Goal: Task Accomplishment & Management: Use online tool/utility

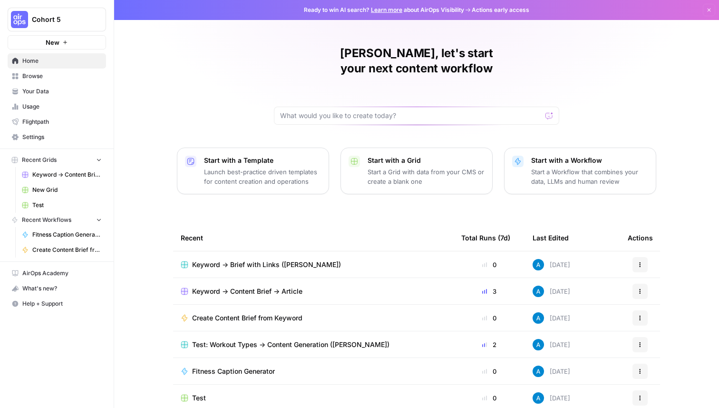
click at [59, 19] on span "Cohort 5" at bounding box center [61, 20] width 58 height 10
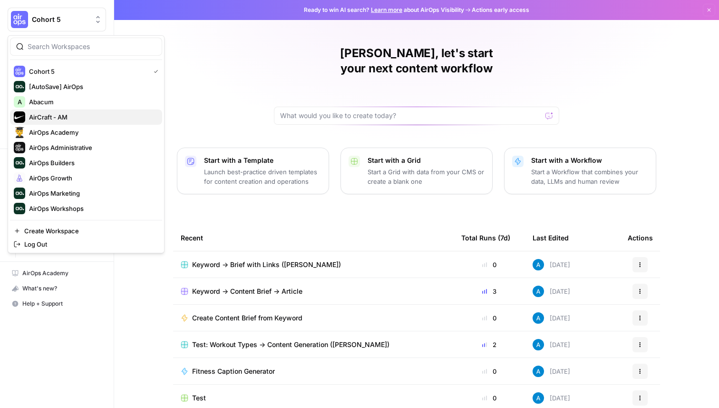
click at [87, 122] on div "AirCraft - AM" at bounding box center [86, 116] width 145 height 11
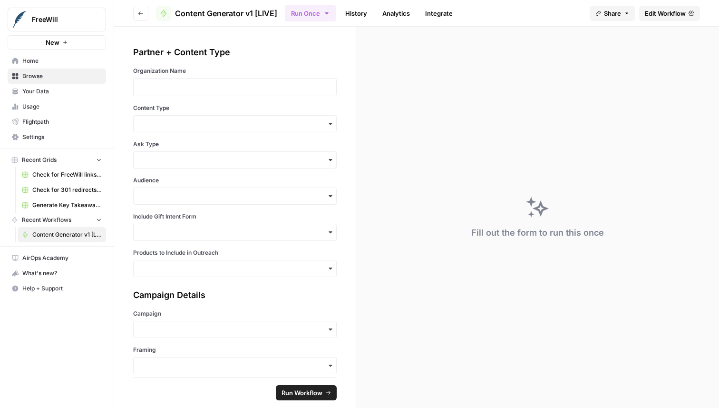
click at [673, 12] on span "Edit Workflow" at bounding box center [665, 14] width 41 height 10
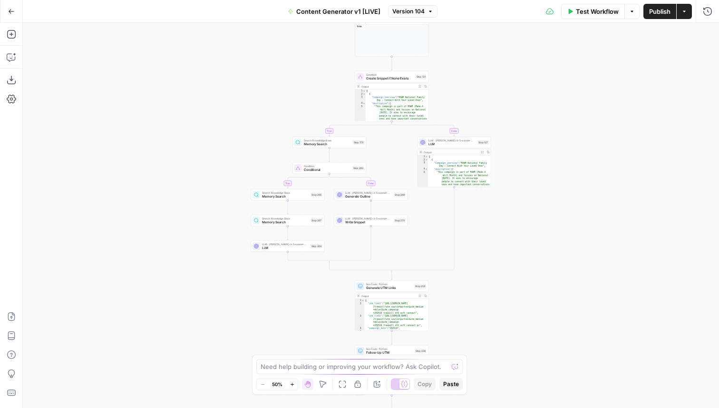
drag, startPoint x: 496, startPoint y: 114, endPoint x: 496, endPoint y: 323, distance: 208.8
click at [496, 321] on div "true false true false true false true false true false true false Workflow Set …" at bounding box center [371, 215] width 696 height 385
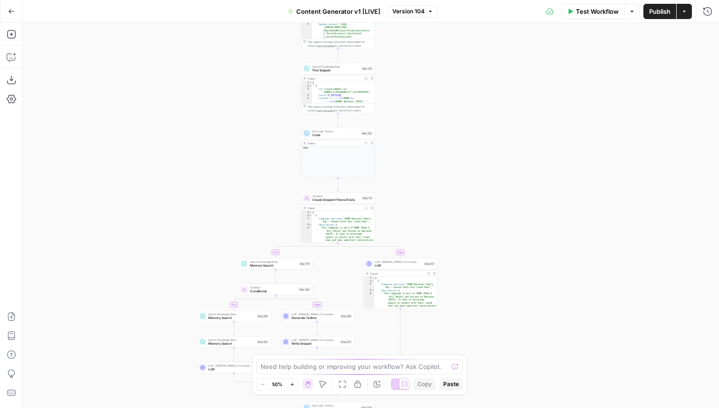
drag, startPoint x: 510, startPoint y: 105, endPoint x: 481, endPoint y: 179, distance: 79.2
click at [481, 178] on div "true false true false true false true false true false true false Workflow Set …" at bounding box center [371, 215] width 696 height 385
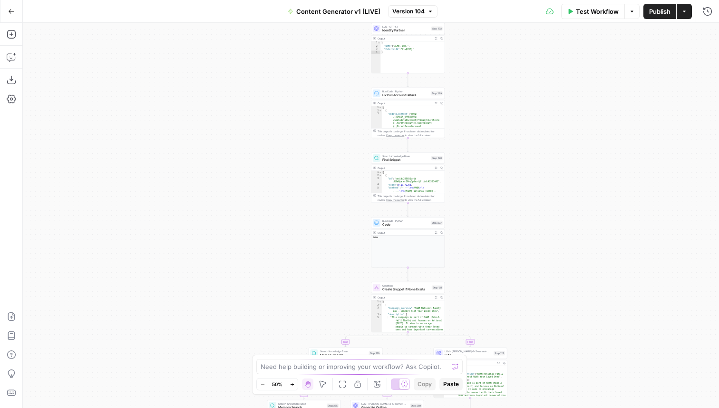
drag, startPoint x: 440, startPoint y: 108, endPoint x: 483, endPoint y: 225, distance: 124.3
click at [484, 222] on div "true false true false true false true false true false true false Workflow Set …" at bounding box center [371, 215] width 696 height 385
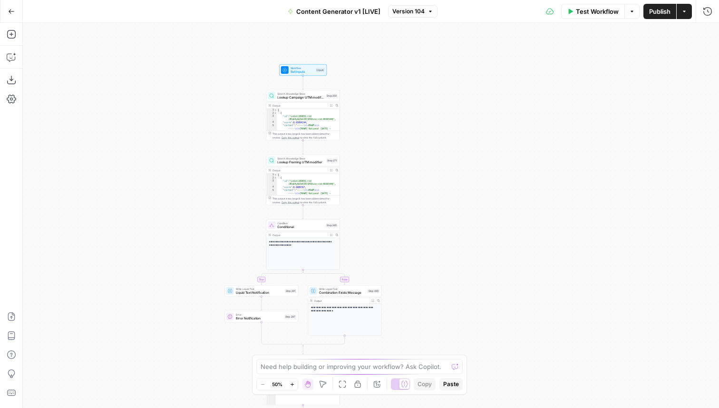
drag, startPoint x: 483, startPoint y: 192, endPoint x: 391, endPoint y: 195, distance: 92.8
click at [391, 195] on div "true false true false true false true false true false true false Workflow Set …" at bounding box center [371, 215] width 696 height 385
click at [709, 11] on icon "button" at bounding box center [708, 12] width 10 height 10
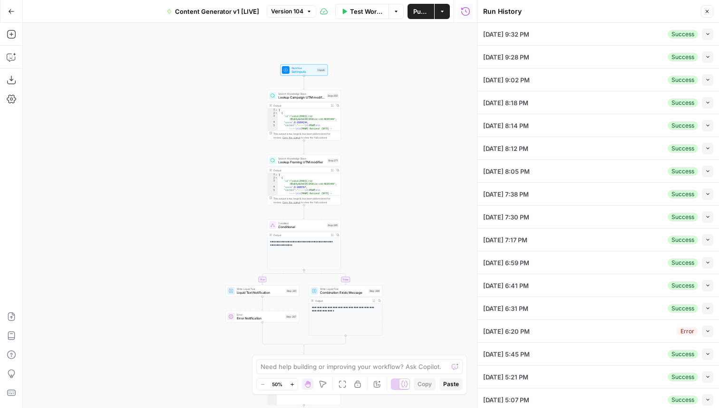
click at [708, 34] on icon "button" at bounding box center [707, 33] width 5 height 5
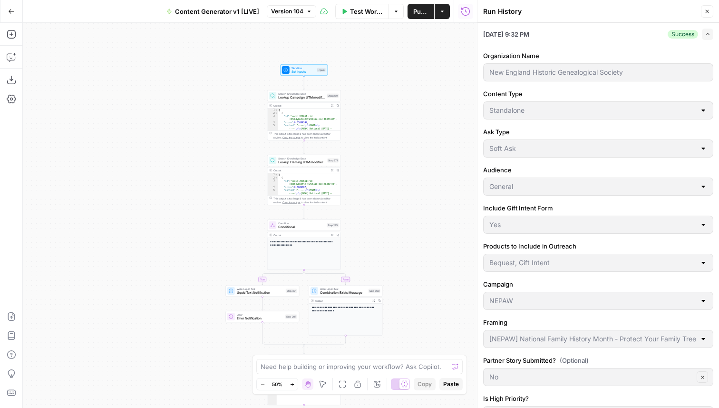
click at [706, 35] on icon "button" at bounding box center [707, 33] width 5 height 5
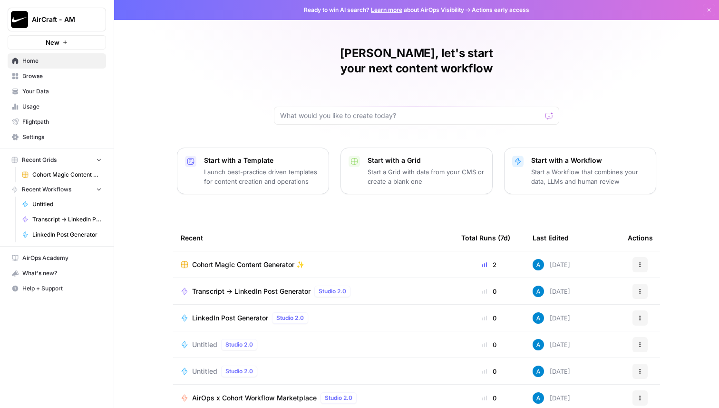
click at [291, 260] on span "Cohort Magic Content Generator ✨" at bounding box center [248, 265] width 112 height 10
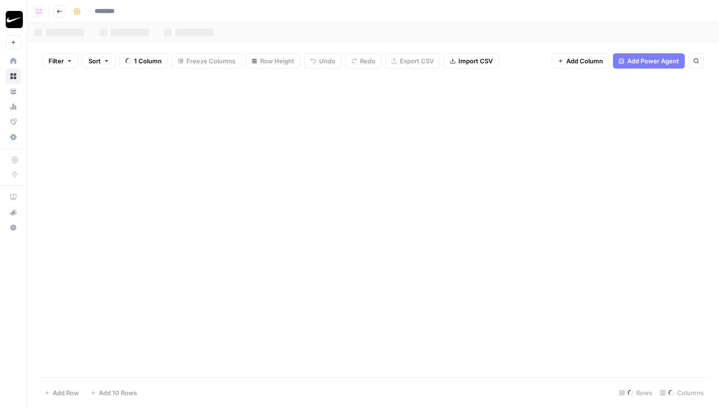
type input "**********"
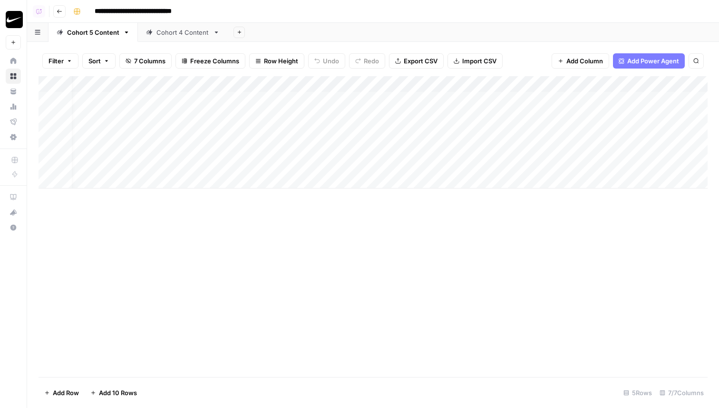
scroll to position [0, 14]
click at [522, 77] on div "Add Column" at bounding box center [373, 132] width 669 height 112
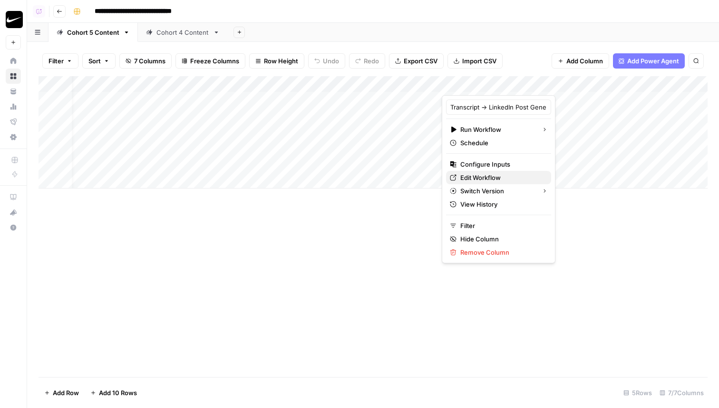
click at [480, 174] on span "Edit Workflow" at bounding box center [501, 178] width 83 height 10
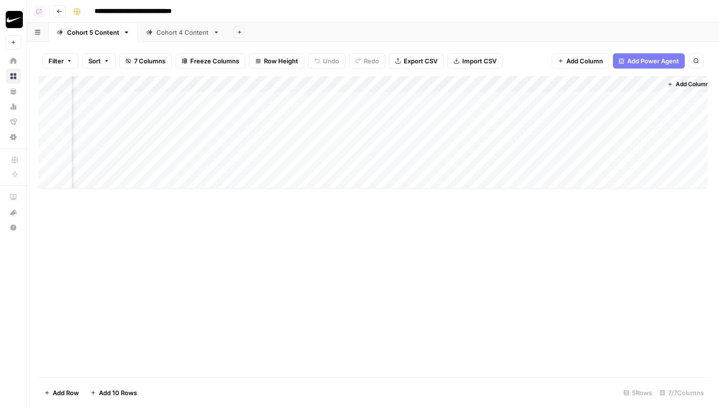
scroll to position [0, 127]
click at [441, 78] on div "Add Column" at bounding box center [373, 132] width 669 height 112
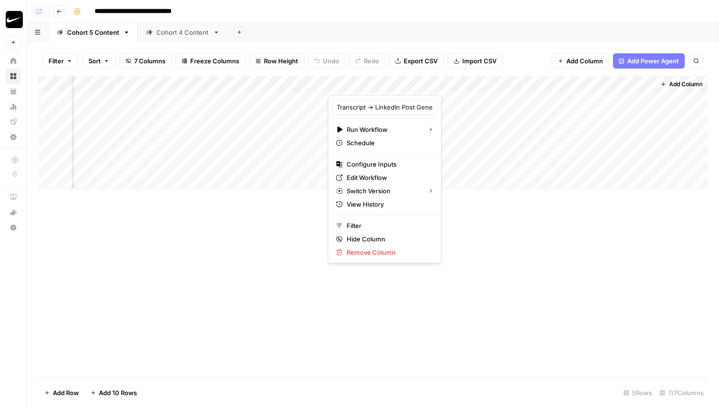
click at [186, 246] on div "Add Column" at bounding box center [373, 226] width 669 height 301
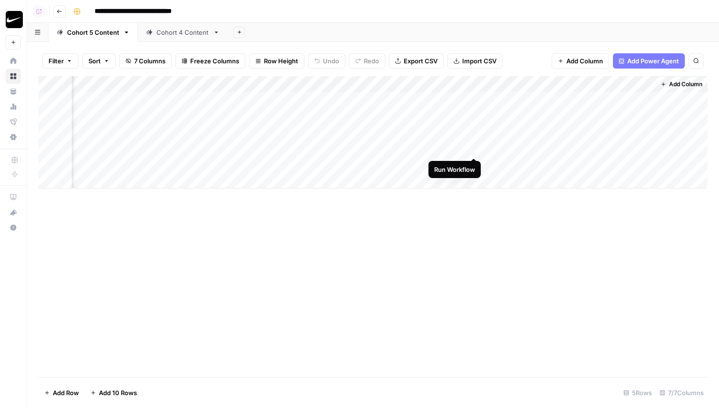
click at [475, 149] on div "Add Column" at bounding box center [373, 132] width 669 height 112
click at [473, 117] on div "Add Column" at bounding box center [373, 132] width 669 height 112
click at [409, 98] on div "Add Column" at bounding box center [373, 132] width 669 height 112
click at [214, 264] on div "Add Column" at bounding box center [373, 226] width 669 height 301
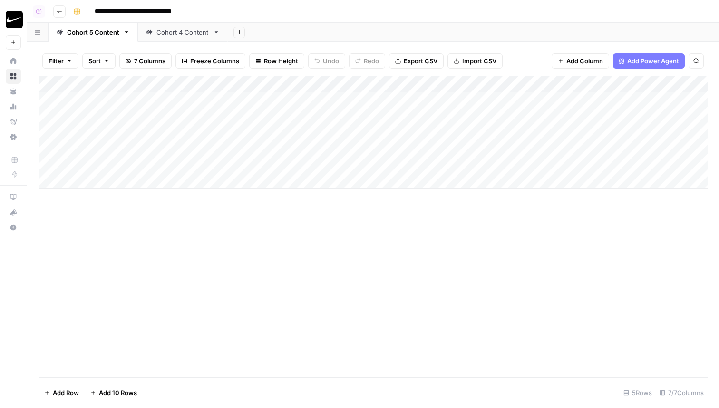
scroll to position [0, 127]
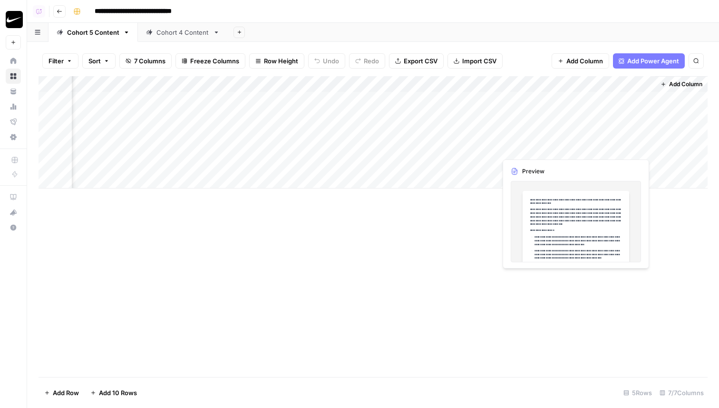
click at [644, 147] on div "Add Column" at bounding box center [373, 132] width 669 height 112
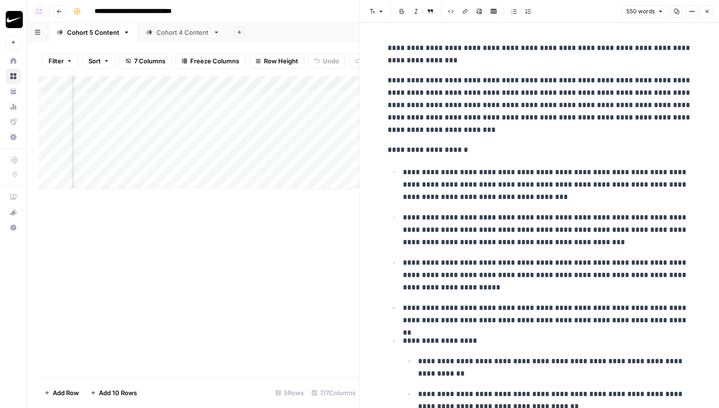
click at [709, 9] on icon "button" at bounding box center [708, 12] width 6 height 6
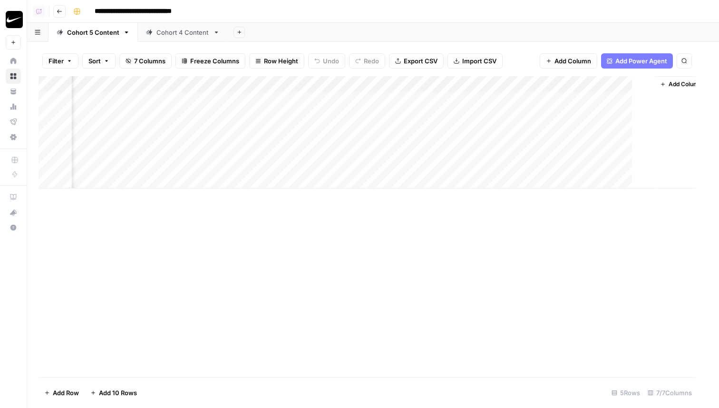
scroll to position [0, 116]
click at [572, 147] on div "Add Column" at bounding box center [373, 132] width 669 height 112
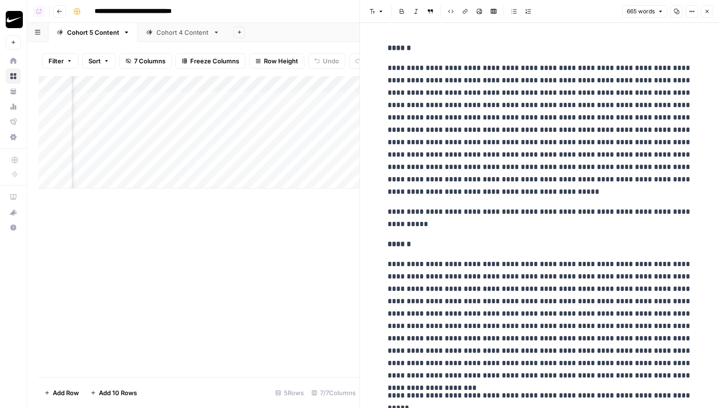
click at [513, 130] on p "**********" at bounding box center [540, 130] width 304 height 136
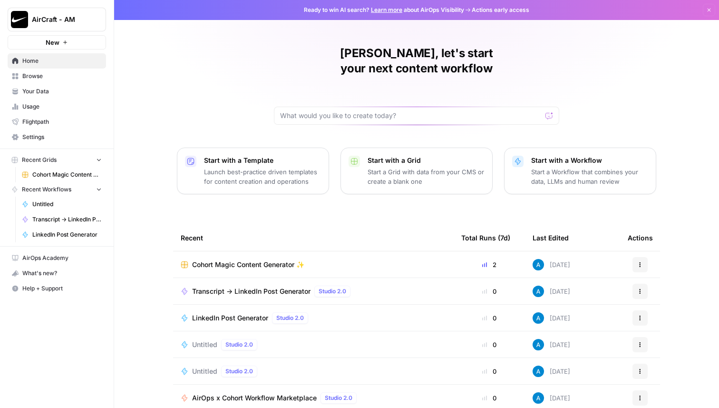
click at [60, 12] on button "AirCraft - AM" at bounding box center [57, 20] width 98 height 24
type input "mon"
click at [62, 73] on span "[DATE][DOMAIN_NAME]" at bounding box center [92, 72] width 126 height 10
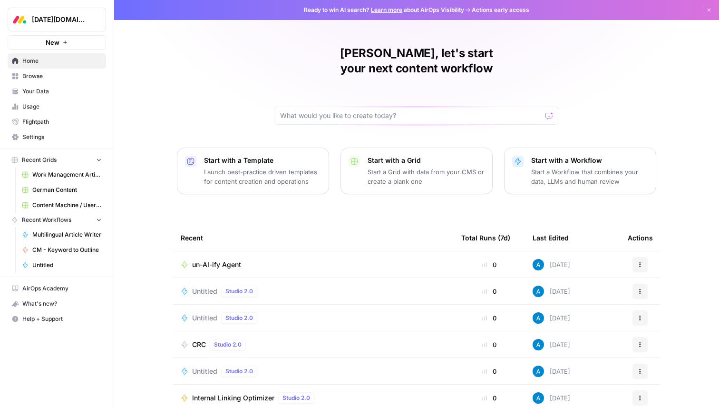
click at [61, 79] on span "Browse" at bounding box center [61, 76] width 79 height 9
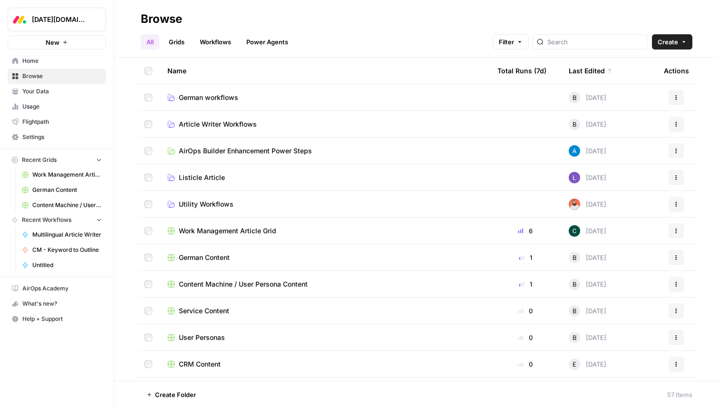
click at [83, 93] on span "Your Data" at bounding box center [61, 91] width 79 height 9
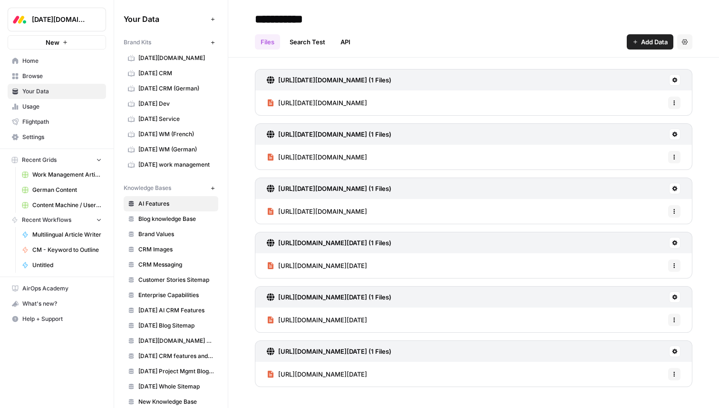
click at [689, 42] on button "Settings" at bounding box center [684, 41] width 15 height 15
click at [474, 33] on div "Files Search Test API Add Data Settings" at bounding box center [474, 38] width 438 height 23
click at [194, 221] on span "Blog knowledge Base" at bounding box center [176, 219] width 76 height 9
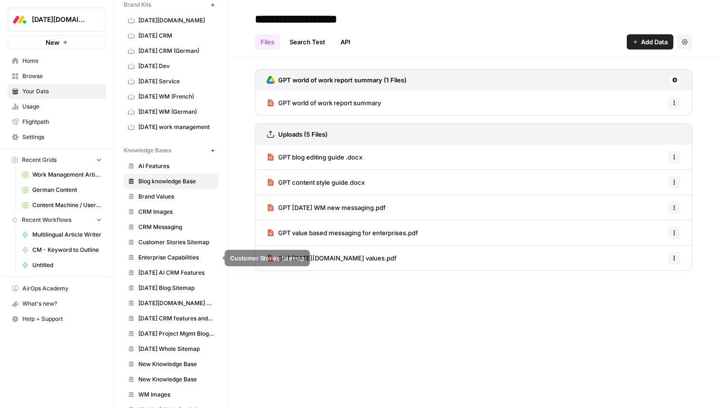
scroll to position [52, 0]
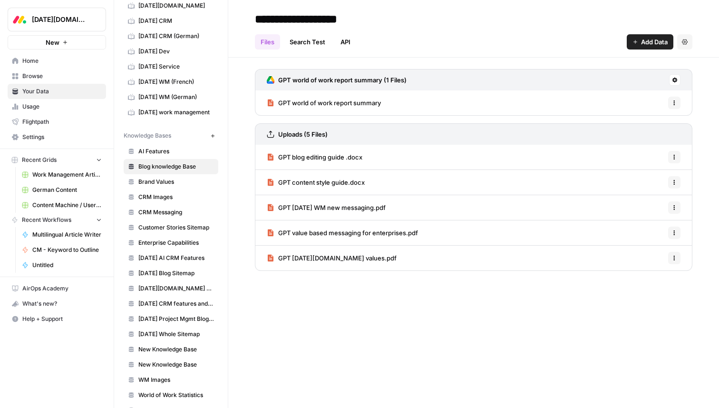
click at [182, 333] on span "[DATE] Whole Sitemap" at bounding box center [176, 334] width 76 height 9
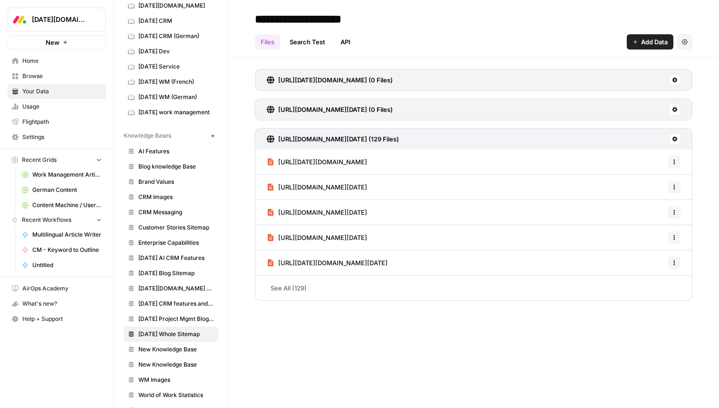
click at [680, 45] on button "Settings" at bounding box center [684, 41] width 15 height 15
click at [541, 41] on div "Files Search Test API Add Data Settings" at bounding box center [474, 38] width 438 height 23
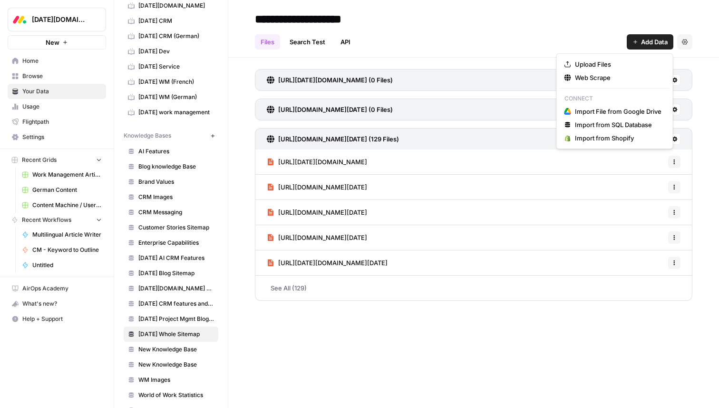
click at [642, 36] on button "Add Data" at bounding box center [650, 41] width 47 height 15
click at [619, 73] on span "Web Scrape" at bounding box center [618, 78] width 87 height 10
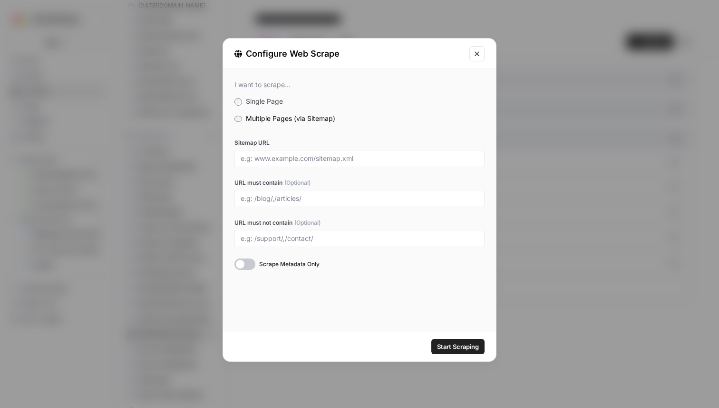
click at [475, 45] on div "Configure Web Scrape" at bounding box center [359, 54] width 273 height 30
click at [477, 52] on icon "Close modal" at bounding box center [477, 54] width 8 height 8
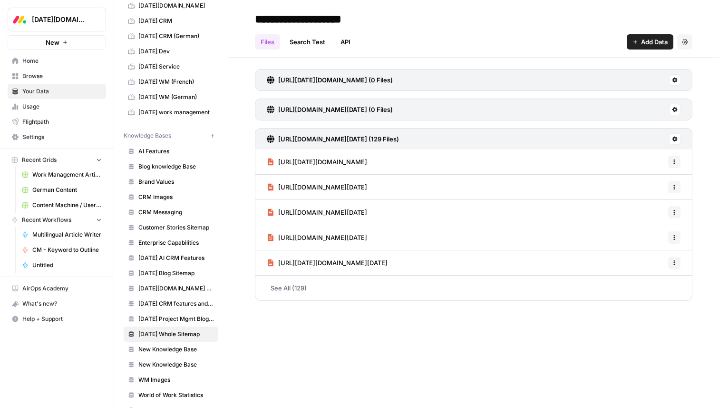
click at [195, 351] on span "New Knowledge Base" at bounding box center [176, 349] width 76 height 9
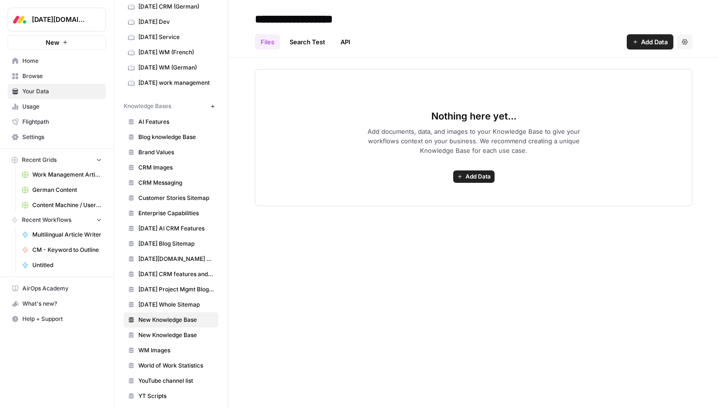
scroll to position [89, 0]
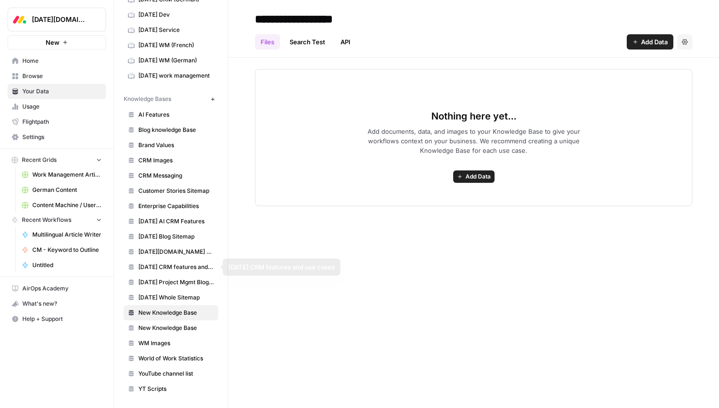
click at [197, 280] on span "Monday Project Mgmt Blog Sitemap" at bounding box center [176, 282] width 76 height 9
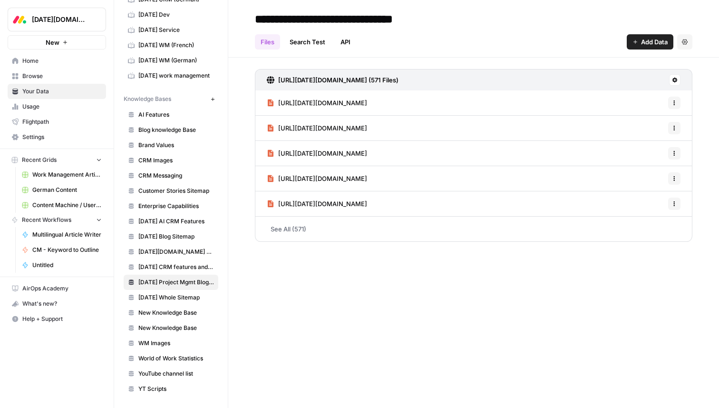
click at [684, 44] on icon "button" at bounding box center [685, 42] width 6 height 6
click at [578, 22] on h2 "**********" at bounding box center [474, 18] width 438 height 15
click at [676, 79] on icon at bounding box center [675, 80] width 5 height 5
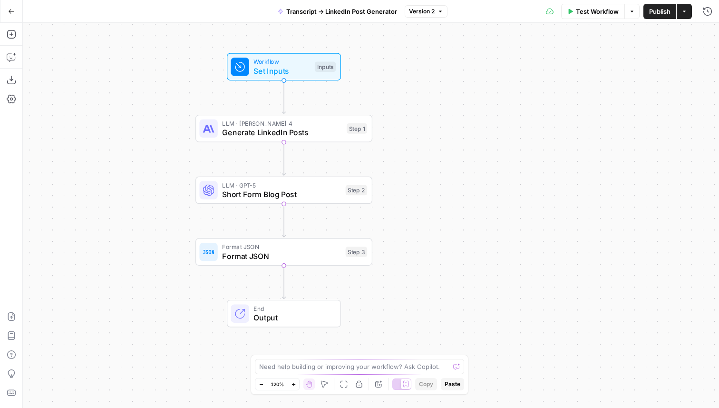
drag, startPoint x: 534, startPoint y: 245, endPoint x: 422, endPoint y: 194, distance: 123.3
click at [422, 194] on div "Workflow Set Inputs Inputs LLM · [PERSON_NAME] 4 Generate LinkedIn Posts Step 1…" at bounding box center [371, 215] width 696 height 385
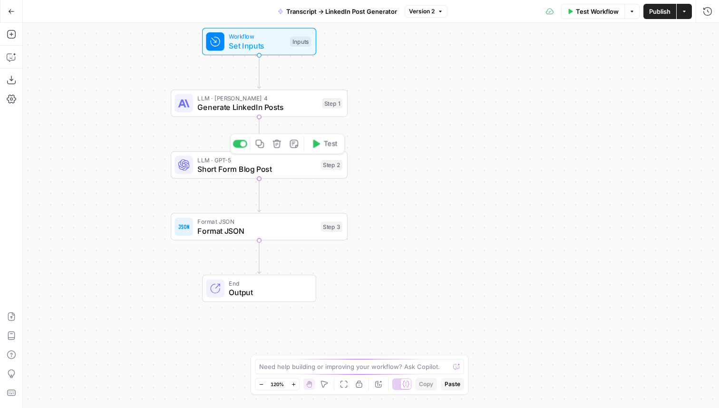
click at [292, 176] on div "LLM · GPT-5 Short Form Blog Post Step 2 Copy step Delete step Add Note Test" at bounding box center [259, 165] width 177 height 28
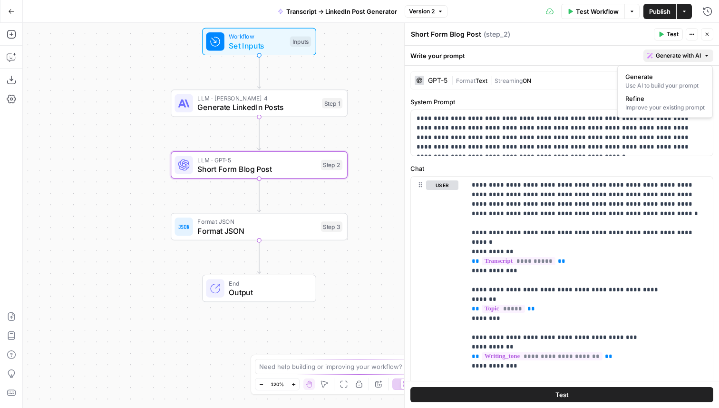
click at [688, 53] on span "Generate with AI" at bounding box center [678, 55] width 45 height 9
click at [648, 96] on span "Refine" at bounding box center [664, 99] width 76 height 10
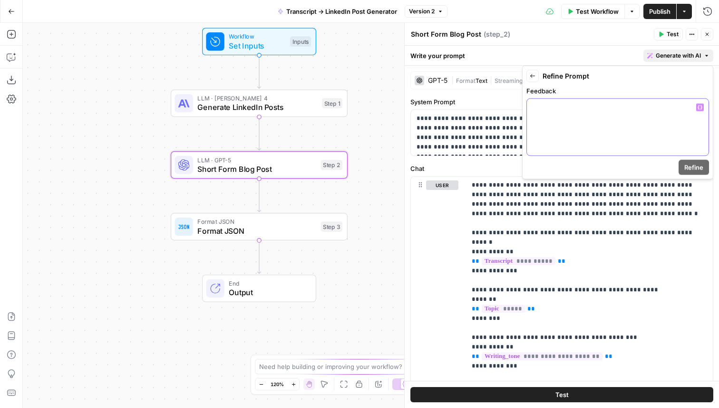
click at [565, 110] on p at bounding box center [618, 108] width 170 height 10
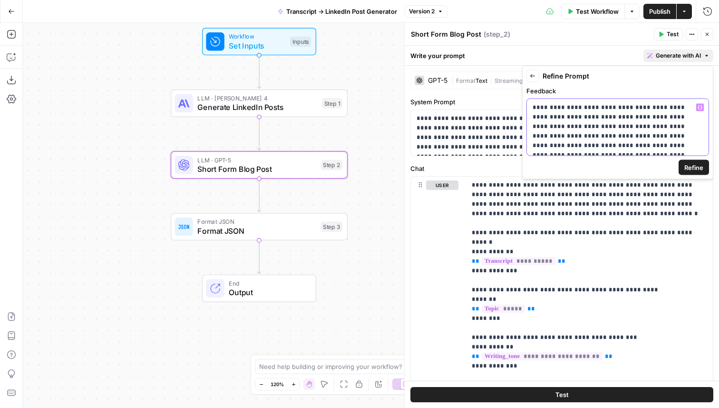
scroll to position [5, 0]
click at [546, 114] on p "**********" at bounding box center [618, 126] width 170 height 57
click at [698, 167] on span "Refine" at bounding box center [694, 168] width 19 height 10
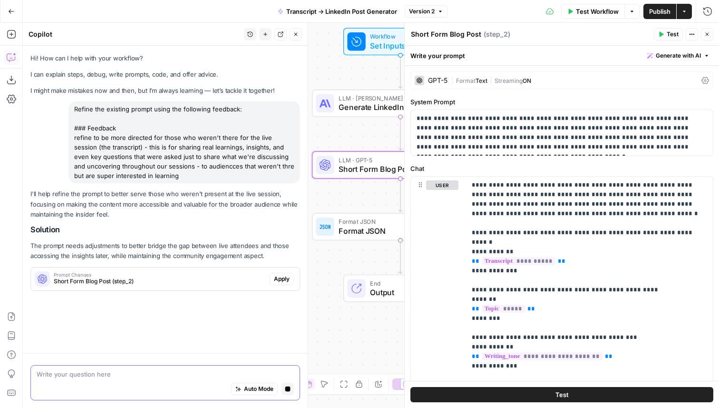
scroll to position [0, 0]
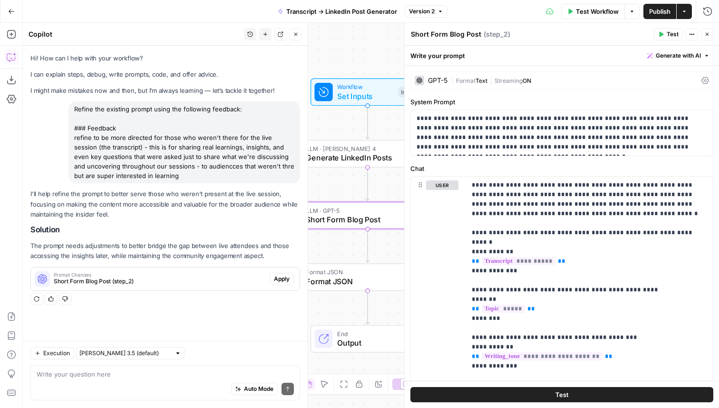
click at [284, 278] on span "Apply" at bounding box center [282, 278] width 16 height 9
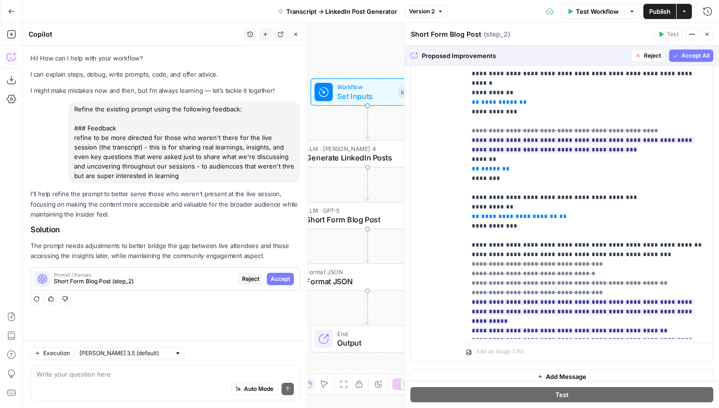
click at [685, 57] on span "Accept All" at bounding box center [696, 55] width 28 height 9
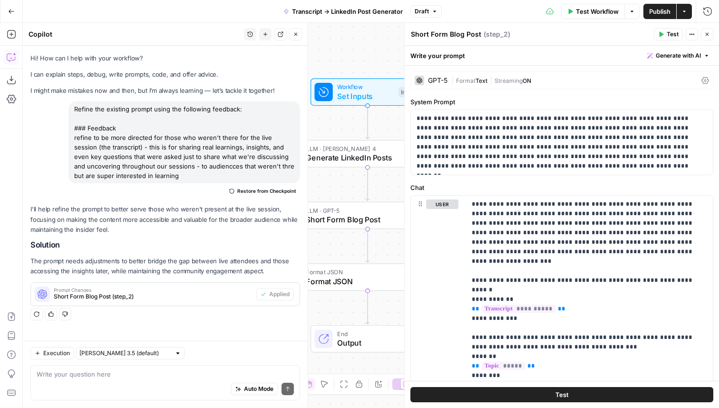
click at [296, 34] on icon "button" at bounding box center [296, 34] width 6 height 6
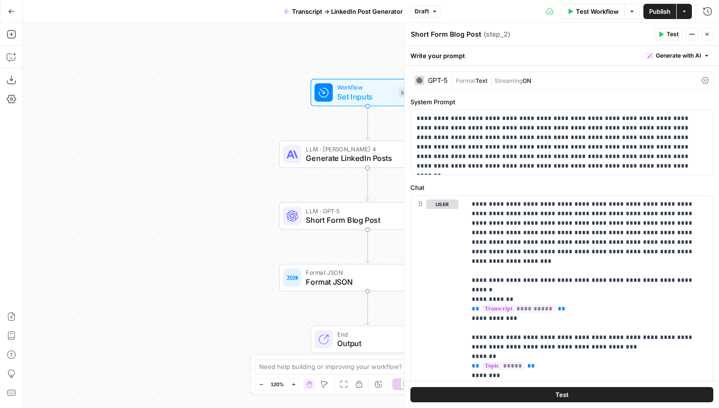
drag, startPoint x: 237, startPoint y: 159, endPoint x: 98, endPoint y: 159, distance: 139.4
click at [98, 159] on div "Workflow Set Inputs Inputs LLM · [PERSON_NAME] 4 Generate LinkedIn Posts Step 1…" at bounding box center [371, 215] width 696 height 385
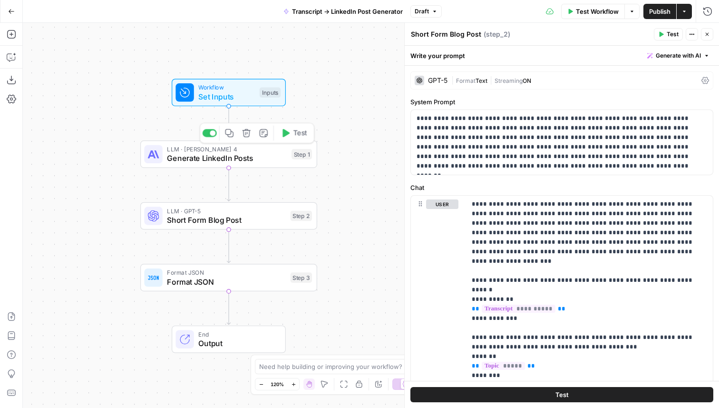
click at [194, 157] on span "Generate LinkedIn Posts" at bounding box center [227, 157] width 120 height 11
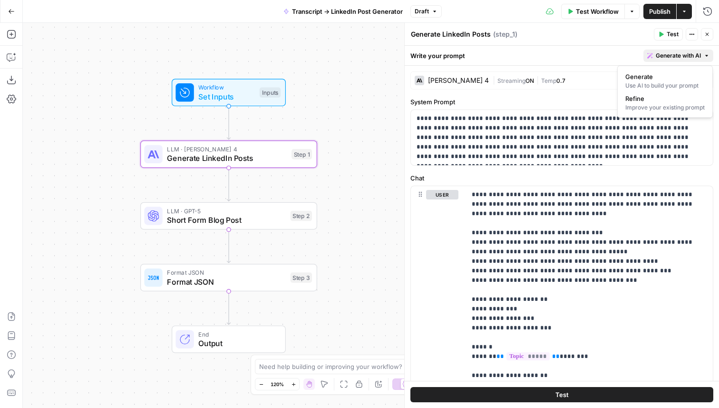
click at [675, 50] on button "Generate with AI" at bounding box center [679, 55] width 70 height 12
click at [647, 98] on span "Refine" at bounding box center [664, 99] width 76 height 10
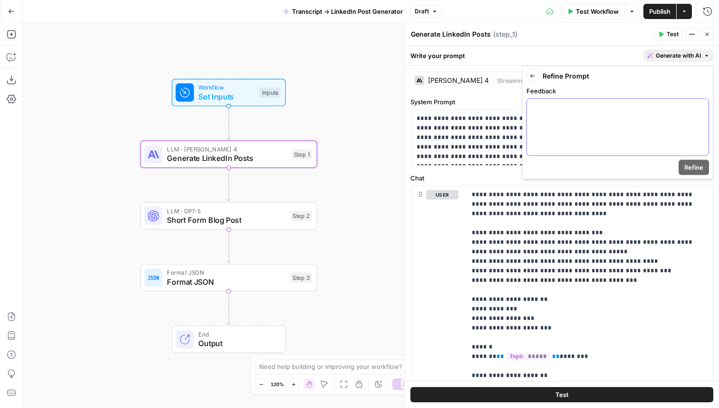
click at [582, 121] on div at bounding box center [618, 127] width 182 height 57
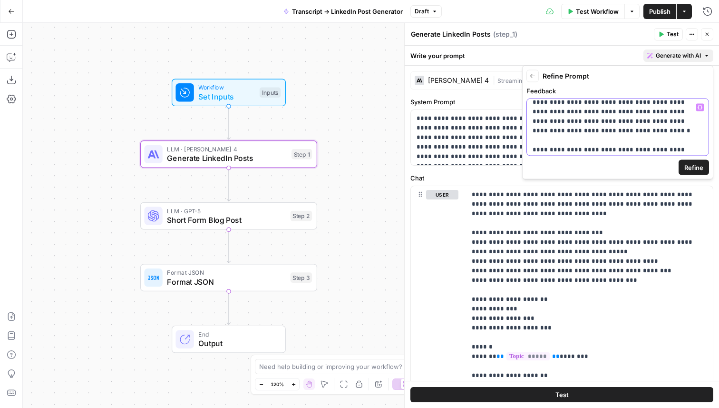
scroll to position [24, 0]
click at [697, 167] on span "Refine" at bounding box center [694, 168] width 19 height 10
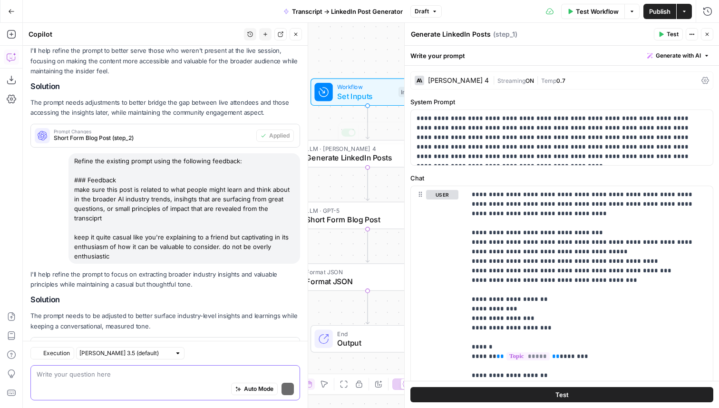
scroll to position [201, 0]
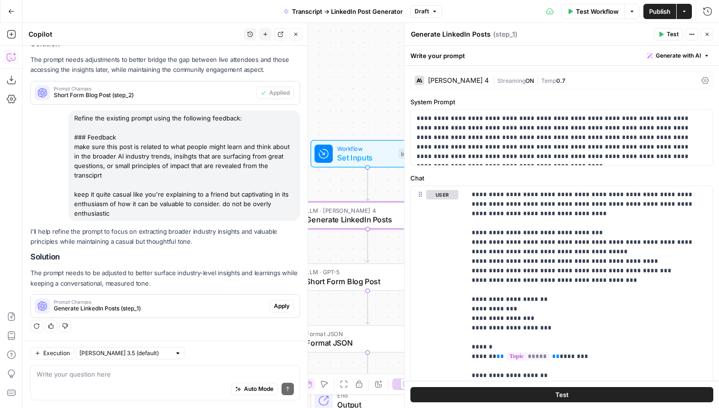
click at [284, 309] on span "Apply" at bounding box center [282, 306] width 16 height 9
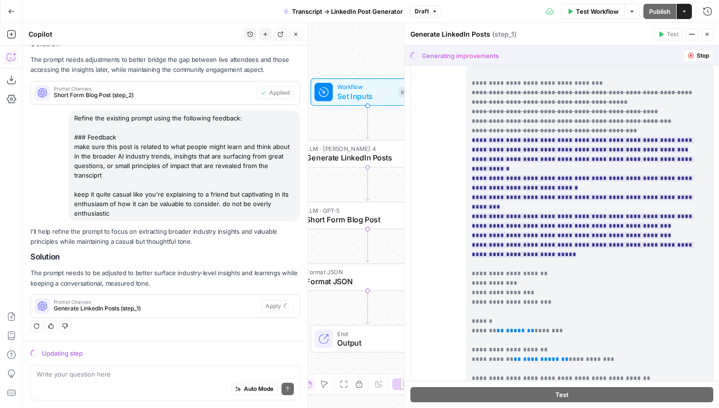
scroll to position [310, 0]
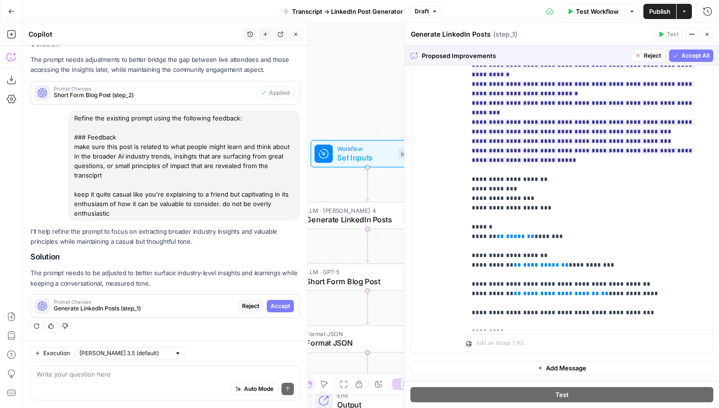
click at [695, 54] on span "Accept All" at bounding box center [696, 55] width 28 height 9
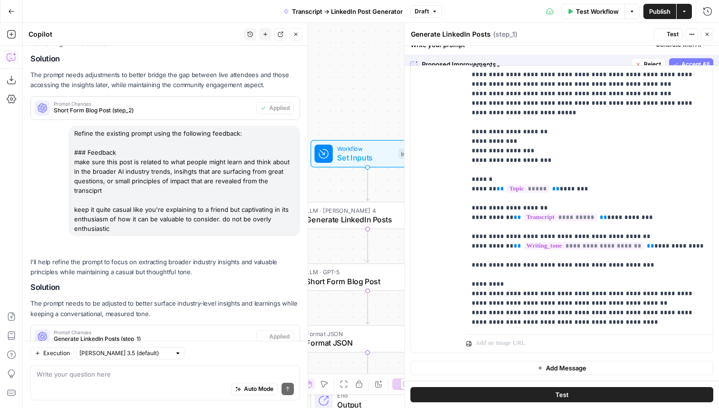
scroll to position [0, 0]
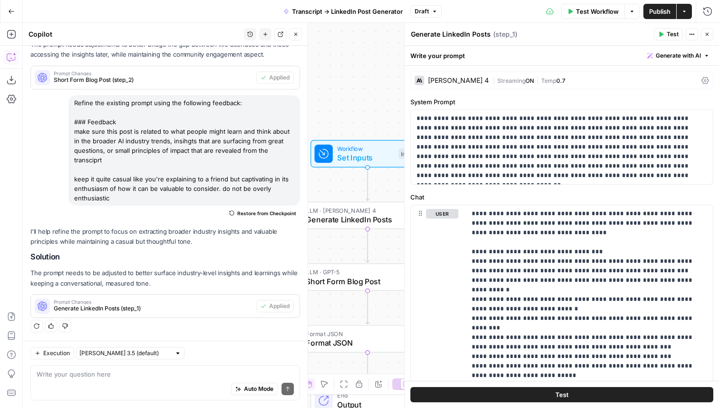
click at [659, 11] on span "Publish" at bounding box center [659, 12] width 21 height 10
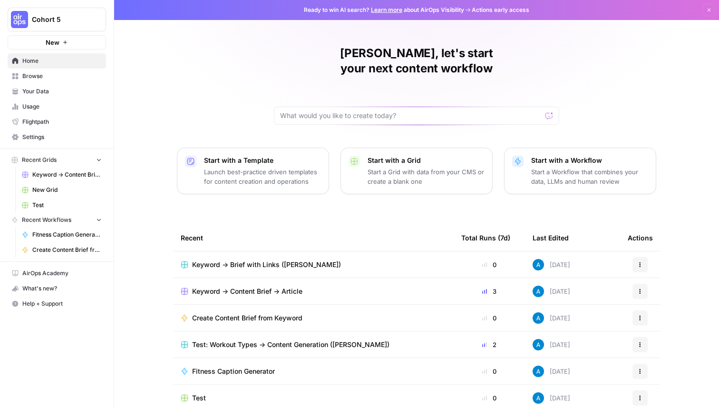
click at [77, 28] on button "Cohort 5" at bounding box center [57, 20] width 98 height 24
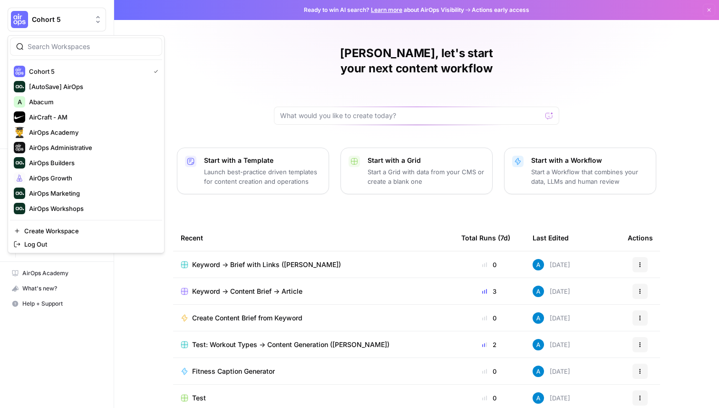
click at [63, 53] on div at bounding box center [86, 47] width 152 height 18
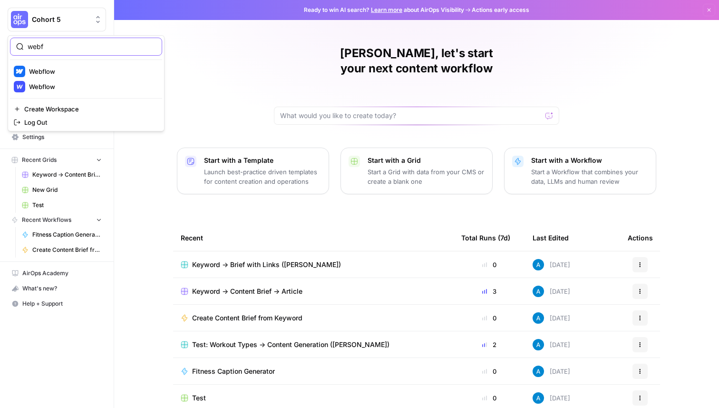
type input "webf"
click at [64, 71] on span "Webflow" at bounding box center [92, 72] width 126 height 10
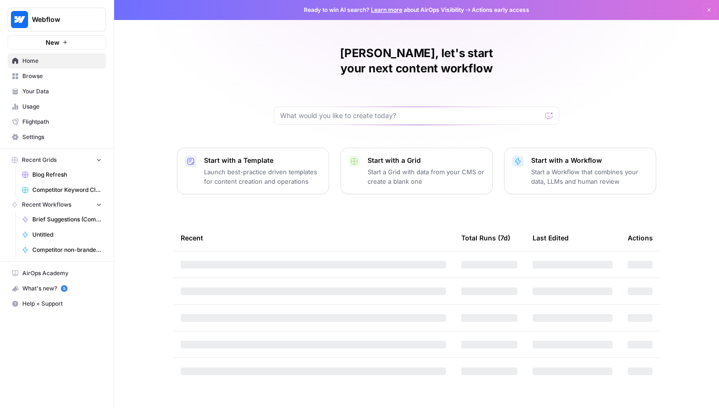
click at [74, 80] on span "Browse" at bounding box center [61, 76] width 79 height 9
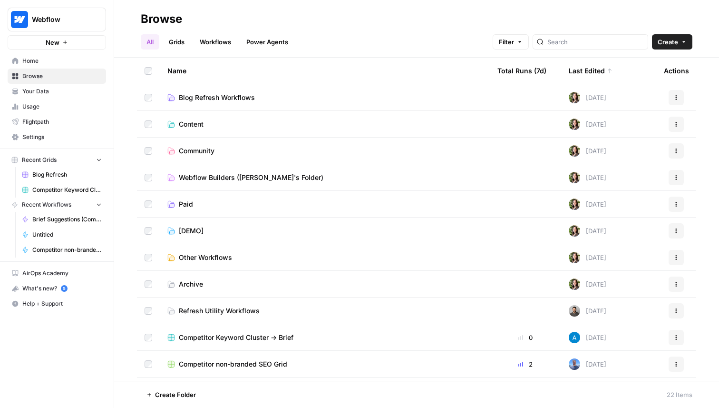
click at [180, 37] on link "Grids" at bounding box center [176, 41] width 27 height 15
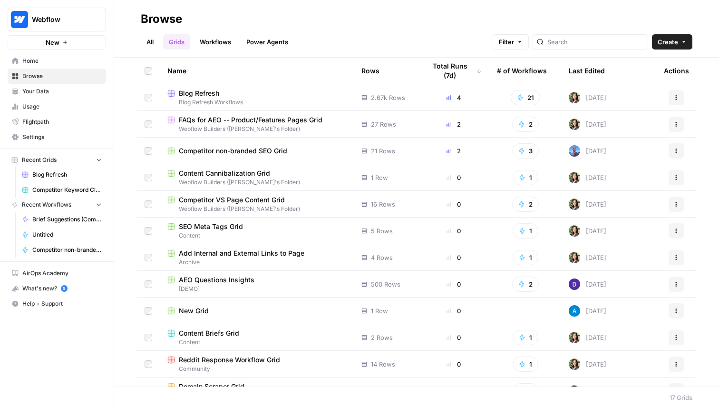
click at [205, 90] on span "Blog Refresh" at bounding box center [199, 93] width 40 height 10
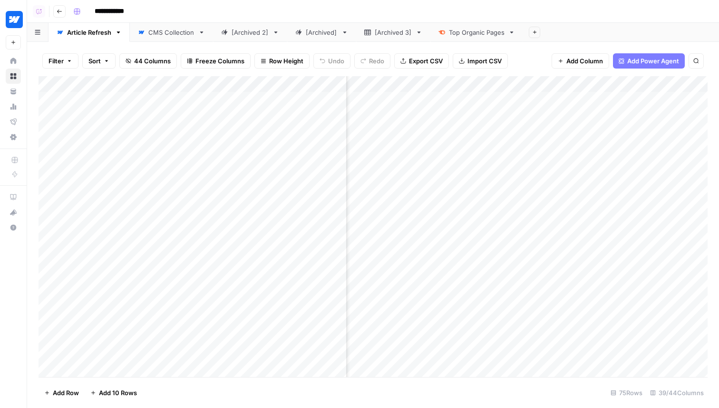
scroll to position [0, 1014]
click at [461, 83] on div "Add Column" at bounding box center [373, 226] width 669 height 301
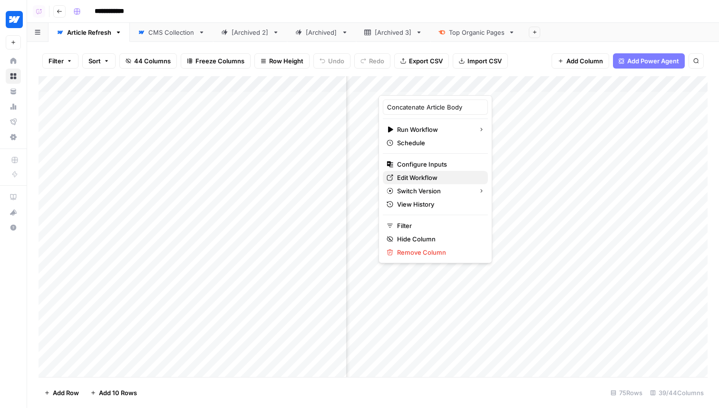
click at [412, 181] on span "Edit Workflow" at bounding box center [438, 178] width 83 height 10
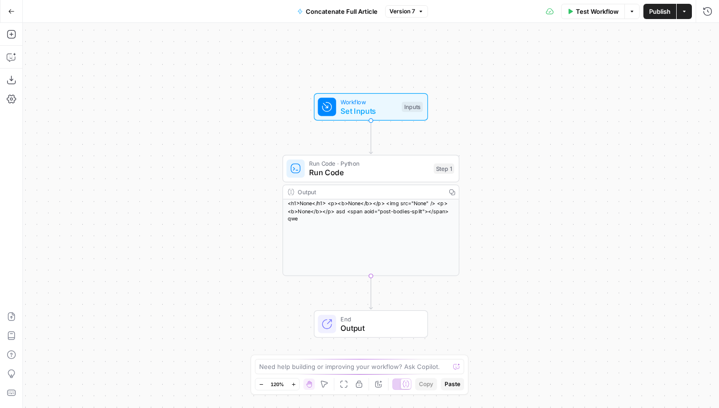
click at [9, 12] on icon "button" at bounding box center [11, 11] width 7 height 7
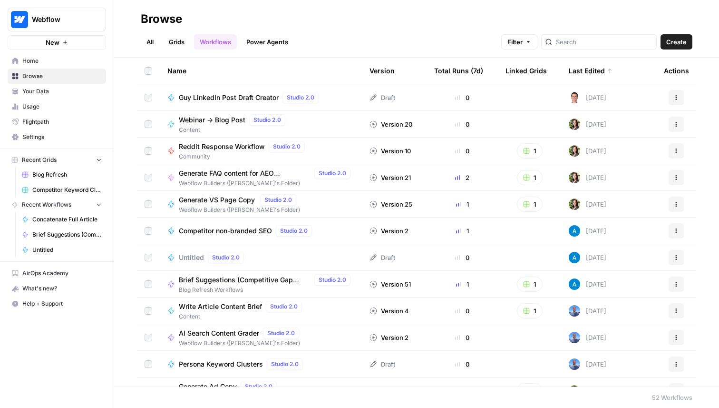
click at [61, 76] on span "Browse" at bounding box center [61, 76] width 79 height 9
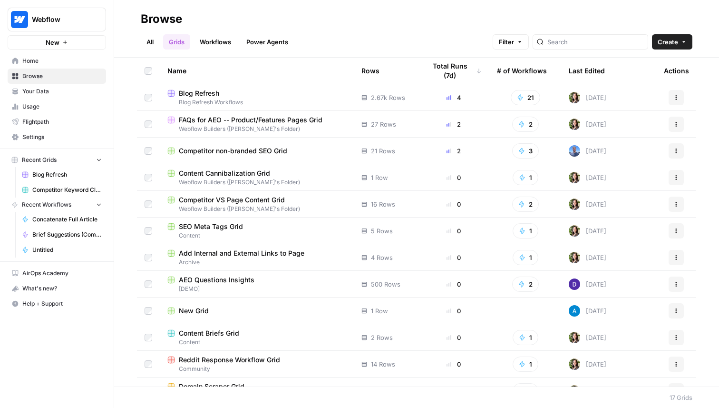
click at [205, 99] on span "Blog Refresh Workflows" at bounding box center [256, 102] width 179 height 9
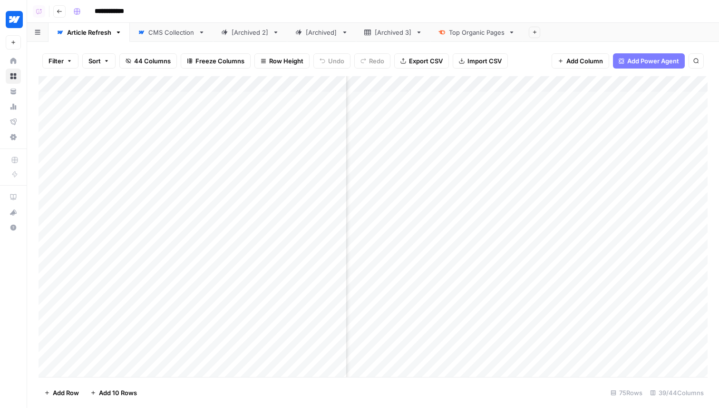
scroll to position [0, 943]
click at [535, 86] on div "Add Column" at bounding box center [373, 226] width 669 height 301
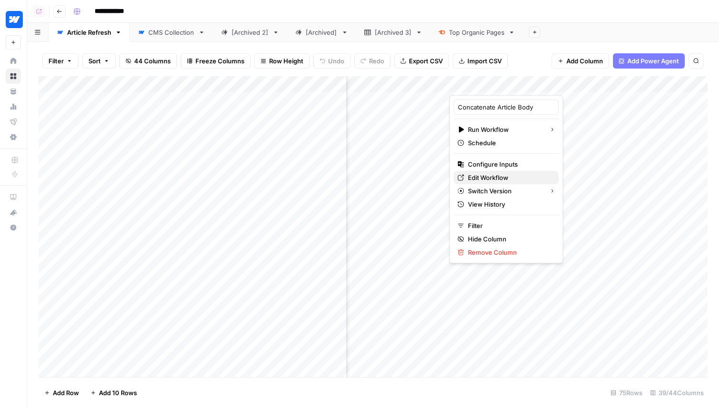
click at [511, 180] on span "Edit Workflow" at bounding box center [509, 178] width 83 height 10
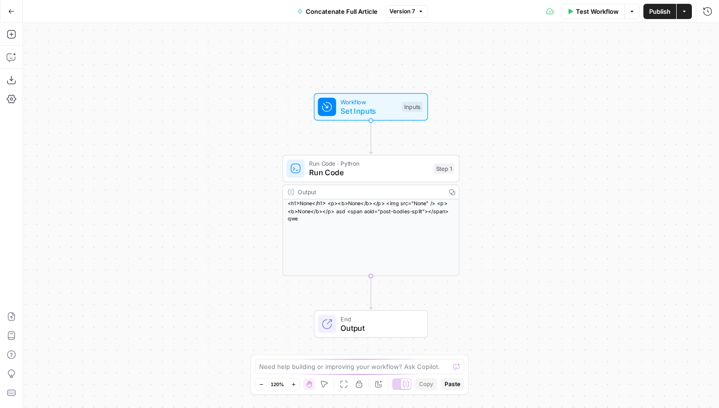
click at [420, 9] on icon "button" at bounding box center [421, 12] width 6 height 6
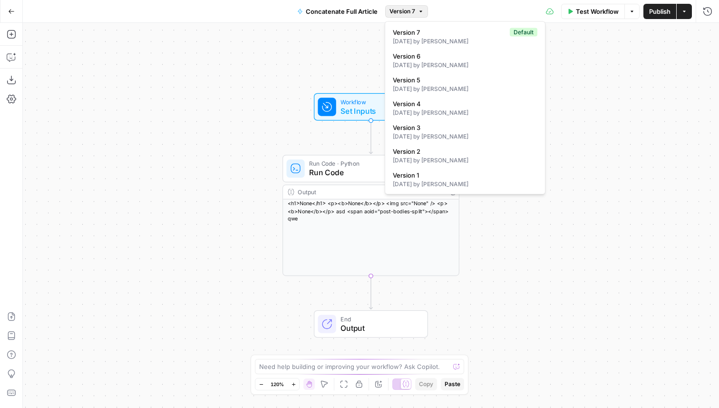
click at [258, 66] on div "Workflow Set Inputs Inputs Run Code · Python Run Code Step 1 Output Copy <h1>No…" at bounding box center [371, 215] width 696 height 385
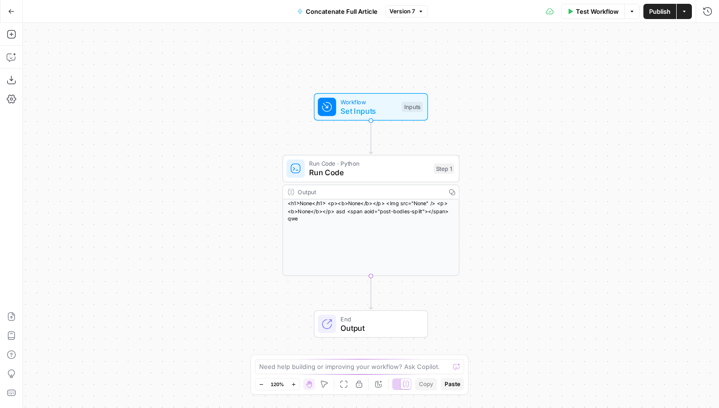
click at [9, 9] on icon "button" at bounding box center [11, 11] width 7 height 7
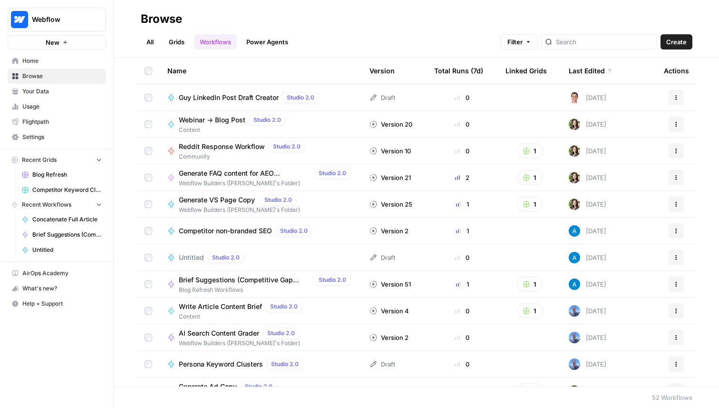
click at [65, 71] on link "Browse" at bounding box center [57, 76] width 98 height 15
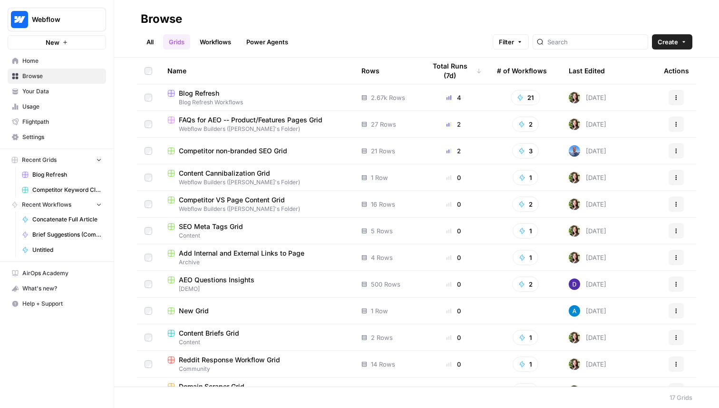
click at [81, 59] on span "Home" at bounding box center [61, 61] width 79 height 9
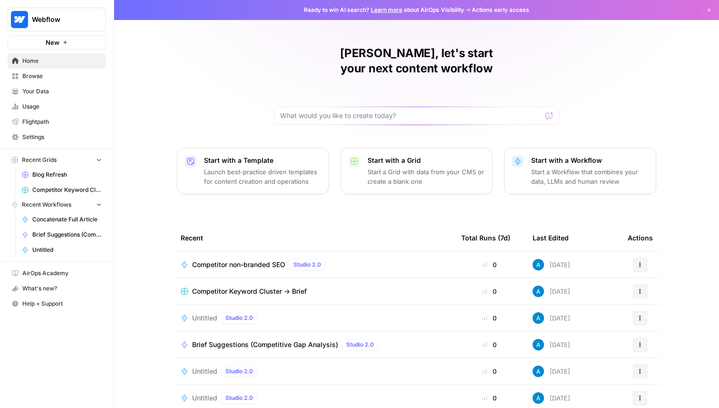
click at [74, 76] on span "Browse" at bounding box center [61, 76] width 79 height 9
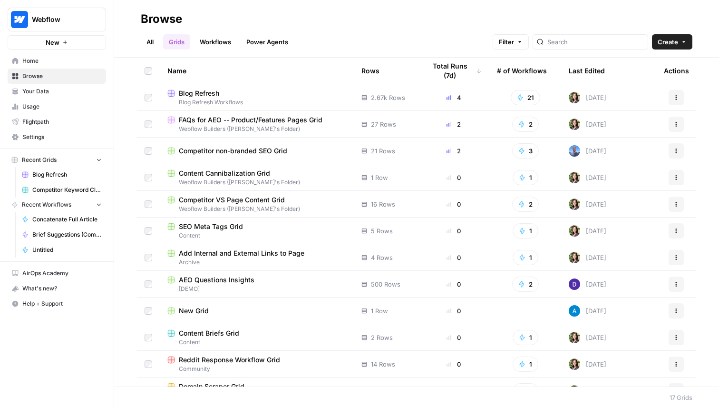
click at [52, 63] on span "Home" at bounding box center [61, 61] width 79 height 9
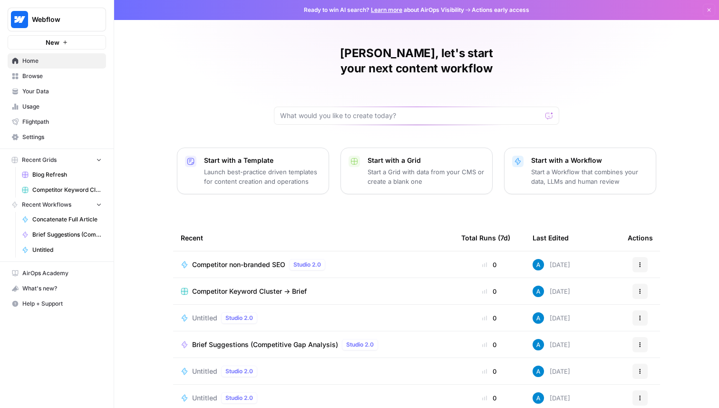
scroll to position [30, 0]
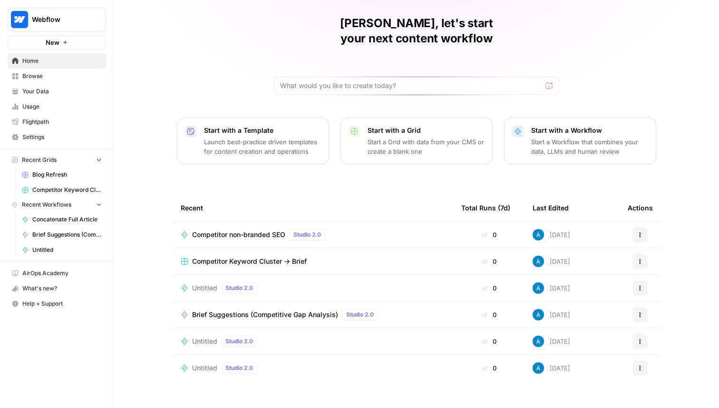
click at [62, 73] on span "Browse" at bounding box center [61, 76] width 79 height 9
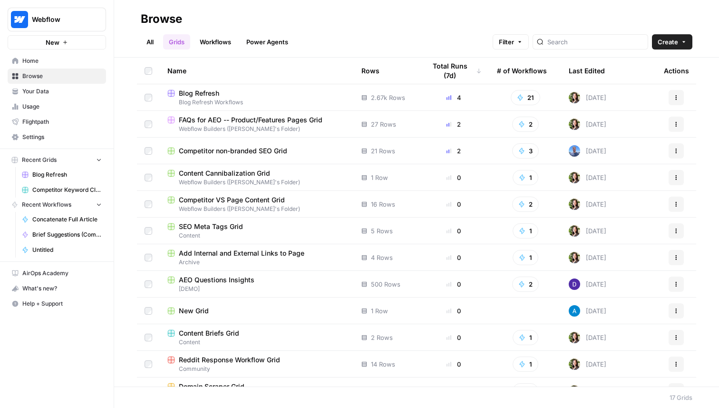
click at [203, 92] on span "Blog Refresh" at bounding box center [199, 93] width 40 height 10
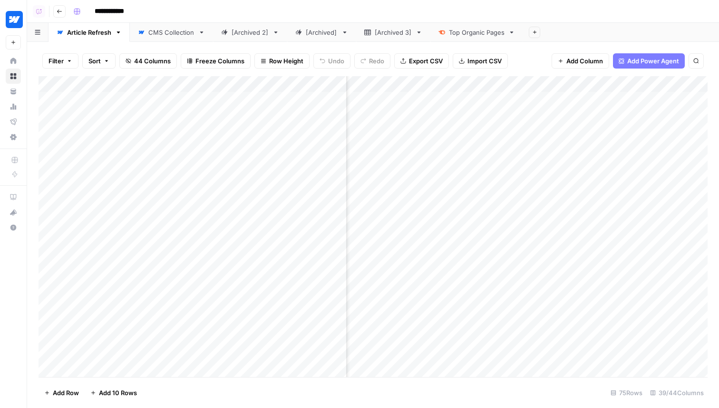
scroll to position [0, 1798]
click at [431, 87] on div "Add Column" at bounding box center [373, 226] width 669 height 301
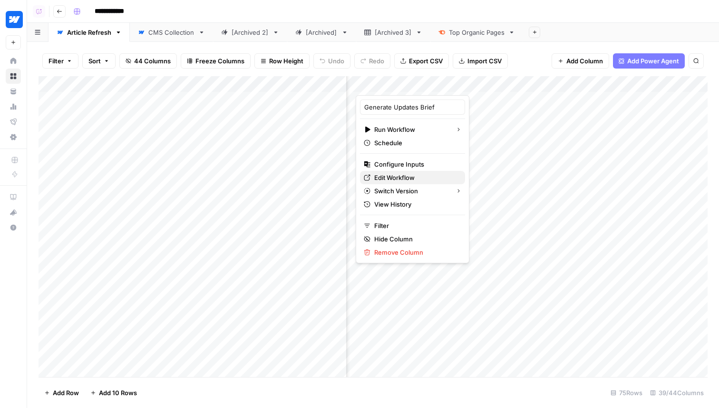
click at [382, 175] on span "Edit Workflow" at bounding box center [415, 178] width 83 height 10
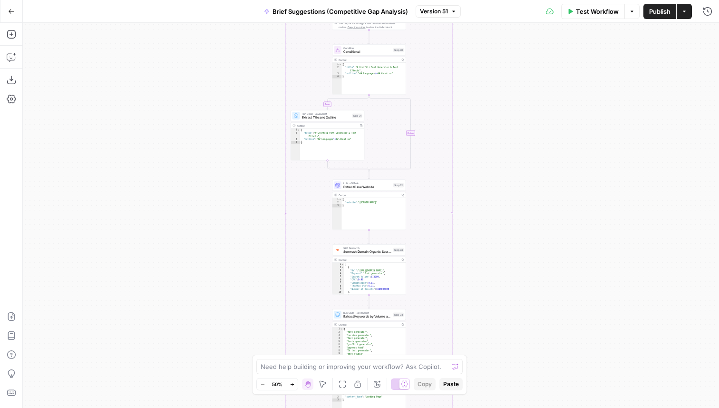
drag, startPoint x: 476, startPoint y: 48, endPoint x: 474, endPoint y: 189, distance: 141.8
click at [474, 189] on div "true false true false Workflow Set Inputs Inputs Condition Check Article Body S…" at bounding box center [371, 215] width 696 height 385
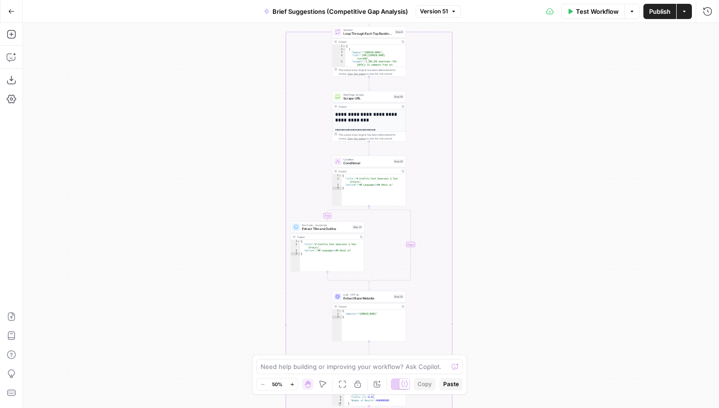
drag, startPoint x: 475, startPoint y: 118, endPoint x: 475, endPoint y: 214, distance: 96.1
click at [475, 214] on div "true false true false Workflow Set Inputs Inputs Condition Check Article Body S…" at bounding box center [371, 215] width 696 height 385
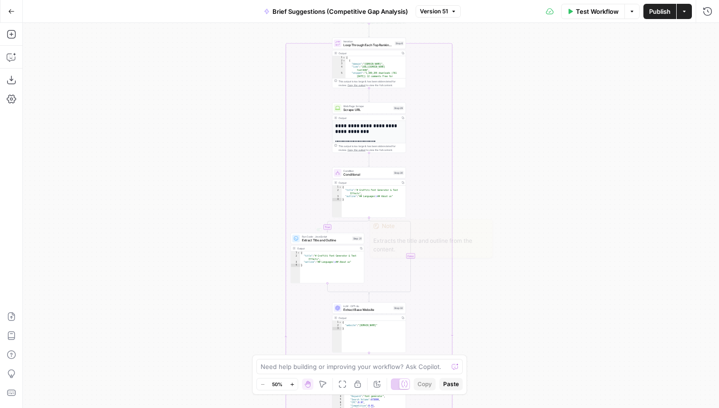
click at [437, 140] on div "true false true false Workflow Set Inputs Inputs Condition Check Article Body S…" at bounding box center [371, 215] width 696 height 385
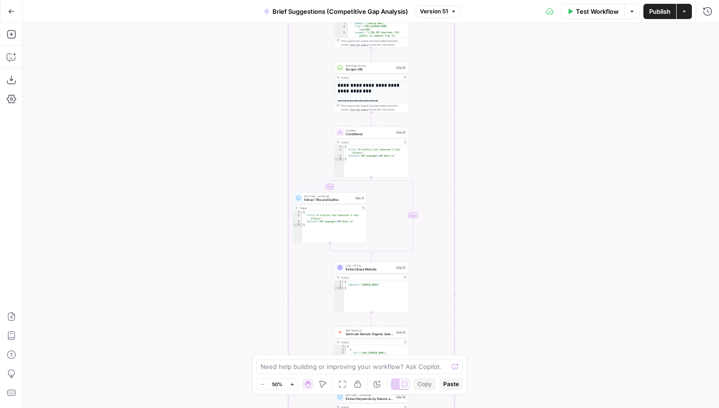
drag, startPoint x: 477, startPoint y: 99, endPoint x: 480, endPoint y: 56, distance: 42.9
click at [480, 56] on div "true false true false Workflow Set Inputs Inputs Condition Check Article Body S…" at bounding box center [371, 215] width 696 height 385
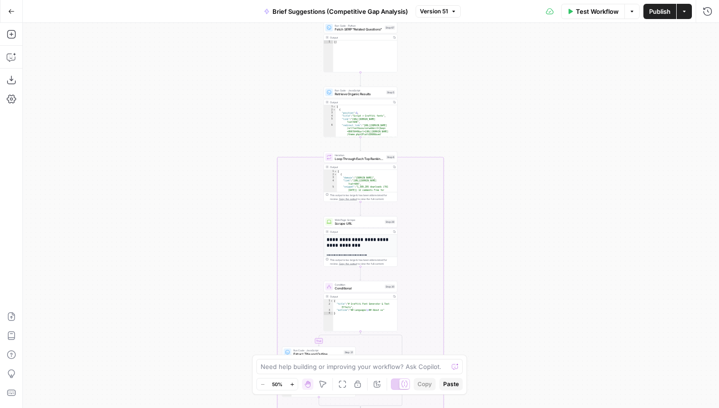
drag, startPoint x: 548, startPoint y: 103, endPoint x: 535, endPoint y: 264, distance: 161.3
click at [535, 264] on div "true false true false Workflow Set Inputs Inputs Condition Check Article Body S…" at bounding box center [371, 215] width 696 height 385
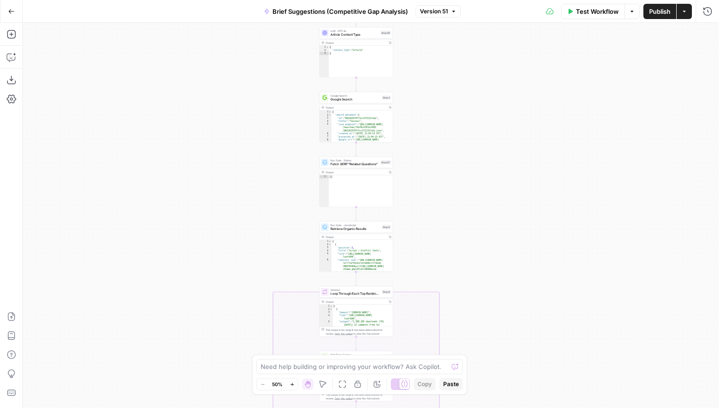
drag, startPoint x: 480, startPoint y: 141, endPoint x: 478, endPoint y: 211, distance: 70.0
click at [478, 211] on div "true false true false Workflow Set Inputs Inputs Condition Check Article Body S…" at bounding box center [371, 215] width 696 height 385
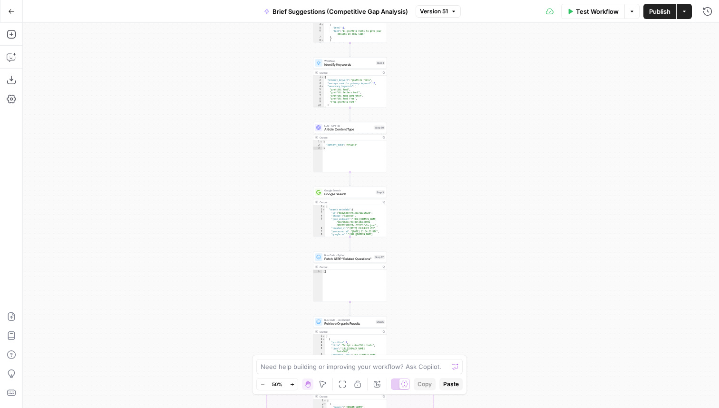
drag, startPoint x: 443, startPoint y: 114, endPoint x: 435, endPoint y: 206, distance: 92.6
click at [435, 206] on div "true false true false Workflow Set Inputs Inputs Condition Check Article Body S…" at bounding box center [371, 215] width 696 height 385
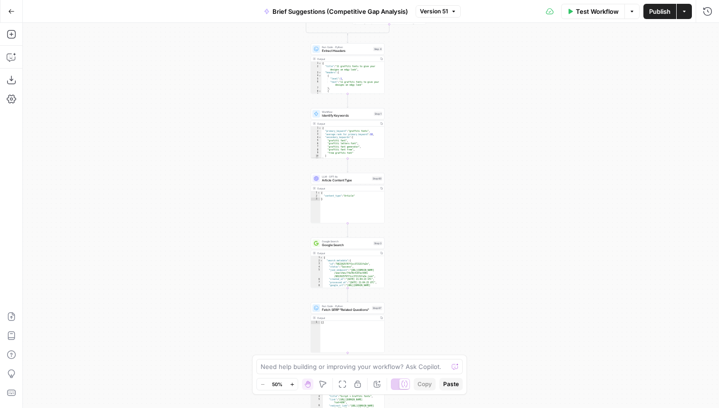
drag, startPoint x: 434, startPoint y: 107, endPoint x: 434, endPoint y: 237, distance: 130.3
click at [434, 237] on div "true false true false Workflow Set Inputs Inputs Condition Check Article Body S…" at bounding box center [371, 215] width 696 height 385
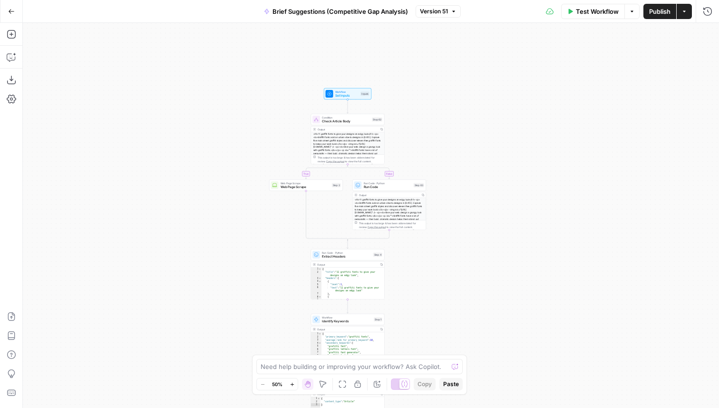
drag, startPoint x: 442, startPoint y: 151, endPoint x: 442, endPoint y: 218, distance: 67.1
click at [442, 233] on div "true false true false Workflow Set Inputs Inputs Condition Check Article Body S…" at bounding box center [371, 215] width 696 height 385
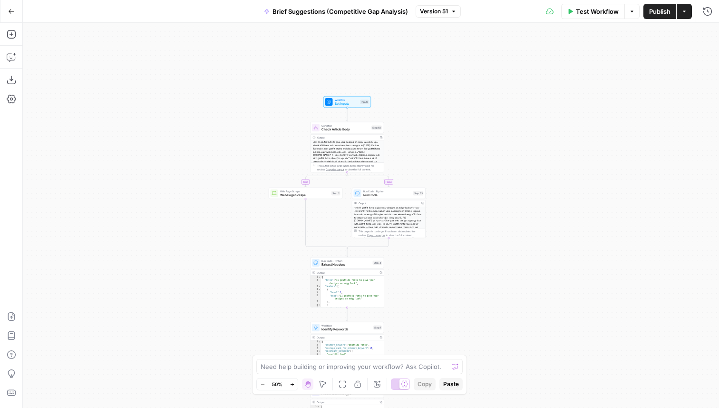
drag, startPoint x: 438, startPoint y: 135, endPoint x: 438, endPoint y: 145, distance: 10.0
click at [438, 145] on div "true false true false Workflow Set Inputs Inputs Condition Check Article Body S…" at bounding box center [371, 215] width 696 height 385
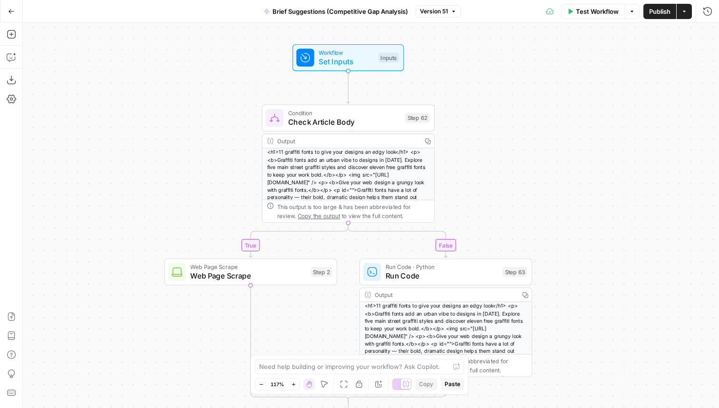
drag, startPoint x: 383, startPoint y: 167, endPoint x: 480, endPoint y: 127, distance: 104.8
click at [480, 127] on div "true false true false Workflow Set Inputs Inputs Condition Check Article Body S…" at bounding box center [371, 215] width 696 height 385
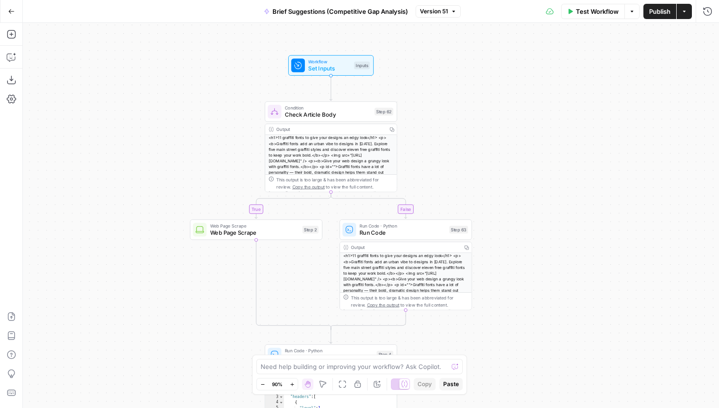
drag, startPoint x: 480, startPoint y: 127, endPoint x: 425, endPoint y: 111, distance: 57.6
click at [425, 111] on div "true false true false Workflow Set Inputs Inputs Condition Check Article Body S…" at bounding box center [371, 215] width 696 height 385
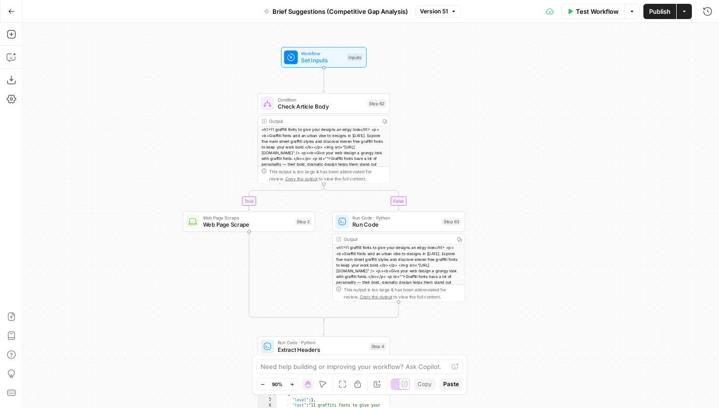
click at [351, 59] on div "Inputs" at bounding box center [355, 57] width 16 height 8
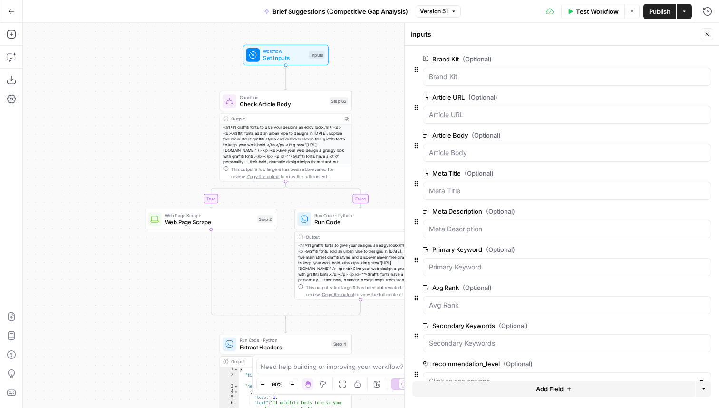
drag, startPoint x: 245, startPoint y: 135, endPoint x: 208, endPoint y: 132, distance: 37.7
click at [208, 132] on div "true false true false Workflow Set Inputs Inputs Condition Check Article Body S…" at bounding box center [371, 215] width 696 height 385
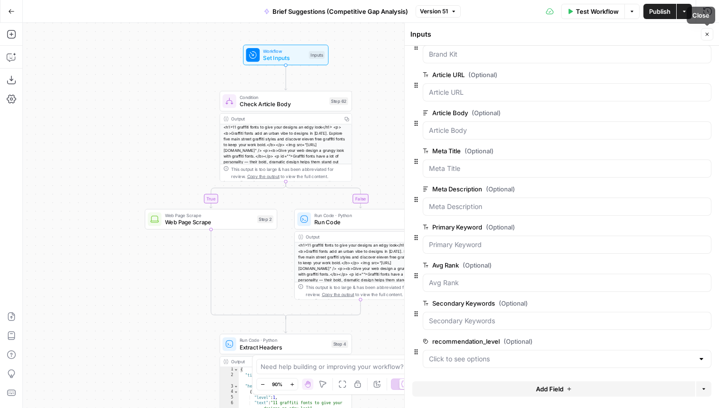
click at [709, 38] on button "Close" at bounding box center [707, 34] width 12 height 12
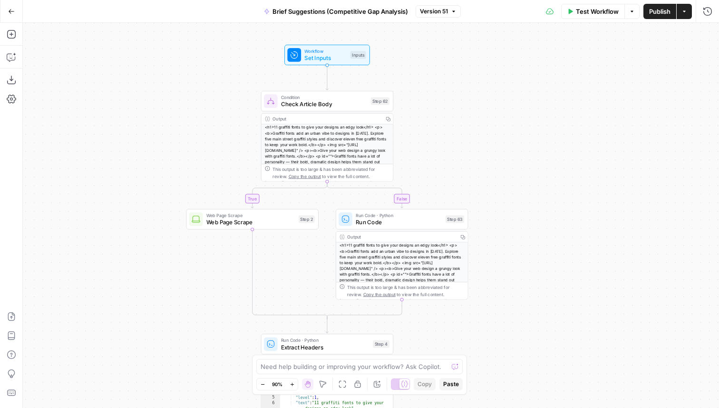
drag, startPoint x: 441, startPoint y: 131, endPoint x: 476, endPoint y: 131, distance: 35.2
click at [476, 131] on div "true false true false Workflow Set Inputs Inputs Condition Check Article Body S…" at bounding box center [371, 215] width 696 height 385
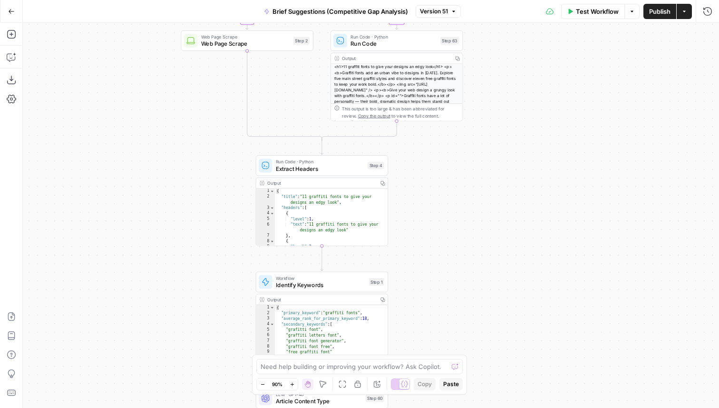
drag, startPoint x: 213, startPoint y: 267, endPoint x: 214, endPoint y: 65, distance: 201.7
click at [214, 65] on div "true false true false Workflow Set Inputs Inputs Condition Check Article Body S…" at bounding box center [371, 215] width 696 height 385
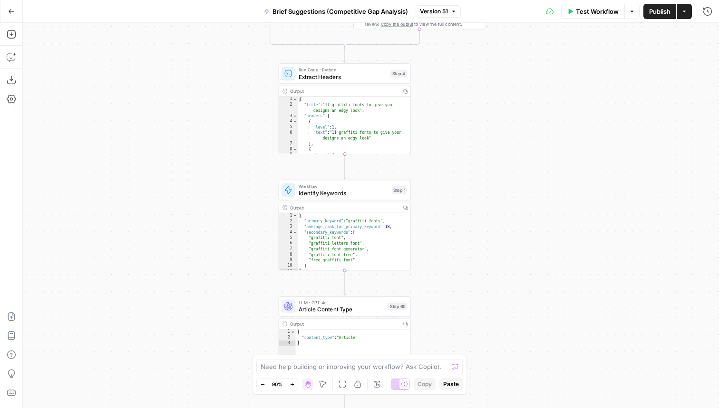
drag, startPoint x: 211, startPoint y: 225, endPoint x: 229, endPoint y: 149, distance: 77.8
click at [229, 149] on div "true false true false Workflow Set Inputs Inputs Condition Check Article Body S…" at bounding box center [371, 215] width 696 height 385
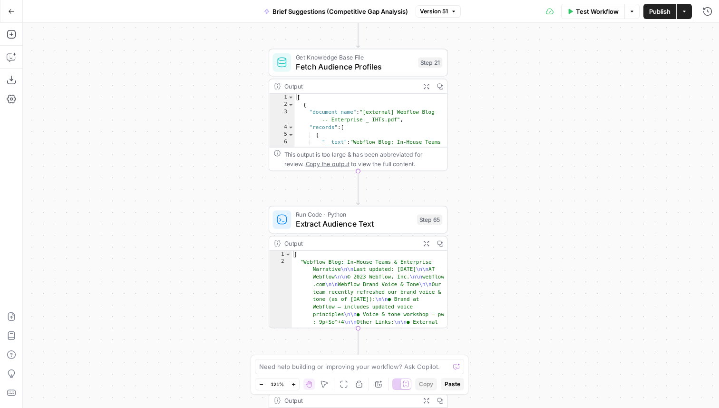
drag, startPoint x: 393, startPoint y: 97, endPoint x: 476, endPoint y: 118, distance: 85.6
click at [477, 118] on div "true false true false Workflow Set Inputs Inputs Condition Check Article Body S…" at bounding box center [371, 215] width 696 height 385
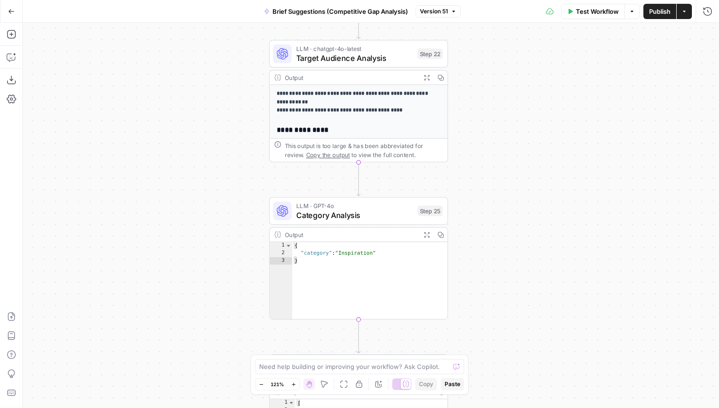
drag, startPoint x: 521, startPoint y: 158, endPoint x: 522, endPoint y: 58, distance: 99.9
click at [522, 58] on div "true false true false Workflow Set Inputs Inputs Condition Check Article Body S…" at bounding box center [371, 215] width 696 height 385
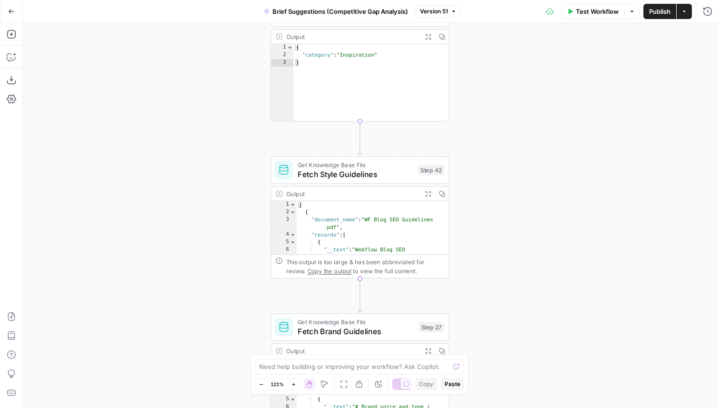
drag, startPoint x: 513, startPoint y: 212, endPoint x: 513, endPoint y: 58, distance: 153.7
click at [513, 59] on div "true false true false Workflow Set Inputs Inputs Condition Check Article Body S…" at bounding box center [371, 215] width 696 height 385
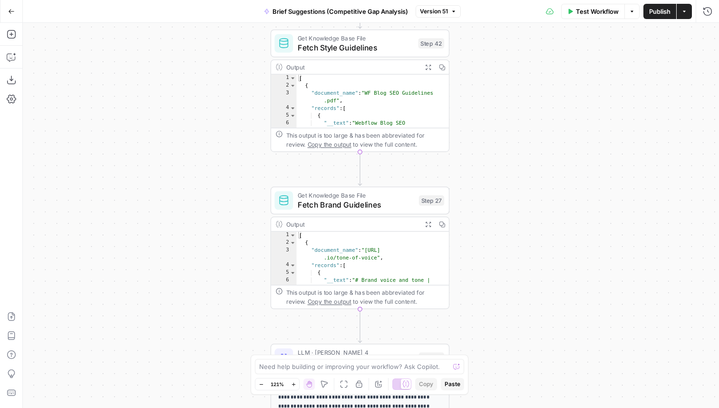
drag, startPoint x: 495, startPoint y: 188, endPoint x: 495, endPoint y: 10, distance: 177.9
click at [495, 10] on div "Go Back Brief Suggestions (Competitive Gap Analysis) Version 51 Test Workflow O…" at bounding box center [359, 204] width 719 height 408
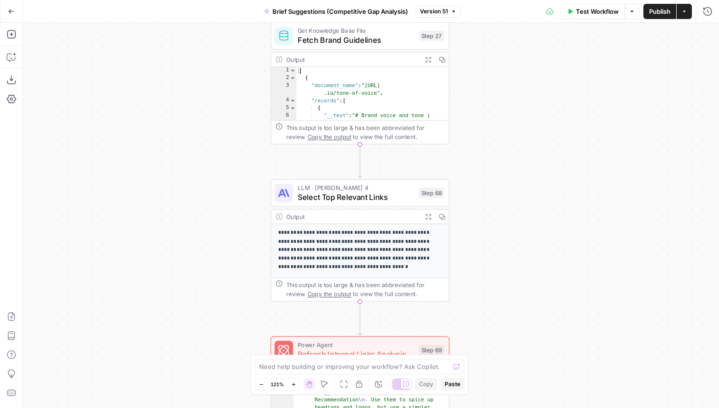
drag, startPoint x: 485, startPoint y: 196, endPoint x: 487, endPoint y: 81, distance: 115.6
click at [486, 81] on div "true false true false Workflow Set Inputs Inputs Condition Check Article Body S…" at bounding box center [371, 215] width 696 height 385
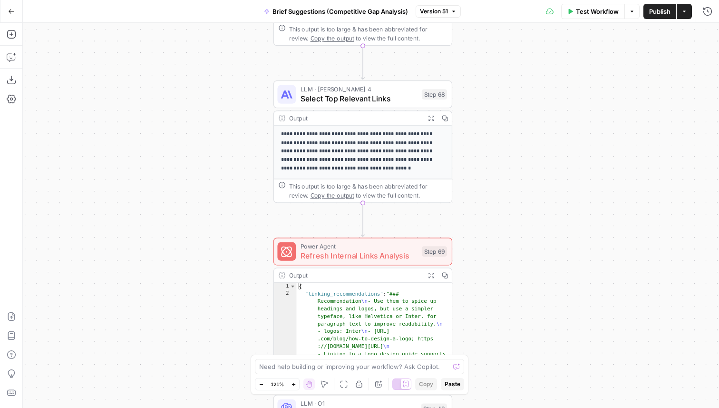
drag, startPoint x: 511, startPoint y: 198, endPoint x: 512, endPoint y: 156, distance: 42.8
click at [512, 156] on div "true false true false Workflow Set Inputs Inputs Condition Check Article Body S…" at bounding box center [371, 215] width 696 height 385
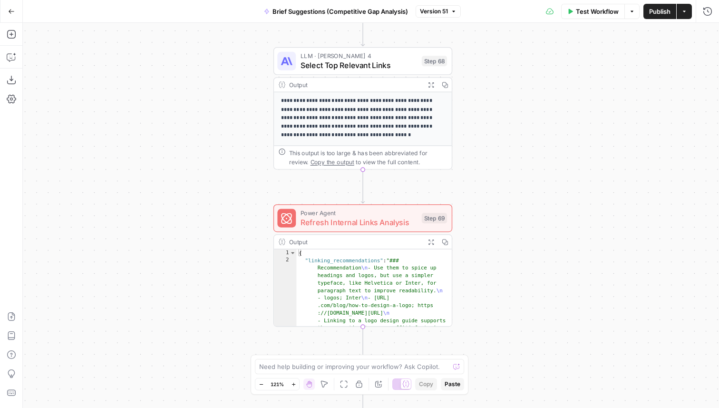
drag, startPoint x: 497, startPoint y: 223, endPoint x: 496, endPoint y: 189, distance: 33.3
click at [496, 189] on div "true false true false Workflow Set Inputs Inputs Condition Check Article Body S…" at bounding box center [371, 215] width 696 height 385
click at [358, 60] on span "Select Top Relevant Links" at bounding box center [358, 64] width 117 height 11
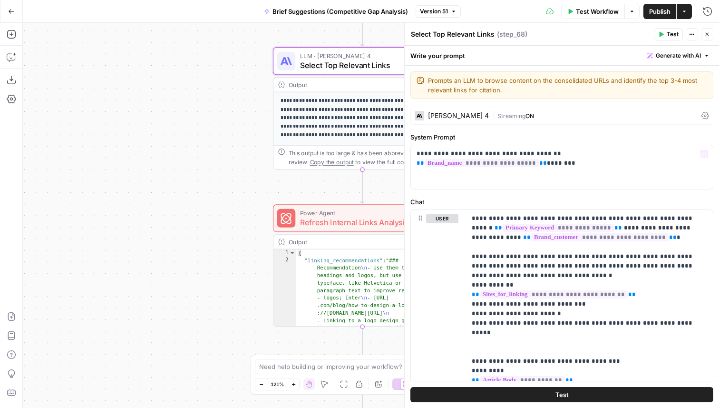
click at [464, 115] on div "[PERSON_NAME] 4" at bounding box center [458, 115] width 61 height 7
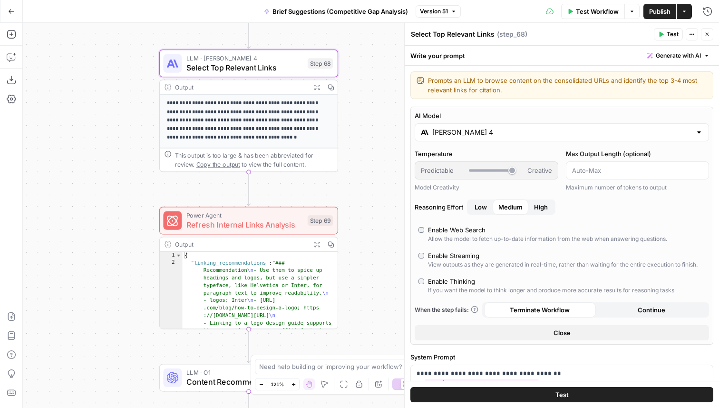
drag, startPoint x: 238, startPoint y: 158, endPoint x: 124, endPoint y: 161, distance: 114.2
click at [124, 161] on div "true false true false Workflow Set Inputs Inputs Condition Check Article Body S…" at bounding box center [371, 215] width 696 height 385
click at [369, 125] on div "true false true false Workflow Set Inputs Inputs Condition Check Article Body S…" at bounding box center [371, 215] width 696 height 385
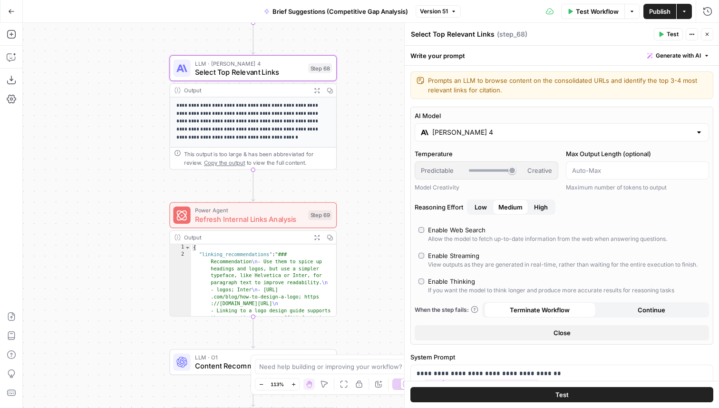
click at [710, 33] on icon "button" at bounding box center [708, 34] width 6 height 6
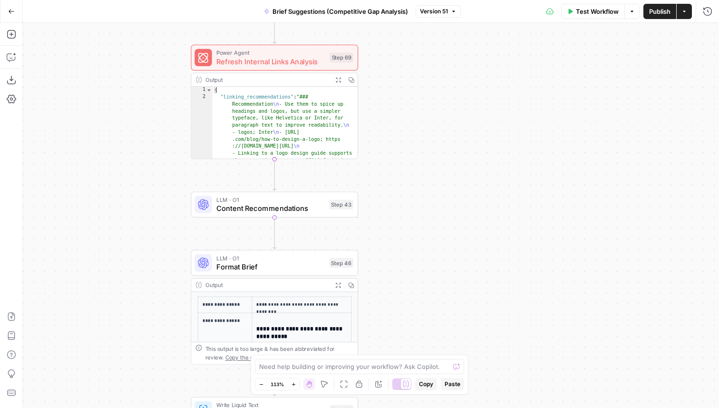
drag, startPoint x: 399, startPoint y: 247, endPoint x: 421, endPoint y: 74, distance: 174.5
click at [420, 74] on div "true false true false Workflow Set Inputs Inputs Condition Check Article Body S…" at bounding box center [371, 215] width 696 height 385
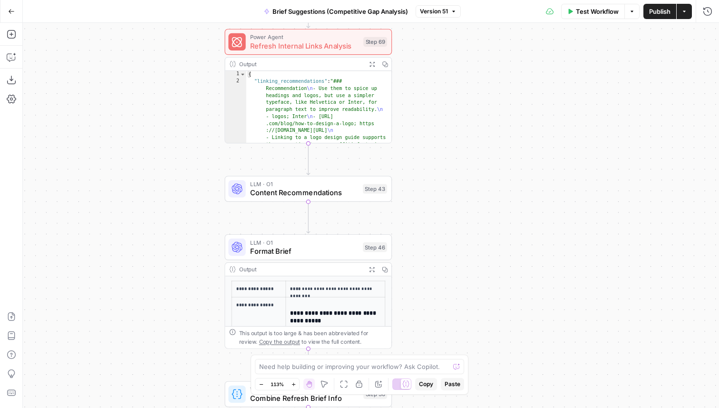
drag, startPoint x: 387, startPoint y: 70, endPoint x: 416, endPoint y: 69, distance: 29.1
click at [416, 69] on div "true false true false Workflow Set Inputs Inputs Condition Check Article Body S…" at bounding box center [371, 215] width 696 height 385
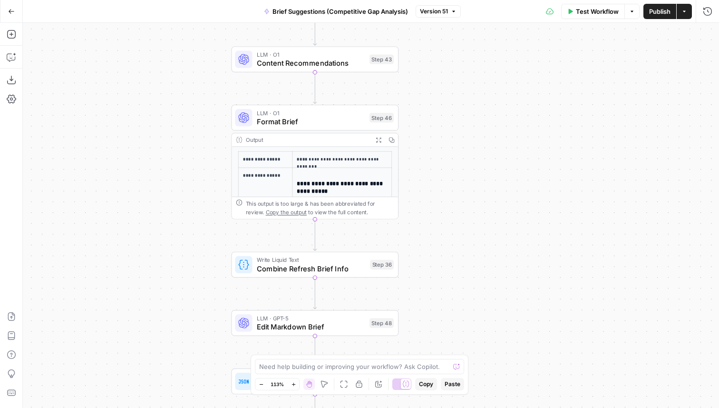
drag, startPoint x: 424, startPoint y: 187, endPoint x: 435, endPoint y: 59, distance: 128.5
click at [435, 59] on div "true false true false Workflow Set Inputs Inputs Condition Check Article Body S…" at bounding box center [371, 215] width 696 height 385
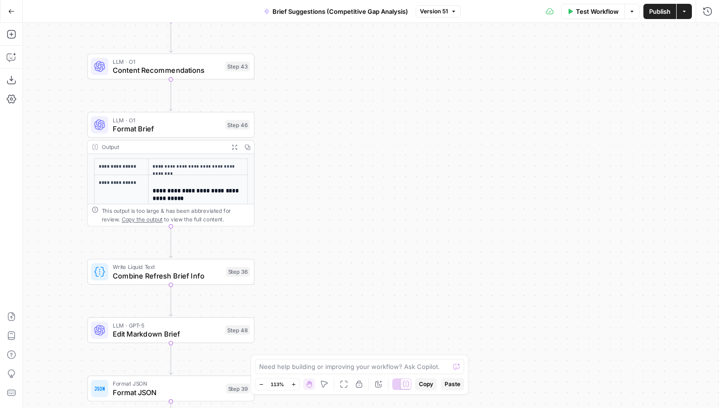
drag, startPoint x: 431, startPoint y: 88, endPoint x: 286, endPoint y: 94, distance: 144.8
click at [286, 94] on div "true false true false Workflow Set Inputs Inputs Condition Check Article Body S…" at bounding box center [371, 215] width 696 height 385
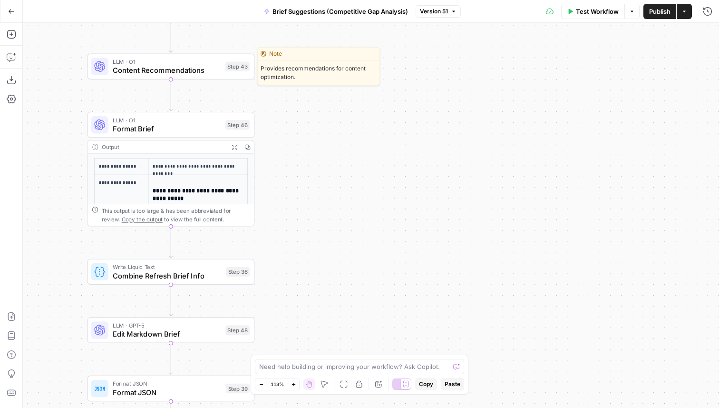
click at [206, 70] on span "Content Recommendations" at bounding box center [167, 70] width 108 height 11
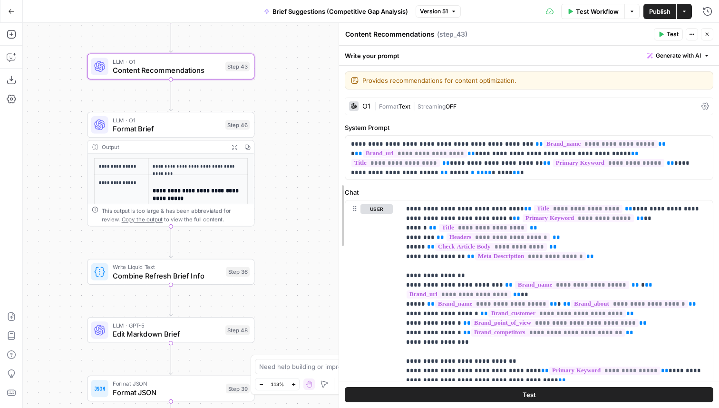
drag, startPoint x: 404, startPoint y: 127, endPoint x: 293, endPoint y: 126, distance: 110.8
click at [293, 126] on body "Webflow New Home Browse Your Data Usage Flightpath Settings Recent Grids Blog R…" at bounding box center [359, 204] width 719 height 408
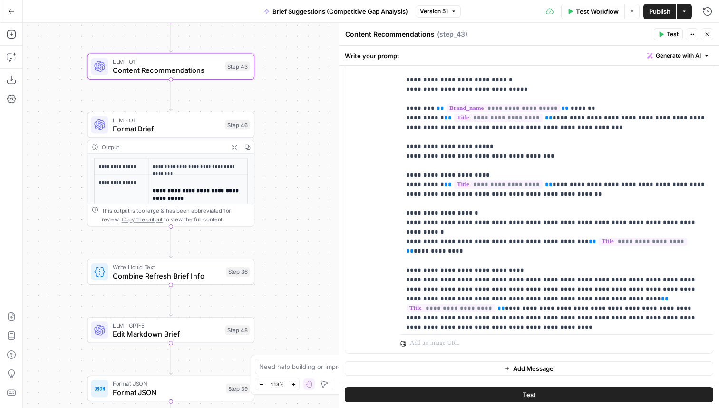
scroll to position [1155, 0]
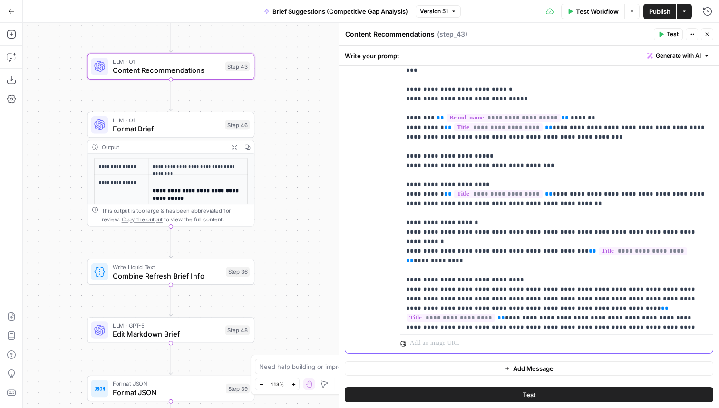
drag, startPoint x: 528, startPoint y: 204, endPoint x: 388, endPoint y: 205, distance: 140.3
click at [388, 205] on div "**********" at bounding box center [529, 147] width 368 height 410
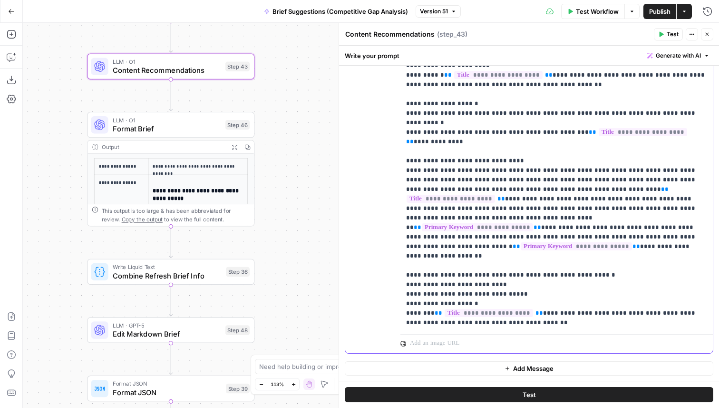
scroll to position [1281, 0]
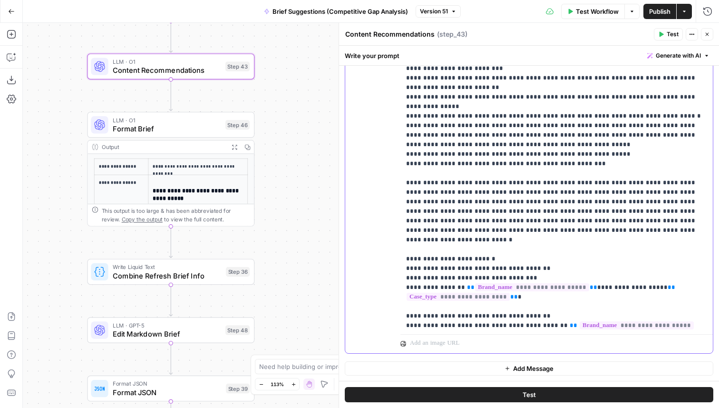
scroll to position [1634, 0]
drag, startPoint x: 550, startPoint y: 191, endPoint x: 402, endPoint y: 191, distance: 147.5
click at [402, 191] on div "**********" at bounding box center [557, 136] width 313 height 388
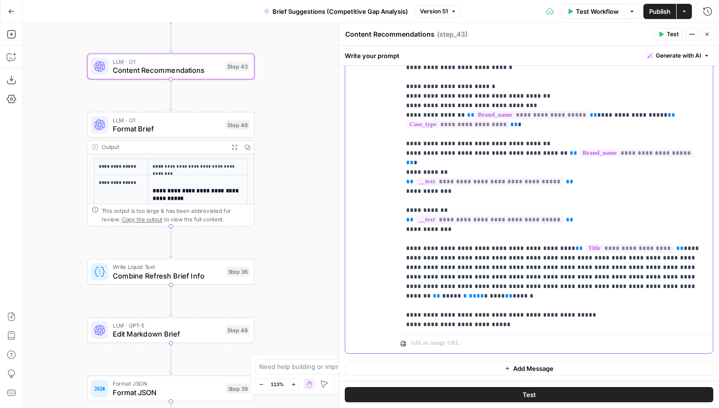
scroll to position [1819, 0]
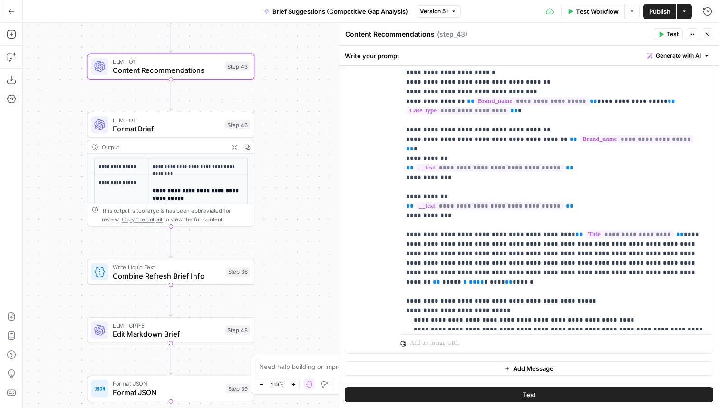
click at [706, 32] on icon "button" at bounding box center [708, 34] width 6 height 6
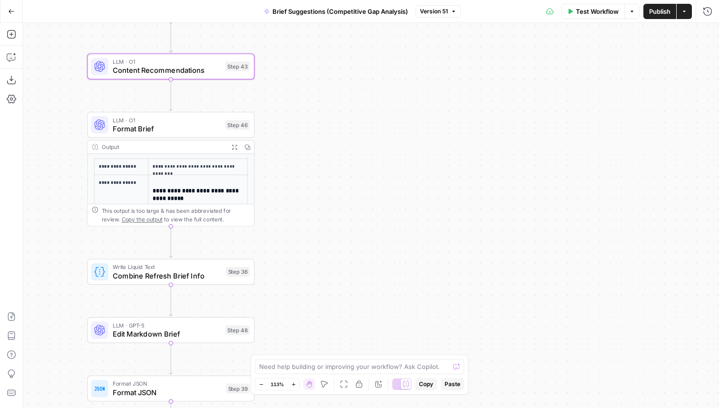
click at [235, 145] on icon "button" at bounding box center [235, 147] width 6 height 6
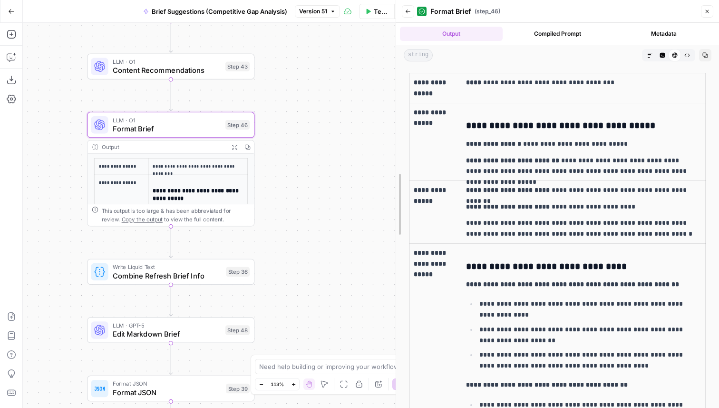
drag, startPoint x: 476, startPoint y: 120, endPoint x: 394, endPoint y: 121, distance: 81.4
click at [394, 121] on div at bounding box center [397, 204] width 10 height 408
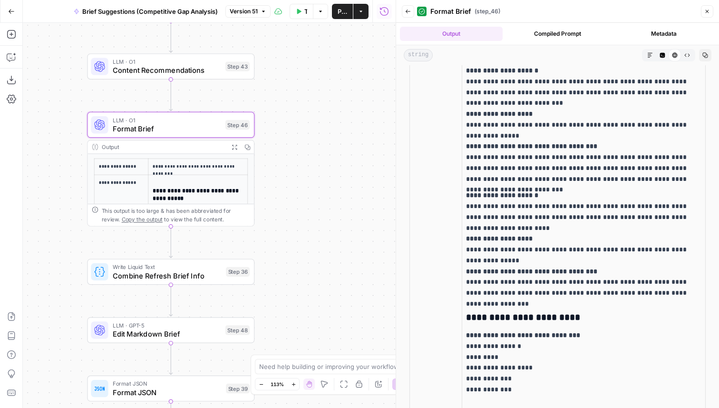
scroll to position [2496, 0]
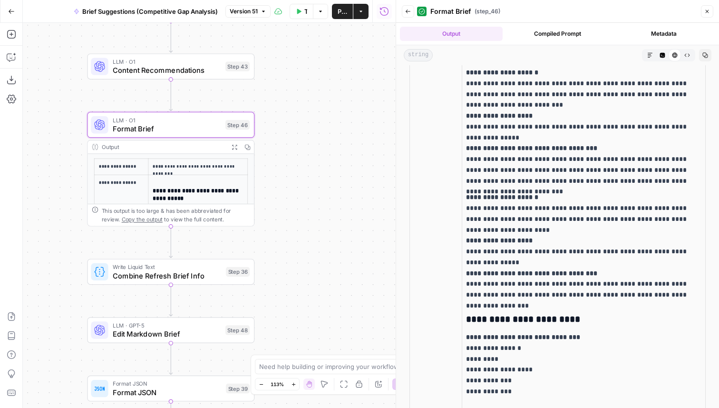
drag, startPoint x: 699, startPoint y: 284, endPoint x: 583, endPoint y: 289, distance: 116.6
click at [583, 289] on p "**********" at bounding box center [580, 246] width 229 height 108
click at [595, 282] on p "**********" at bounding box center [580, 246] width 229 height 108
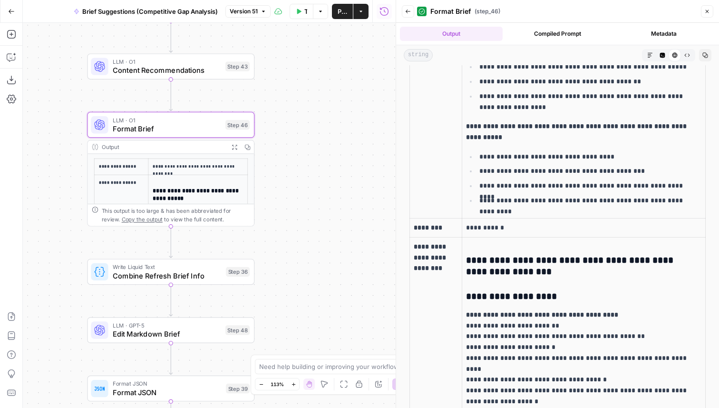
scroll to position [515, 0]
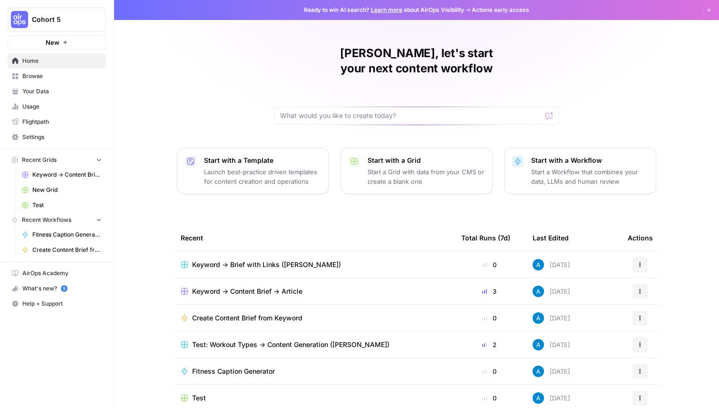
click at [48, 26] on button "Cohort 5" at bounding box center [57, 20] width 98 height 24
click at [273, 78] on div "Andrea, let's start your next content workflow Start with a Template Launch bes…" at bounding box center [416, 226] width 605 height 453
click at [89, 73] on span "Browse" at bounding box center [61, 76] width 79 height 9
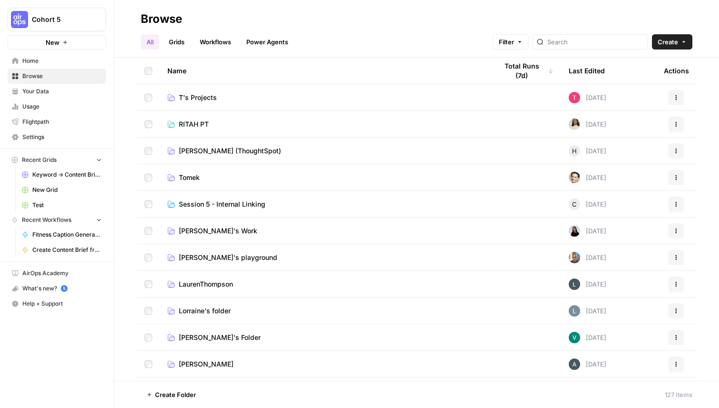
click at [670, 44] on span "Create" at bounding box center [668, 42] width 20 height 10
click at [647, 91] on span "Workflow" at bounding box center [653, 91] width 53 height 10
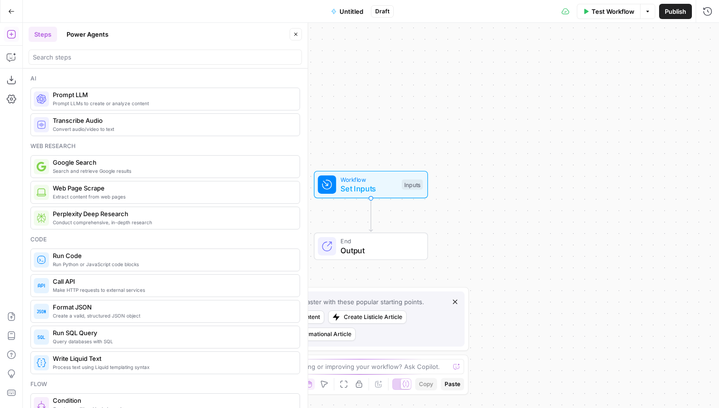
click at [101, 29] on button "Power Agents" at bounding box center [87, 34] width 53 height 15
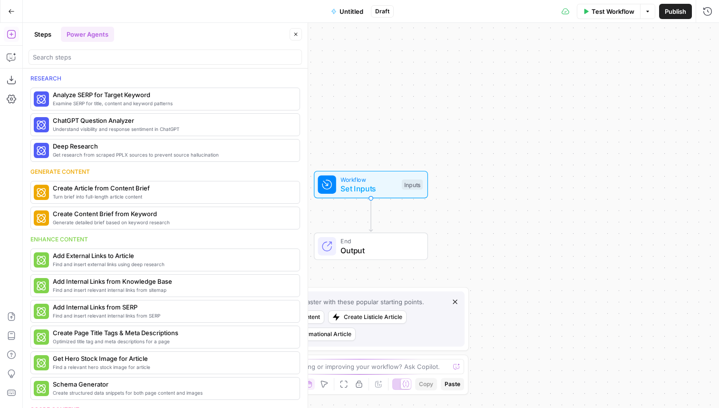
click at [106, 62] on div at bounding box center [166, 56] width 274 height 15
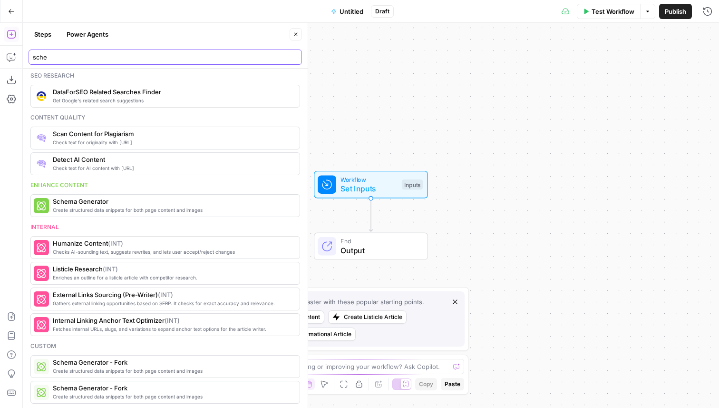
scroll to position [129, 0]
type input "sche"
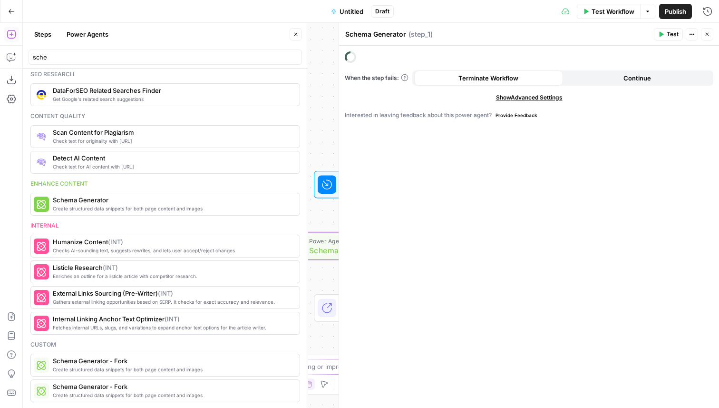
click at [296, 30] on button "Close" at bounding box center [296, 34] width 12 height 12
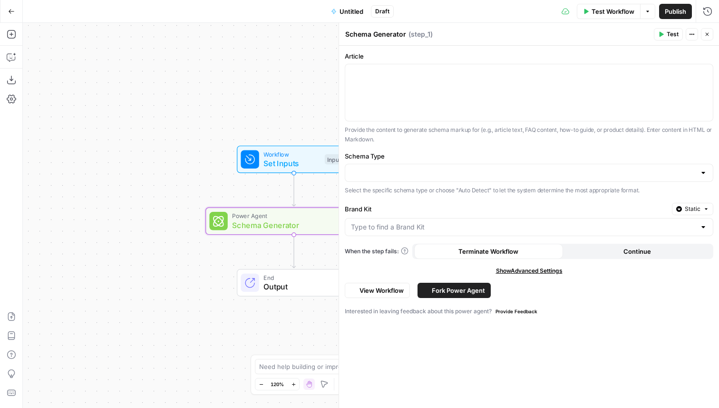
drag, startPoint x: 294, startPoint y: 101, endPoint x: 164, endPoint y: 49, distance: 140.2
click at [164, 49] on div "Workflow Set Inputs Inputs Power Agent Schema Generator Step 1 End Output" at bounding box center [371, 215] width 696 height 385
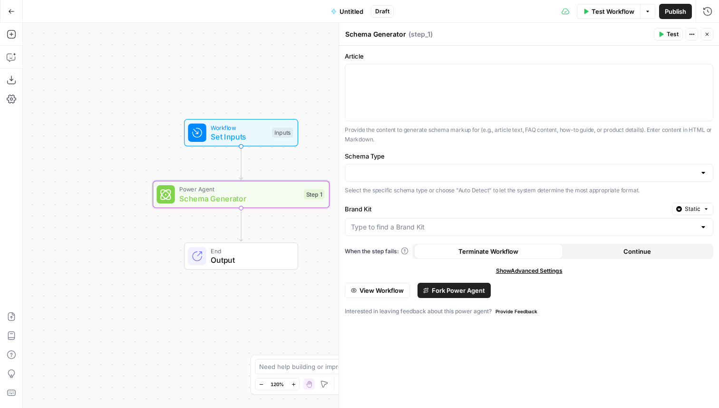
click at [394, 289] on span "View Workflow" at bounding box center [382, 290] width 44 height 10
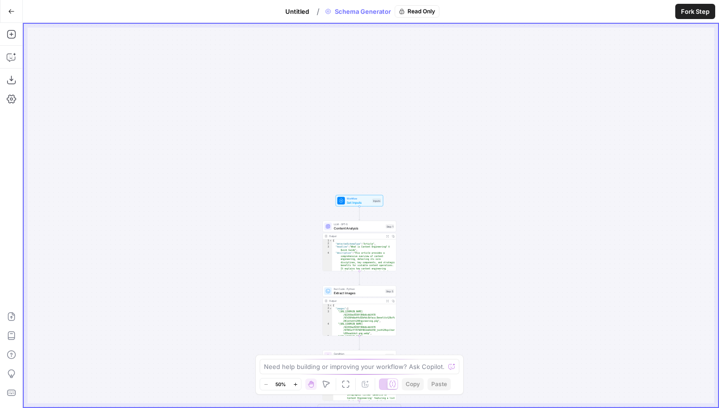
drag, startPoint x: 476, startPoint y: 82, endPoint x: 438, endPoint y: 286, distance: 207.5
click at [438, 286] on div "true false Workflow Set Inputs Inputs LLM · GPT-5 Content Analysis Step 1 Outpu…" at bounding box center [371, 215] width 695 height 383
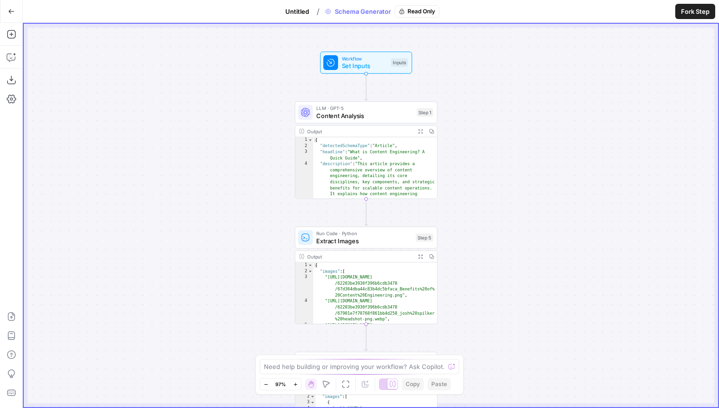
drag, startPoint x: 415, startPoint y: 210, endPoint x: 483, endPoint y: 77, distance: 149.4
click at [483, 74] on div "true false Workflow Set Inputs Inputs LLM · GPT-5 Content Analysis Step 1 Outpu…" at bounding box center [371, 215] width 695 height 383
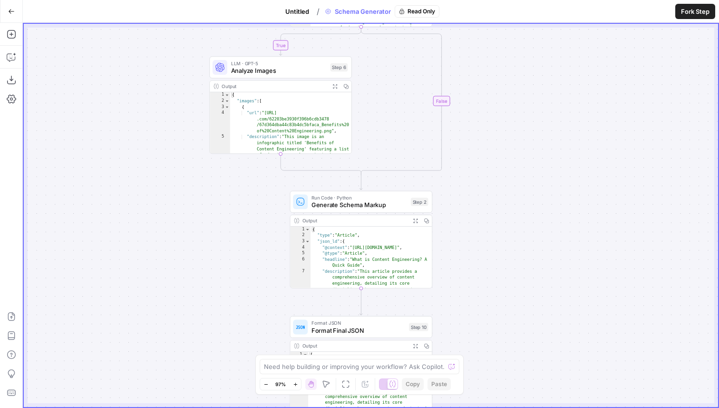
click at [304, 12] on span "Untitled" at bounding box center [297, 12] width 24 height 10
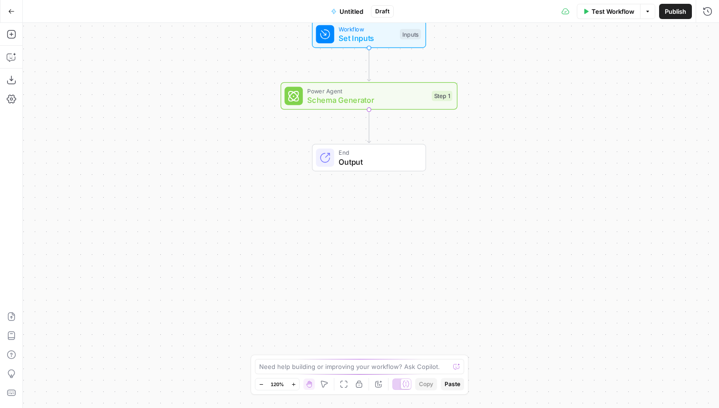
drag, startPoint x: 175, startPoint y: 218, endPoint x: 172, endPoint y: 99, distance: 119.0
click at [172, 99] on div "Workflow Set Inputs Inputs Power Agent Schema Generator Step 1 End Output" at bounding box center [371, 215] width 696 height 385
click at [4, 31] on button "Add Steps" at bounding box center [11, 34] width 15 height 15
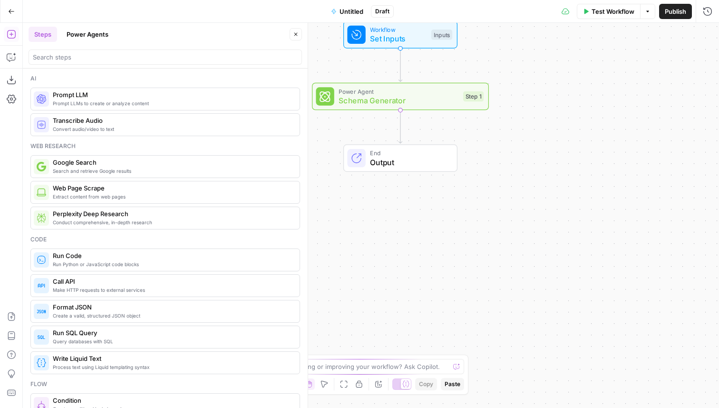
click at [90, 32] on button "Power Agents" at bounding box center [87, 34] width 53 height 15
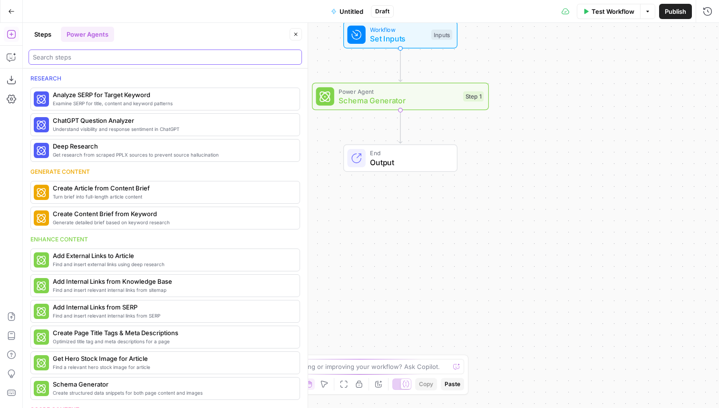
click at [85, 55] on input "search" at bounding box center [165, 57] width 265 height 10
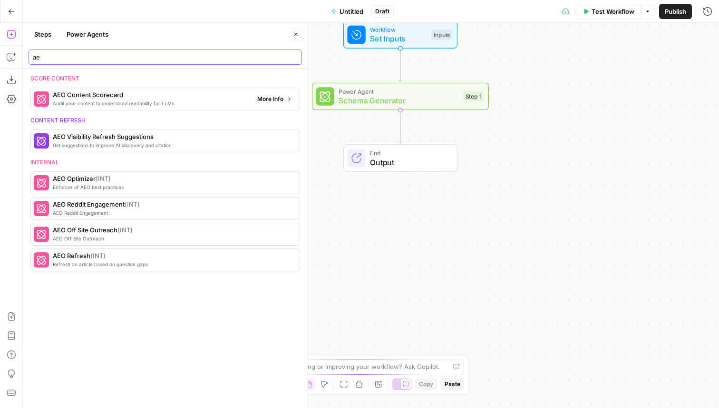
type input "ae"
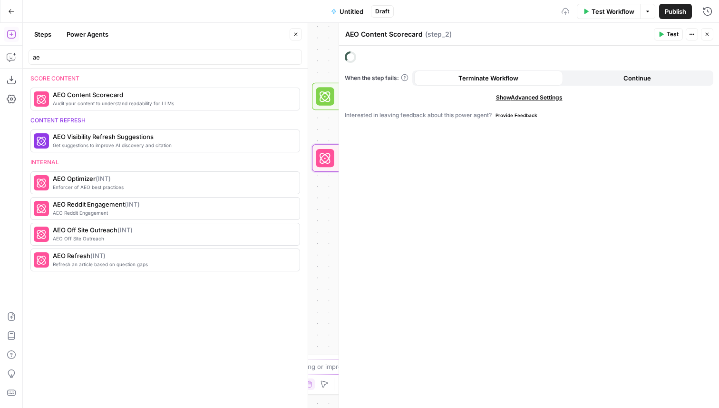
click at [296, 37] on button "Close" at bounding box center [296, 34] width 12 height 12
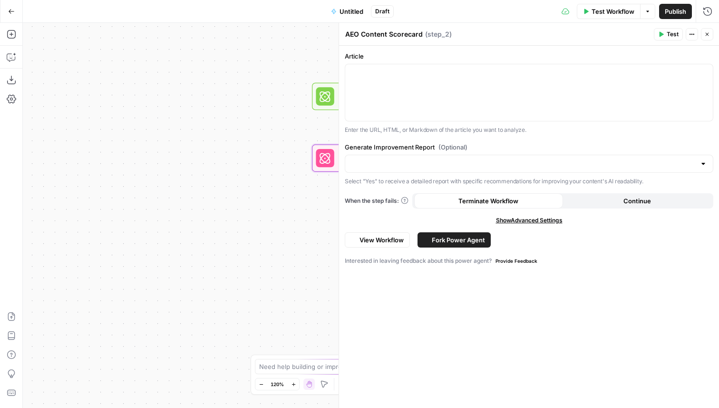
drag, startPoint x: 264, startPoint y: 169, endPoint x: 108, endPoint y: 169, distance: 157.0
click at [108, 169] on div "Workflow Set Inputs Inputs Power Agent Schema Generator Step 1 Power Agent AEO …" at bounding box center [371, 215] width 696 height 385
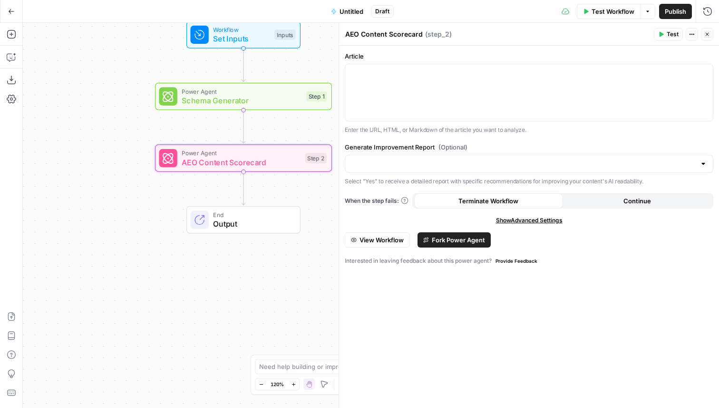
click at [376, 238] on span "View Workflow" at bounding box center [382, 240] width 44 height 10
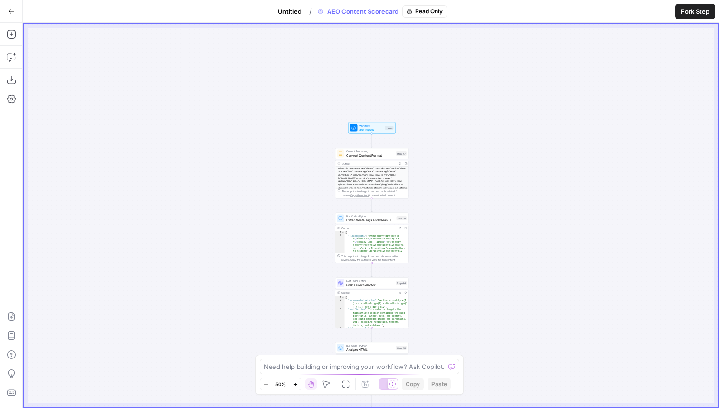
drag, startPoint x: 442, startPoint y: 79, endPoint x: 445, endPoint y: 340, distance: 261.2
click at [445, 340] on div "true false Workflow Set Inputs Inputs Content Processing Convert Content Format…" at bounding box center [371, 215] width 695 height 383
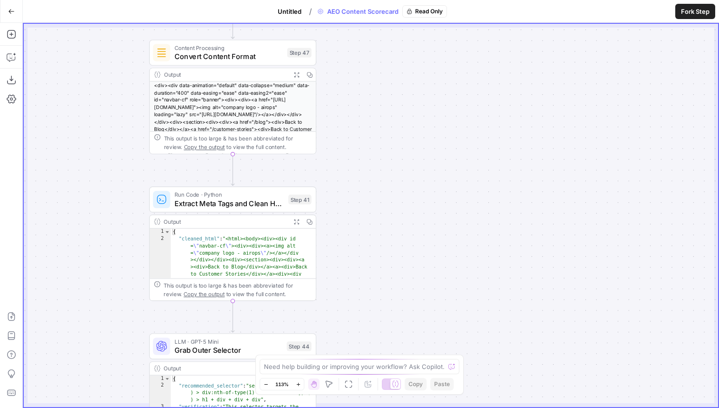
drag, startPoint x: 422, startPoint y: 251, endPoint x: 382, endPoint y: 44, distance: 210.8
click at [381, 45] on div "true false Workflow Set Inputs Inputs Content Processing Convert Content Format…" at bounding box center [371, 215] width 695 height 383
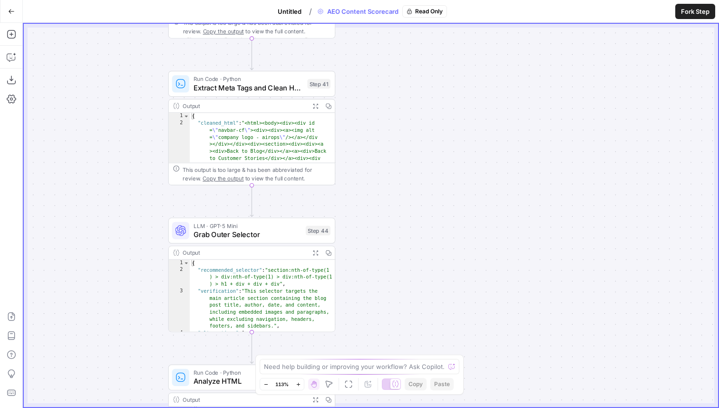
drag, startPoint x: 376, startPoint y: 192, endPoint x: 382, endPoint y: 107, distance: 85.3
click at [382, 108] on div "true false Workflow Set Inputs Inputs Content Processing Convert Content Format…" at bounding box center [371, 215] width 695 height 383
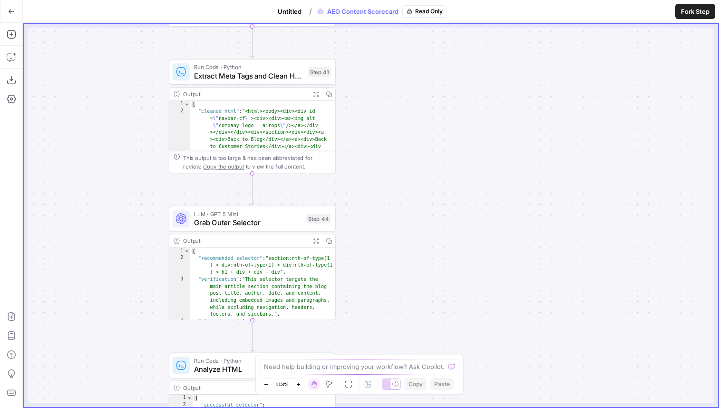
drag, startPoint x: 384, startPoint y: 199, endPoint x: 384, endPoint y: 133, distance: 66.6
click at [384, 133] on div "true false Workflow Set Inputs Inputs Content Processing Convert Content Format…" at bounding box center [371, 215] width 695 height 383
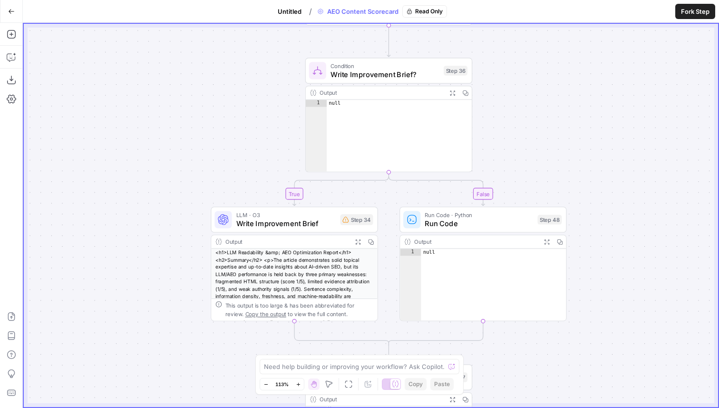
drag, startPoint x: 403, startPoint y: 157, endPoint x: 544, endPoint y: 105, distance: 150.4
click at [544, 105] on div "true false Workflow Set Inputs Inputs Content Processing Convert Content Format…" at bounding box center [371, 215] width 695 height 383
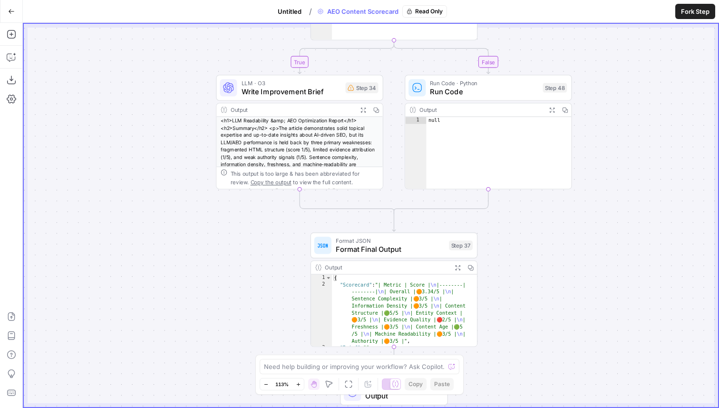
drag, startPoint x: 265, startPoint y: 160, endPoint x: 258, endPoint y: 39, distance: 122.0
click at [259, 39] on div "true false Workflow Set Inputs Inputs Content Processing Convert Content Format…" at bounding box center [371, 215] width 695 height 383
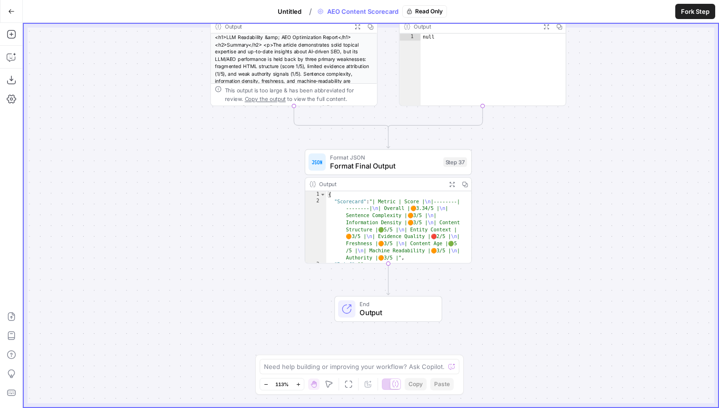
drag, startPoint x: 250, startPoint y: 310, endPoint x: 240, endPoint y: 220, distance: 90.0
click at [241, 221] on div "true false Workflow Set Inputs Inputs Content Processing Convert Content Format…" at bounding box center [371, 215] width 695 height 383
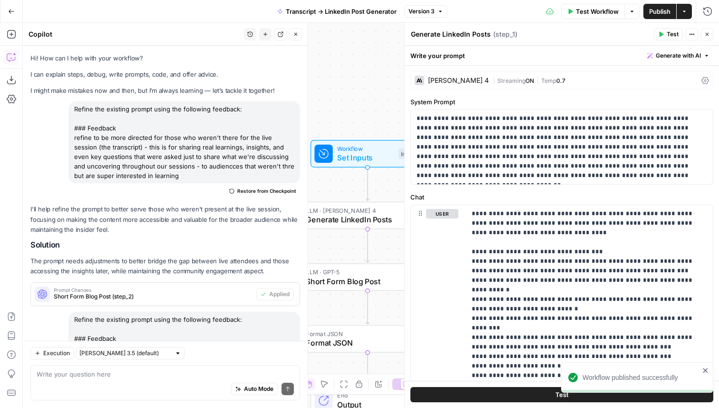
scroll to position [216, 0]
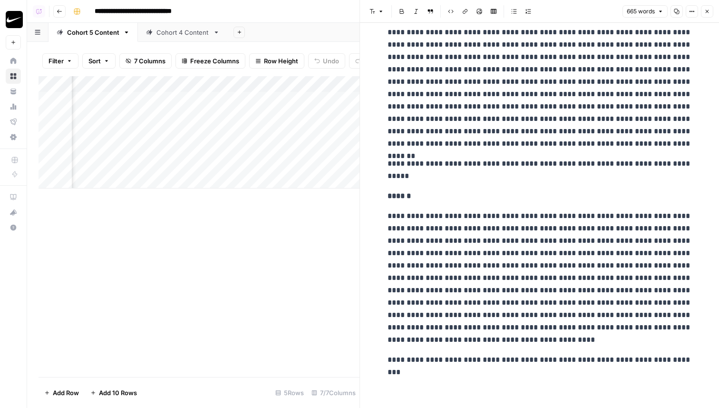
scroll to position [604, 0]
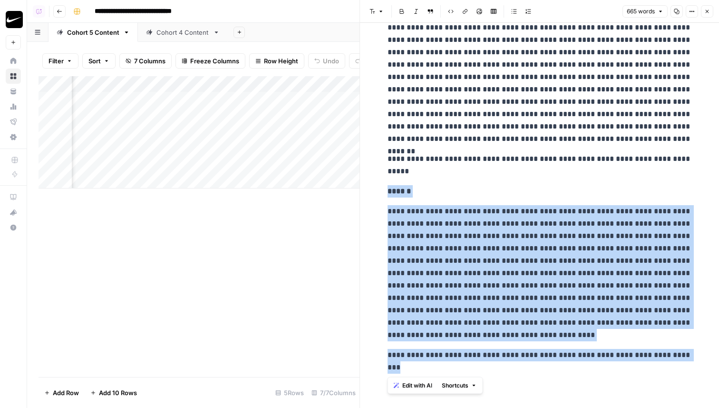
drag, startPoint x: 452, startPoint y: 368, endPoint x: 387, endPoint y: 192, distance: 188.0
copy div "**********"
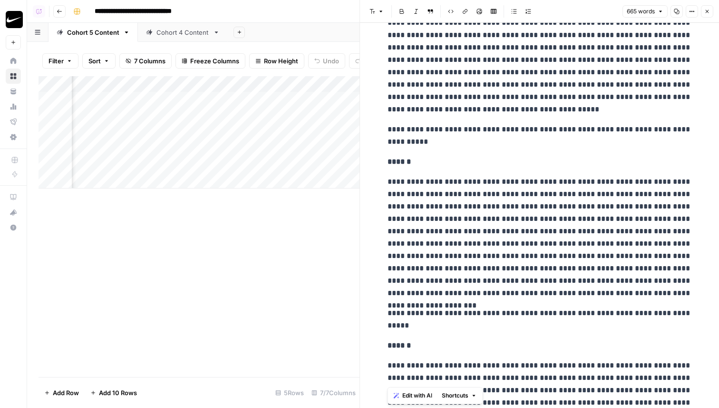
scroll to position [84, 0]
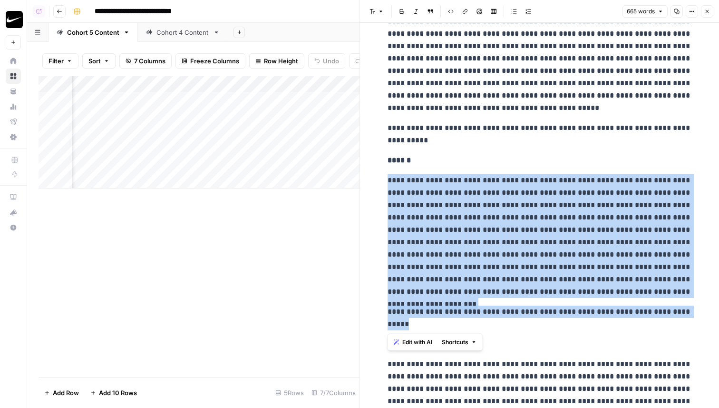
drag, startPoint x: 474, startPoint y: 326, endPoint x: 385, endPoint y: 184, distance: 167.4
copy div "**********"
click at [575, 233] on p "**********" at bounding box center [540, 236] width 304 height 124
drag, startPoint x: 476, startPoint y: 326, endPoint x: 388, endPoint y: 181, distance: 169.7
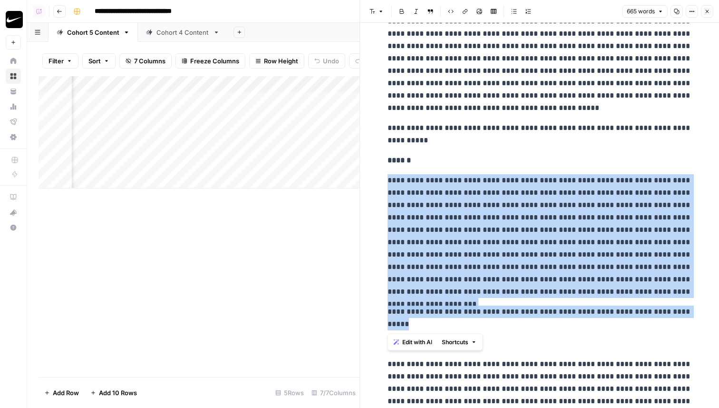
copy div "**********"
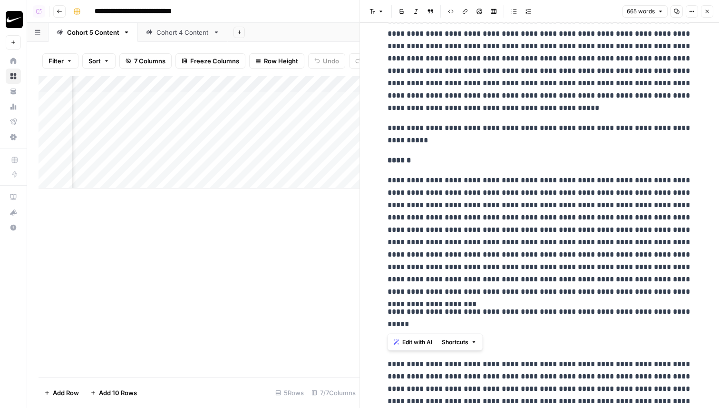
click at [405, 186] on p "**********" at bounding box center [540, 236] width 304 height 124
click at [710, 15] on button "Close" at bounding box center [707, 11] width 12 height 12
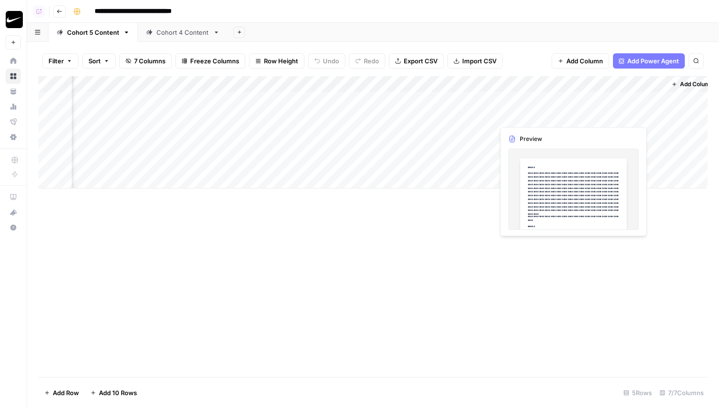
scroll to position [0, 127]
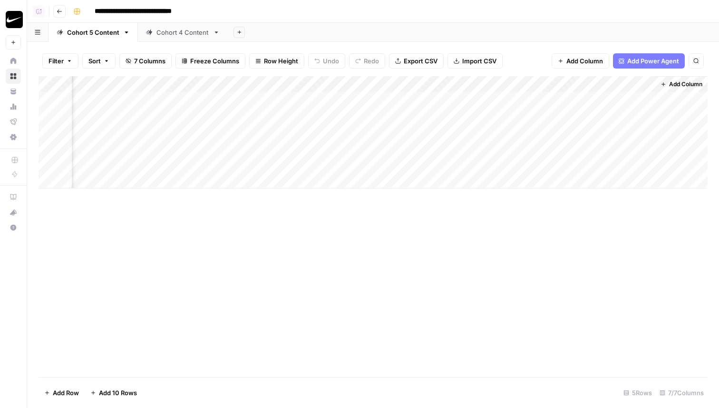
click at [691, 82] on span "Add Column" at bounding box center [685, 84] width 33 height 9
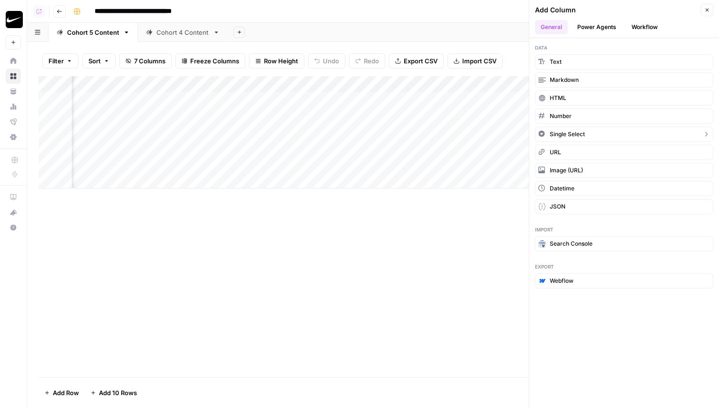
click at [564, 136] on span "Single Select" at bounding box center [567, 134] width 35 height 9
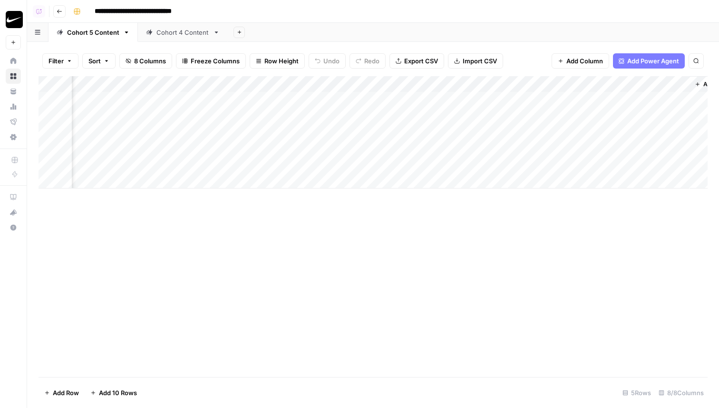
scroll to position [0, 213]
click at [599, 87] on div "Add Column" at bounding box center [373, 132] width 669 height 112
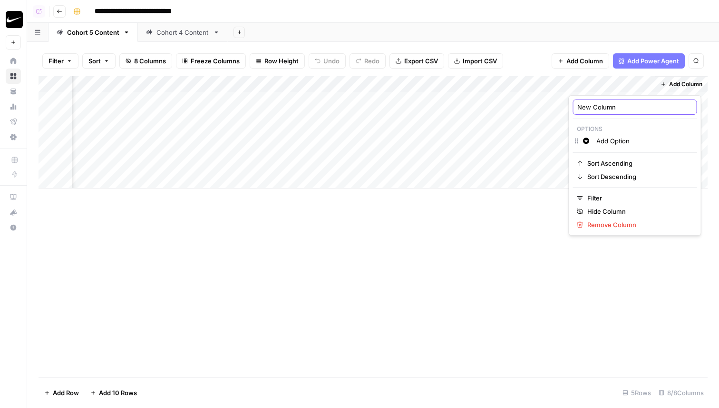
click at [626, 107] on input "New Column" at bounding box center [636, 107] width 116 height 10
type input "Posted"
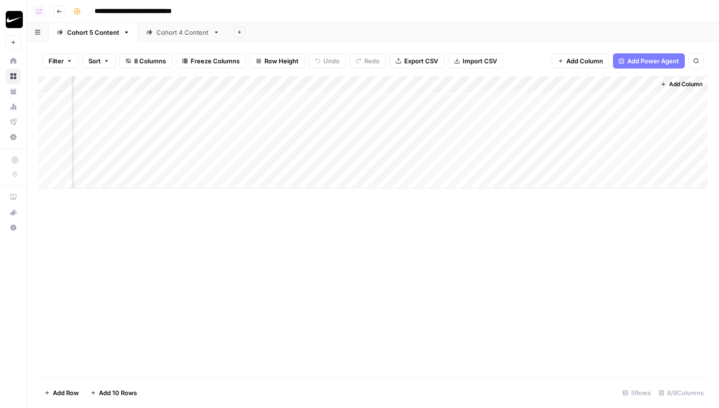
click at [614, 83] on div "Add Column" at bounding box center [373, 132] width 669 height 112
click at [616, 105] on input "Posted" at bounding box center [636, 107] width 116 height 10
type input "Posted?"
click at [606, 91] on div "Add Column" at bounding box center [373, 132] width 669 height 112
click at [612, 140] on input "Add Option" at bounding box center [645, 141] width 97 height 10
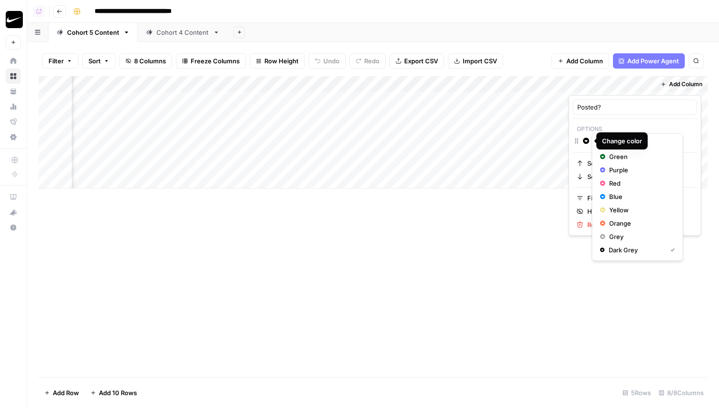
click at [587, 137] on button "Change color" at bounding box center [586, 140] width 11 height 11
click at [610, 191] on button "Blue" at bounding box center [638, 196] width 83 height 13
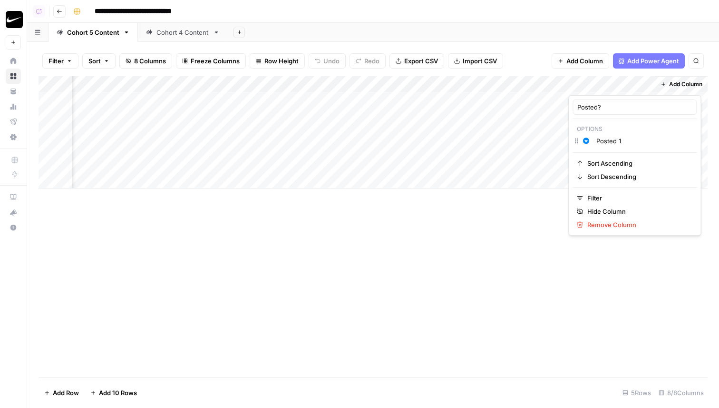
click at [626, 141] on input "Posted 1" at bounding box center [645, 141] width 97 height 10
click at [613, 157] on input "Posted 1" at bounding box center [651, 155] width 109 height 10
click at [625, 157] on input "Posted 1" at bounding box center [651, 155] width 109 height 10
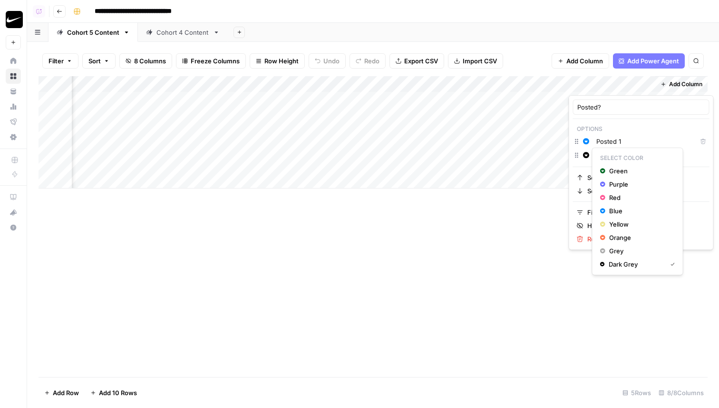
click at [586, 154] on icon "button" at bounding box center [586, 155] width 6 height 6
click at [616, 233] on span "Orange" at bounding box center [640, 238] width 62 height 10
click at [633, 156] on input "Posted 2" at bounding box center [651, 155] width 109 height 10
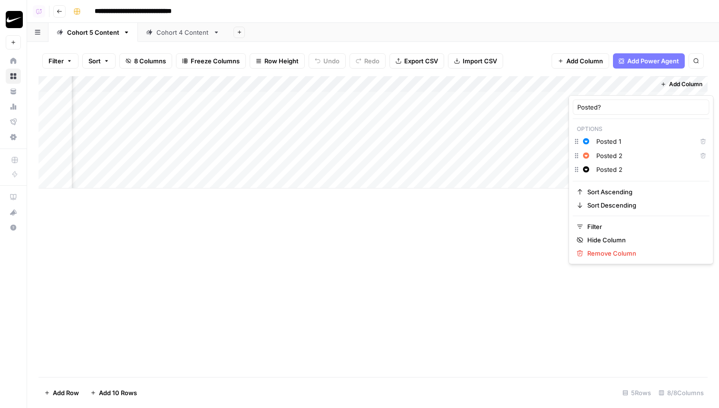
click at [607, 167] on input "Posted 2" at bounding box center [651, 170] width 109 height 10
click at [630, 167] on input "Posted 2" at bounding box center [651, 170] width 109 height 10
click at [587, 168] on icon "button" at bounding box center [586, 169] width 6 height 6
click at [613, 185] on span "Green" at bounding box center [640, 185] width 62 height 10
click at [630, 168] on input "Posted 3" at bounding box center [651, 170] width 109 height 10
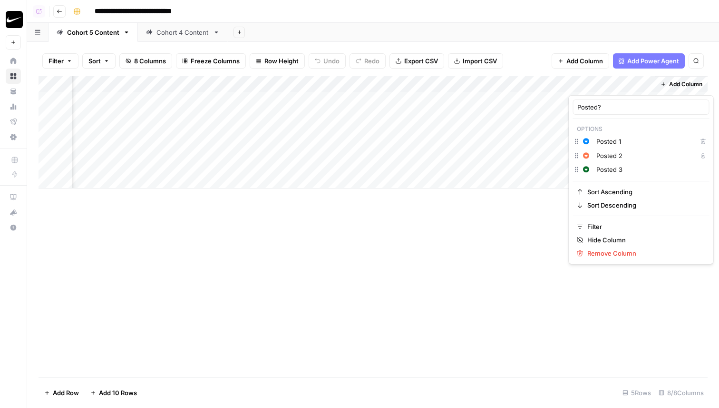
type input "Posted 3"
click at [515, 275] on div "Add Column" at bounding box center [373, 226] width 669 height 301
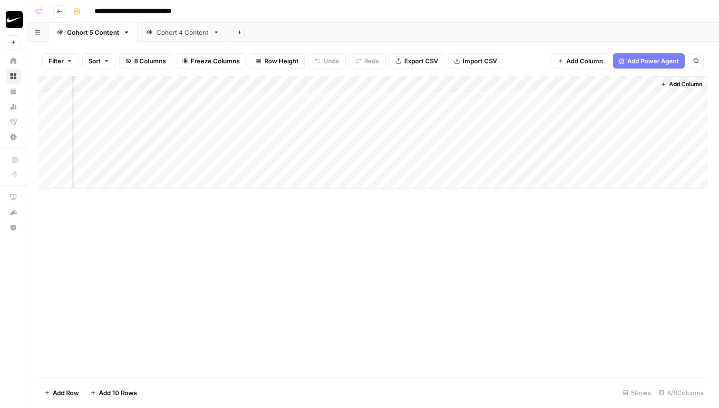
click at [591, 146] on div "Add Column" at bounding box center [373, 132] width 669 height 112
click at [602, 185] on button "Posted 1" at bounding box center [600, 184] width 32 height 11
click at [676, 81] on span "Add Column" at bounding box center [685, 84] width 33 height 9
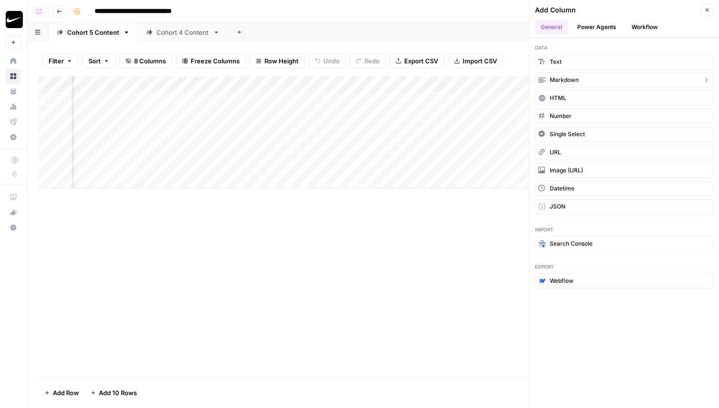
click at [580, 78] on button "Markdown" at bounding box center [624, 79] width 178 height 15
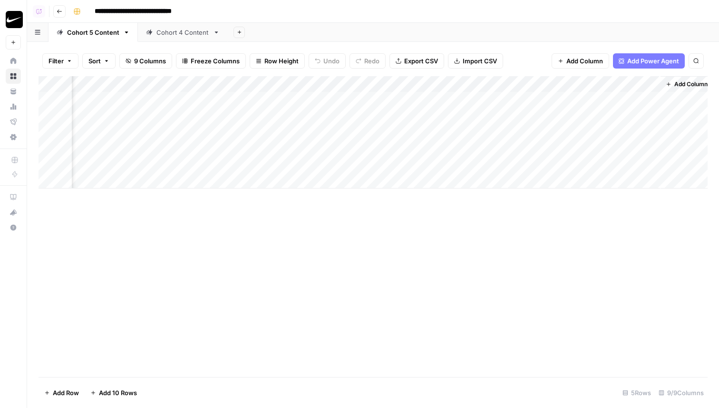
scroll to position [0, 350]
click at [555, 80] on div "Add Column" at bounding box center [373, 132] width 669 height 112
click at [555, 104] on input "New Column" at bounding box center [574, 107] width 97 height 10
type input "Post 1"
click at [511, 223] on div "Add Column" at bounding box center [373, 226] width 669 height 301
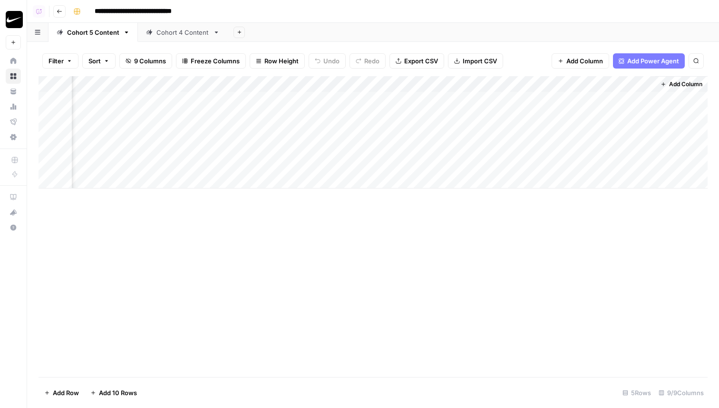
click at [571, 149] on div "Add Column" at bounding box center [373, 132] width 669 height 112
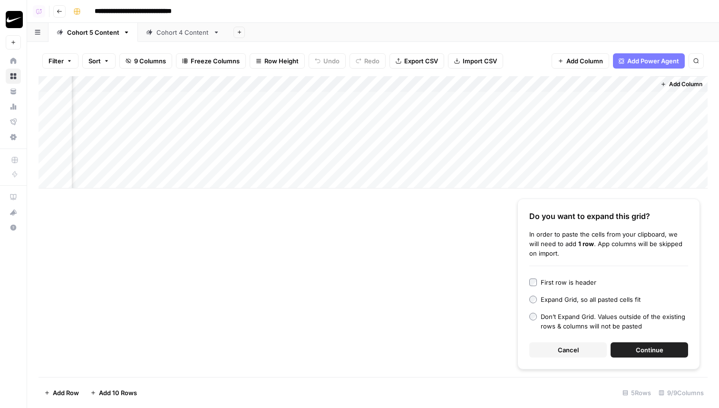
click at [417, 276] on div "Add Column Do you want to expand this grid? In order to paste the cells from yo…" at bounding box center [373, 226] width 669 height 301
click at [647, 147] on div "Add Column" at bounding box center [373, 132] width 669 height 112
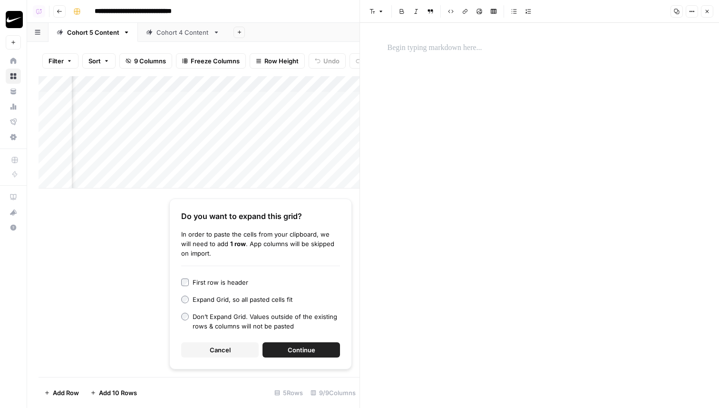
click at [422, 48] on p at bounding box center [540, 48] width 304 height 12
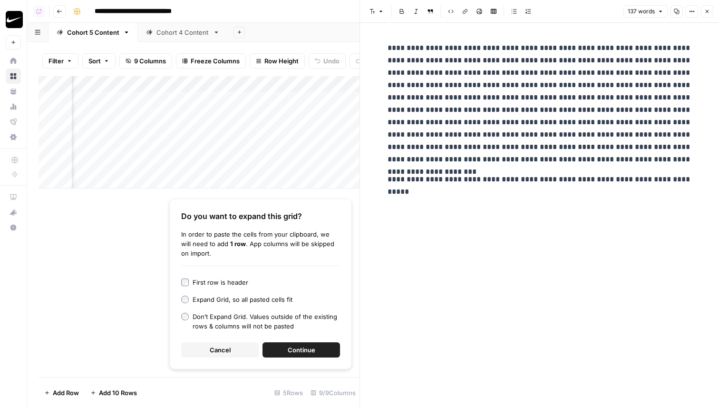
click at [504, 131] on p "**********" at bounding box center [540, 104] width 304 height 124
click at [706, 13] on icon "button" at bounding box center [708, 12] width 6 height 6
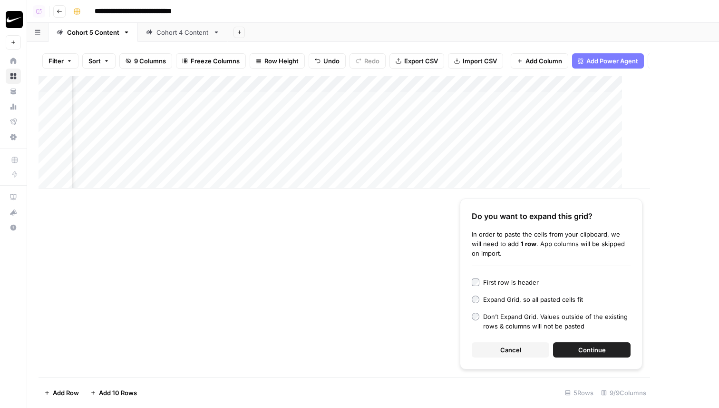
scroll to position [0, 339]
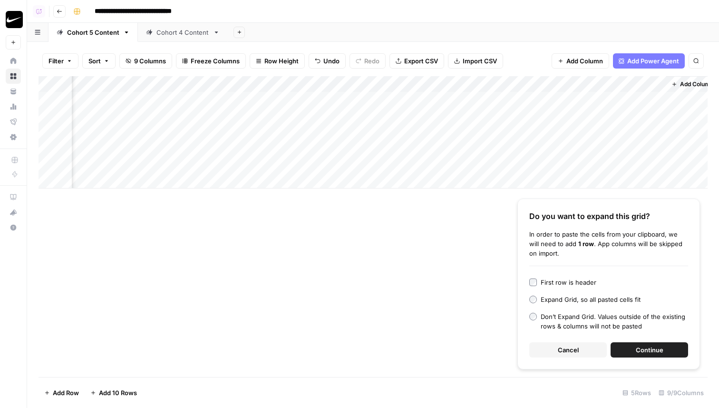
click at [453, 291] on div "Add Column Do you want to expand this grid? In order to paste the cells from yo…" at bounding box center [373, 226] width 669 height 301
click at [579, 352] on button "Cancel" at bounding box center [568, 349] width 78 height 15
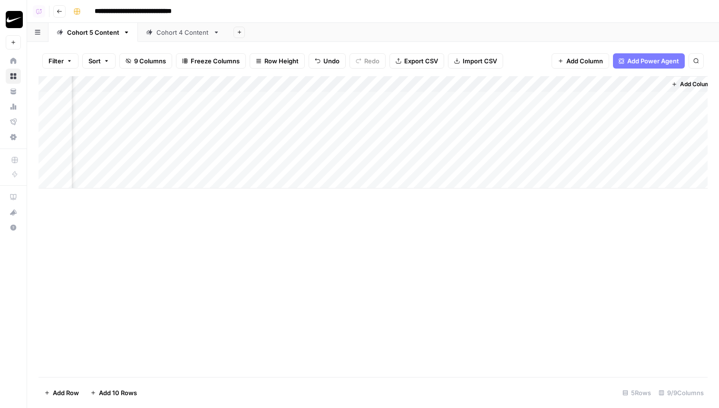
click at [345, 149] on div "Add Column" at bounding box center [373, 132] width 669 height 112
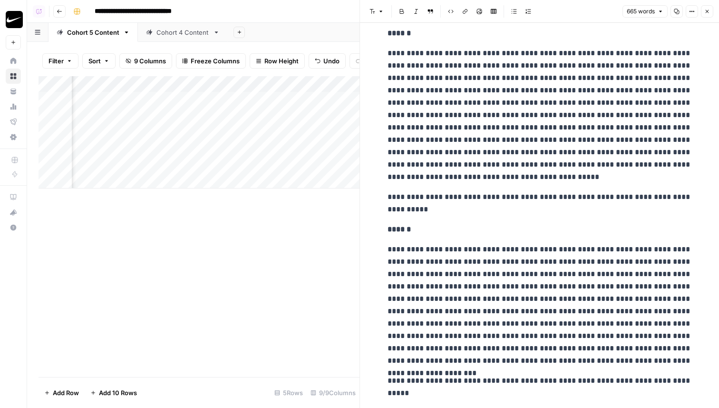
scroll to position [15, 0]
click at [713, 14] on button "Close" at bounding box center [707, 11] width 12 height 12
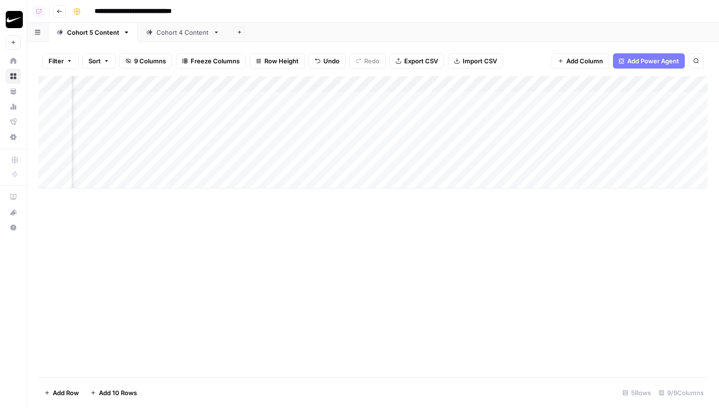
scroll to position [0, 350]
click at [422, 143] on div "Add Column" at bounding box center [373, 132] width 669 height 112
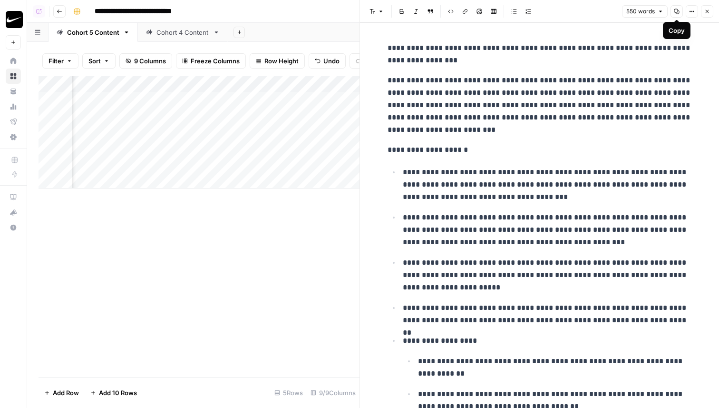
click at [678, 9] on icon "button" at bounding box center [677, 12] width 6 height 6
click at [711, 10] on button "Close" at bounding box center [707, 11] width 12 height 12
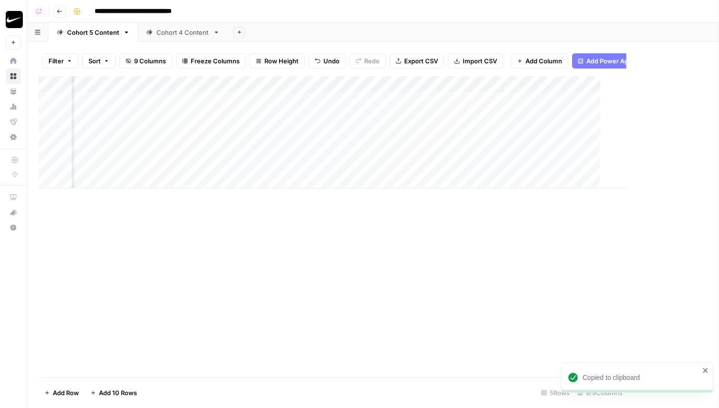
scroll to position [0, 339]
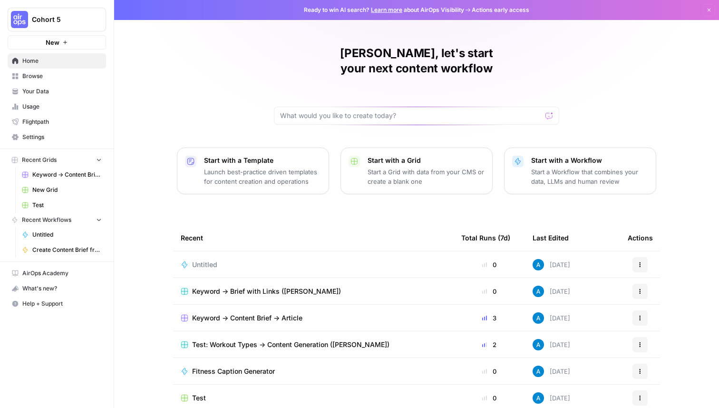
click at [75, 20] on span "Cohort 5" at bounding box center [61, 20] width 58 height 10
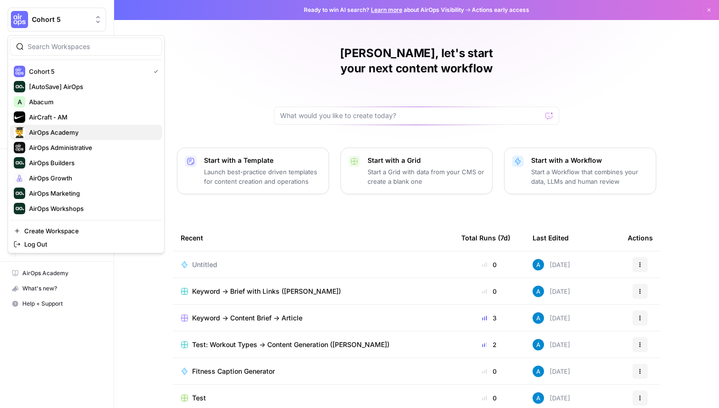
click at [58, 132] on span "AirOps Academy" at bounding box center [92, 132] width 126 height 10
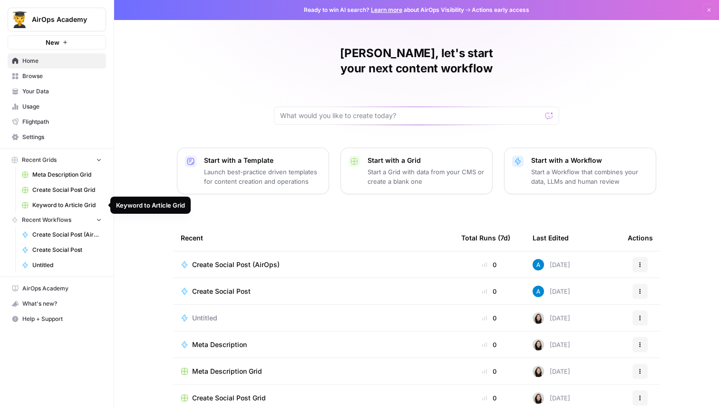
click at [61, 193] on span "Create Social Post Grid" at bounding box center [66, 190] width 69 height 9
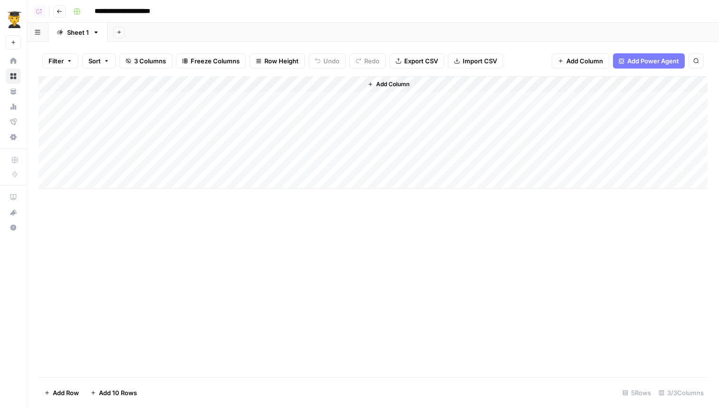
click at [164, 248] on div "Add Column" at bounding box center [373, 226] width 669 height 301
click at [351, 99] on div "Add Column" at bounding box center [373, 132] width 669 height 112
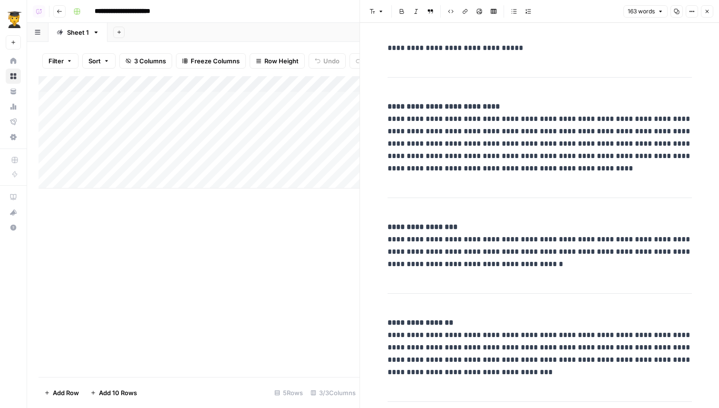
click at [710, 14] on button "Close" at bounding box center [707, 11] width 12 height 12
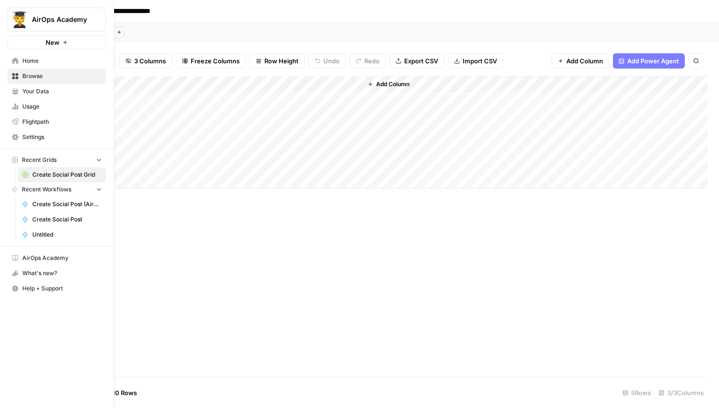
click at [33, 63] on span "Home" at bounding box center [61, 61] width 79 height 9
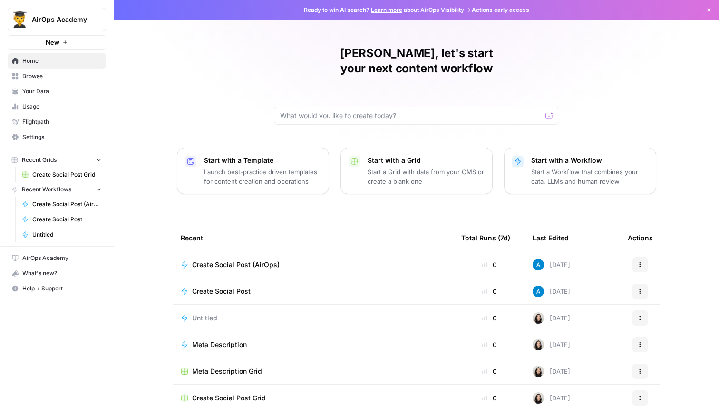
scroll to position [30, 0]
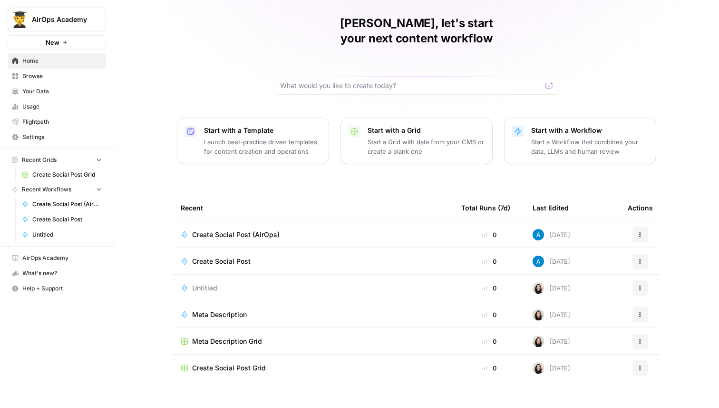
click at [235, 336] on span "Meta Description Grid" at bounding box center [227, 341] width 70 height 10
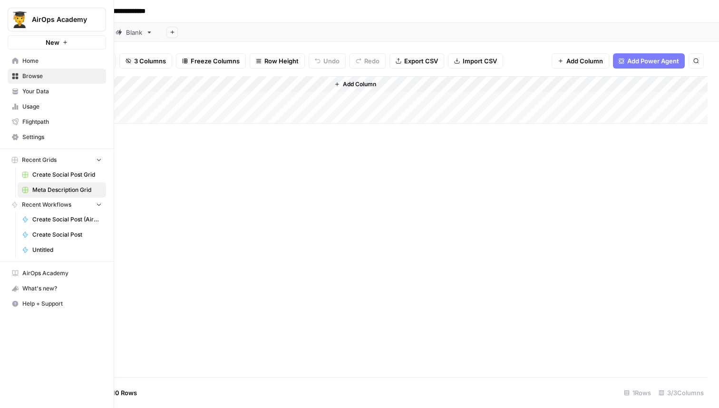
click at [34, 67] on link "Home" at bounding box center [57, 60] width 98 height 15
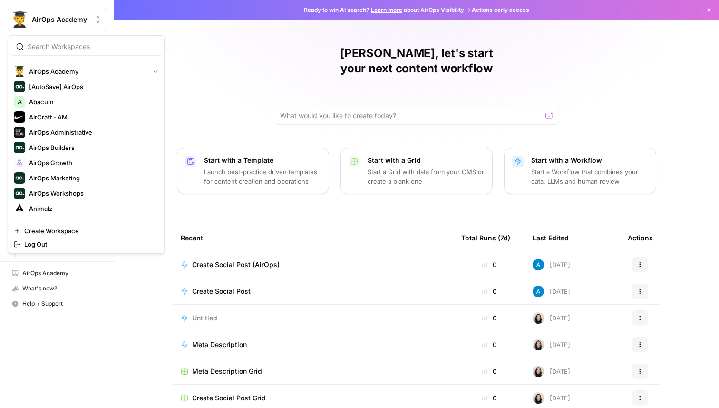
click at [71, 15] on span "AirOps Academy" at bounding box center [61, 20] width 58 height 10
click at [215, 46] on div "[PERSON_NAME], let's start your next content workflow Start with a Template Lau…" at bounding box center [416, 226] width 605 height 453
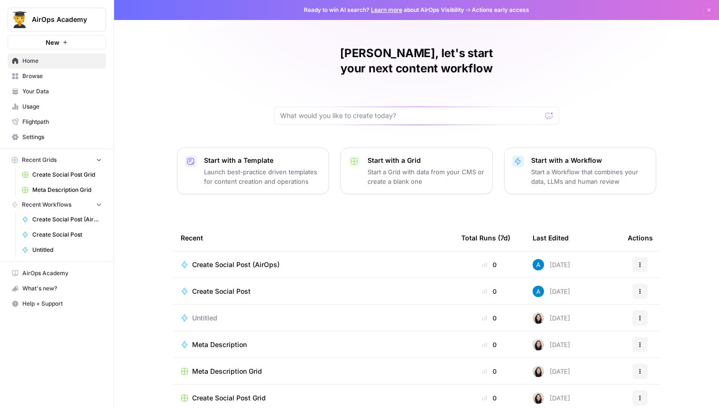
click at [78, 18] on span "AirOps Academy" at bounding box center [61, 20] width 58 height 10
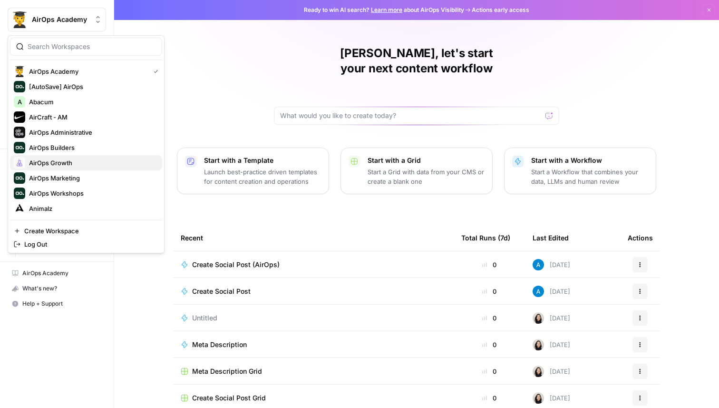
click at [81, 164] on span "AirOps Growth" at bounding box center [92, 163] width 126 height 10
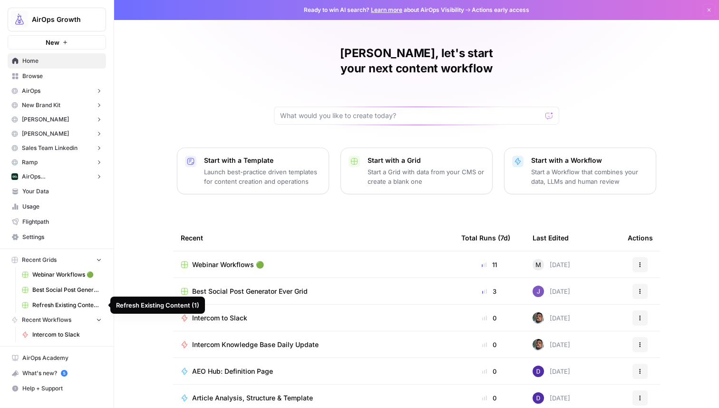
click at [79, 277] on span "Webinar Workflows 🟢" at bounding box center [66, 274] width 69 height 9
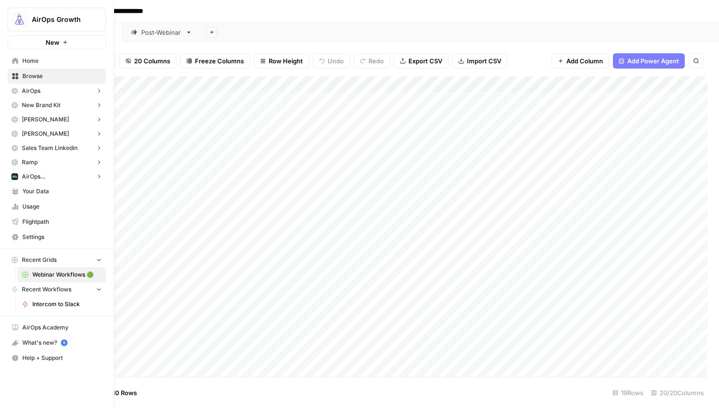
click at [23, 72] on span "Browse" at bounding box center [61, 76] width 79 height 9
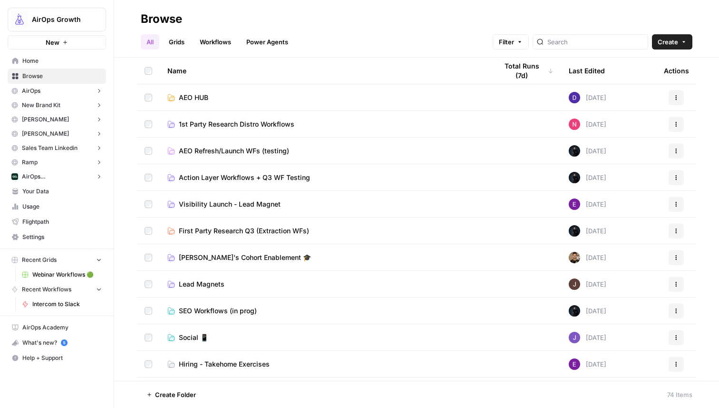
click at [333, 29] on div "All Grids Workflows Power Agents Filter Create" at bounding box center [417, 38] width 552 height 23
click at [409, 27] on div "All Grids Workflows Power Agents Filter Create" at bounding box center [417, 38] width 552 height 23
click at [65, 64] on span "Home" at bounding box center [61, 61] width 79 height 9
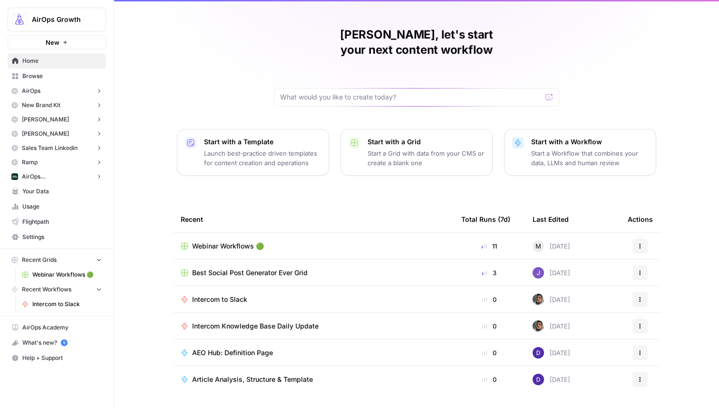
scroll to position [30, 0]
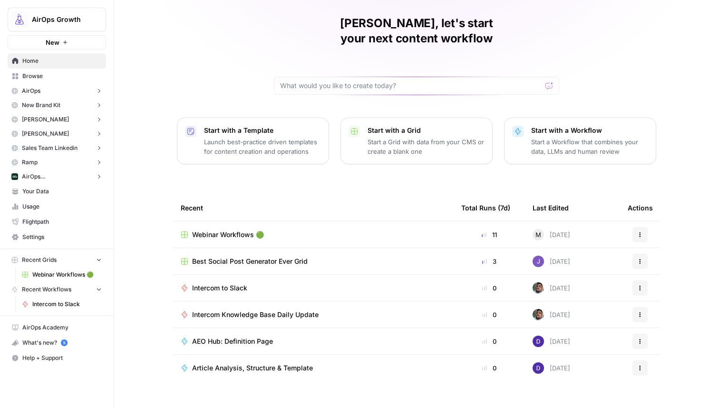
click at [75, 86] on button "AirOps" at bounding box center [57, 91] width 98 height 14
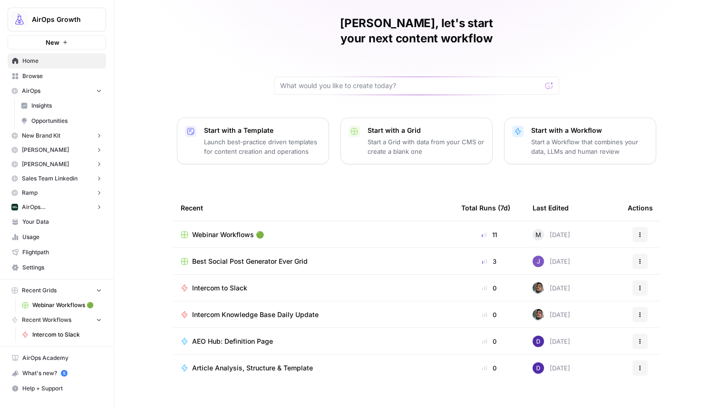
click at [72, 78] on span "Browse" at bounding box center [61, 76] width 79 height 9
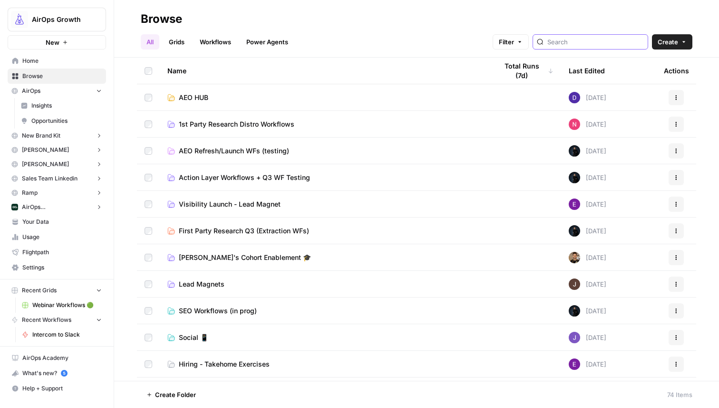
click at [597, 43] on input "search" at bounding box center [596, 42] width 97 height 10
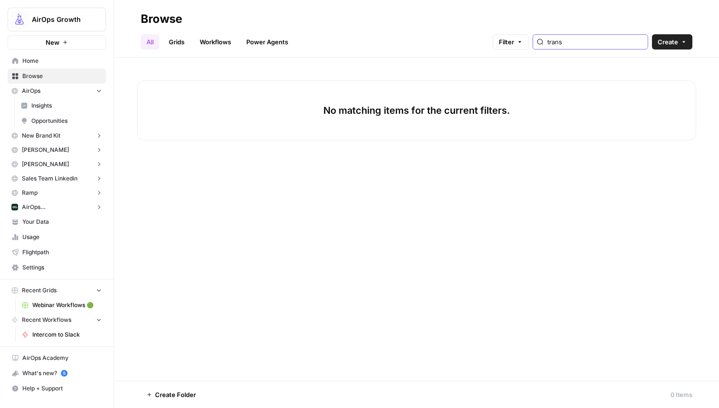
type input "trans"
click at [183, 44] on link "Grids" at bounding box center [176, 41] width 27 height 15
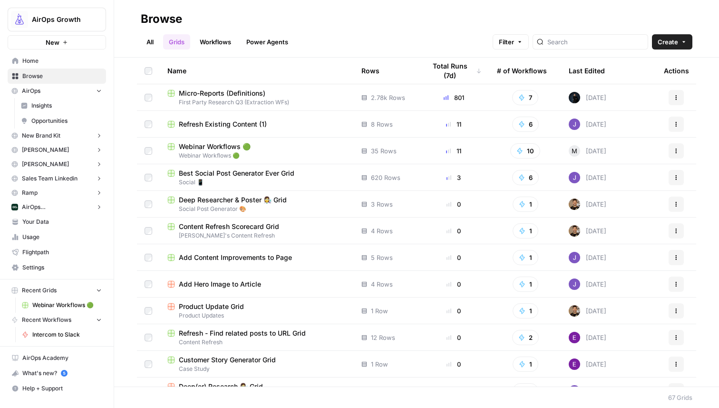
click at [153, 40] on link "All" at bounding box center [150, 41] width 19 height 15
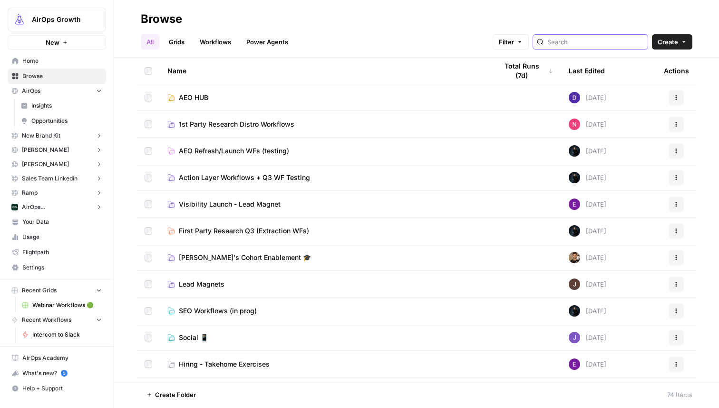
click at [590, 40] on input "search" at bounding box center [596, 42] width 97 height 10
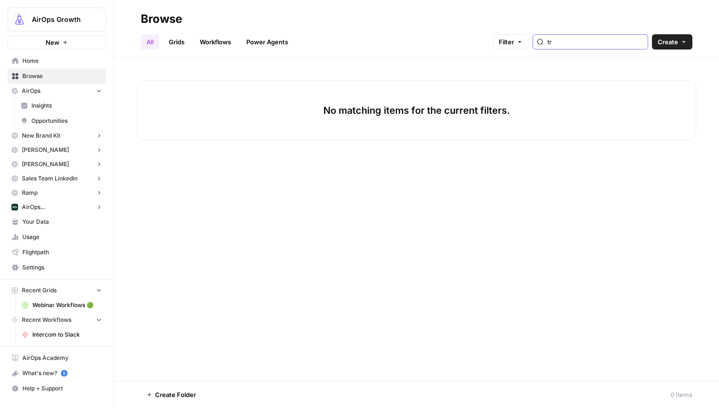
type input "t"
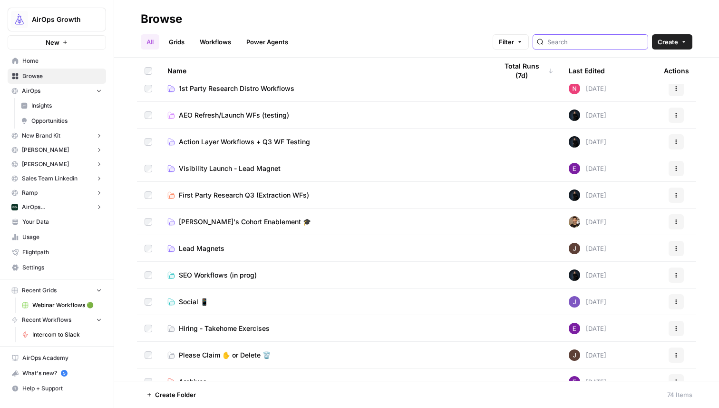
scroll to position [39, 0]
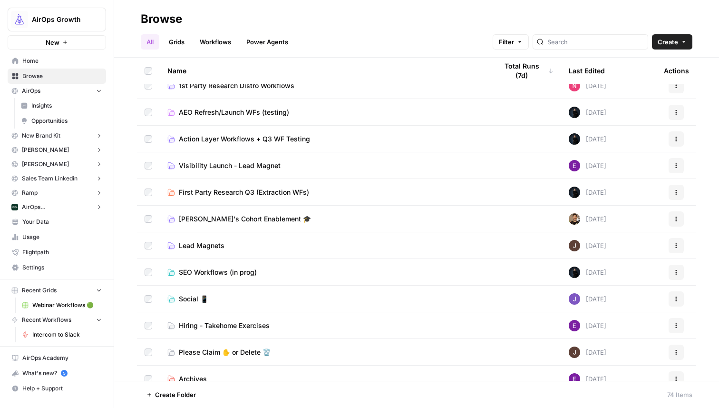
click at [206, 37] on link "Workflows" at bounding box center [215, 41] width 43 height 15
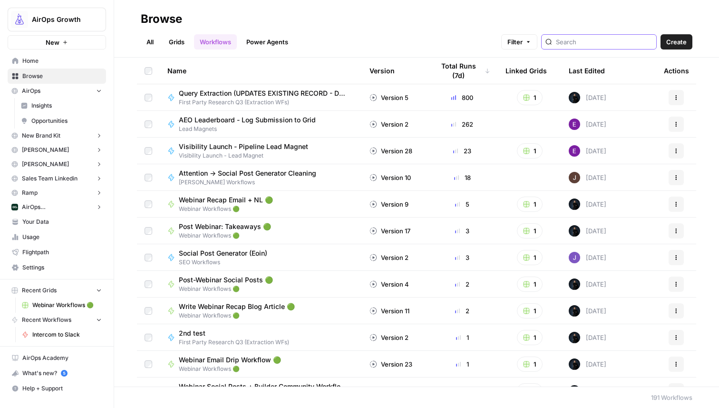
click at [596, 42] on input "search" at bounding box center [604, 42] width 97 height 10
type input "r"
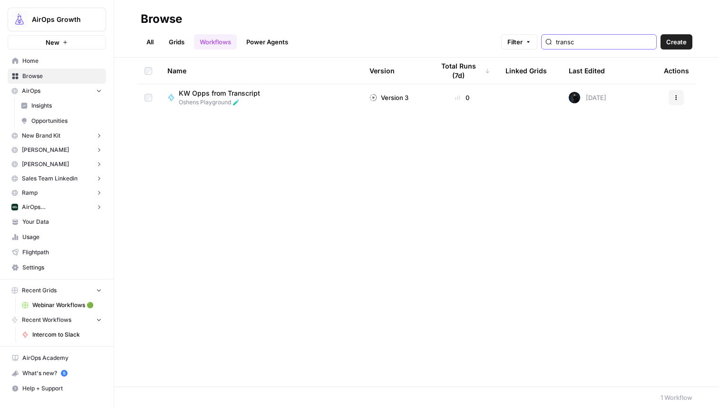
type input "transc"
click at [102, 165] on icon "button" at bounding box center [99, 164] width 7 height 7
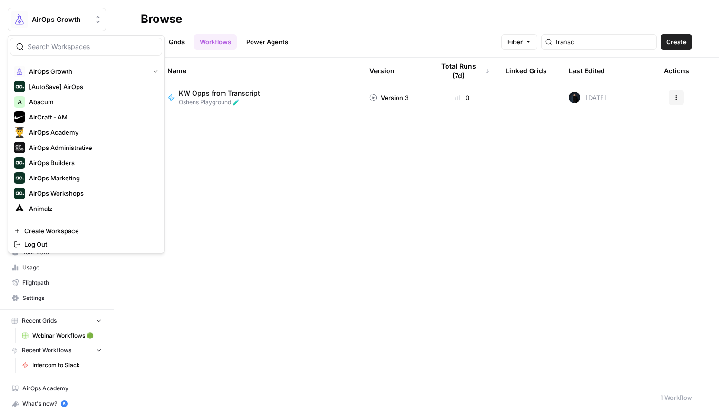
click at [85, 19] on span "AirOps Growth" at bounding box center [61, 20] width 58 height 10
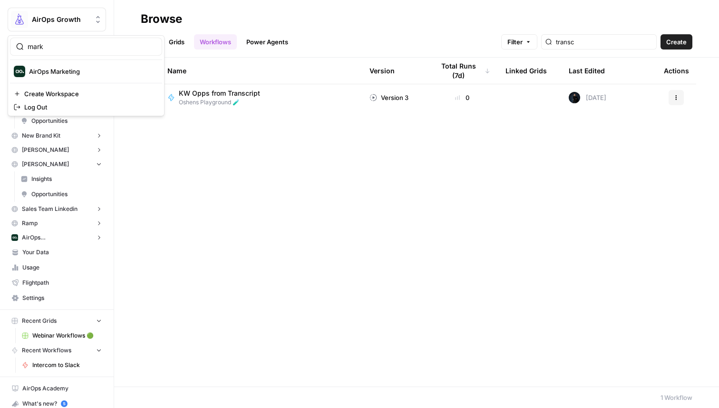
type input "mark"
click at [96, 67] on span "AirOps Marketing" at bounding box center [92, 72] width 126 height 10
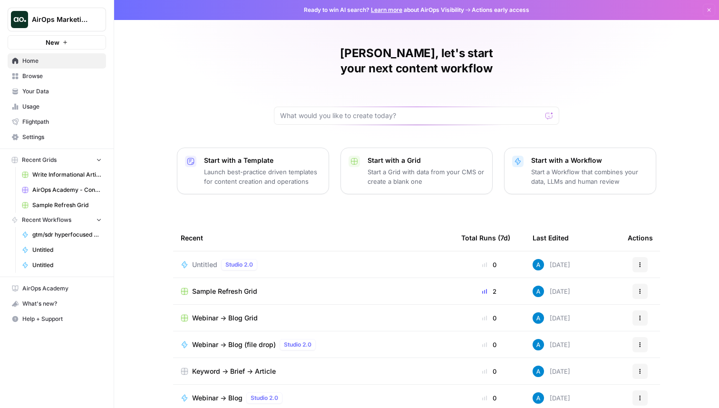
click at [30, 72] on span "Browse" at bounding box center [61, 76] width 79 height 9
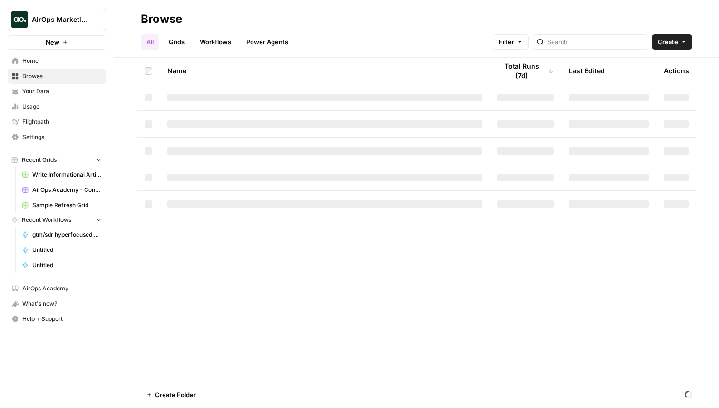
click at [214, 43] on link "Workflows" at bounding box center [215, 41] width 43 height 15
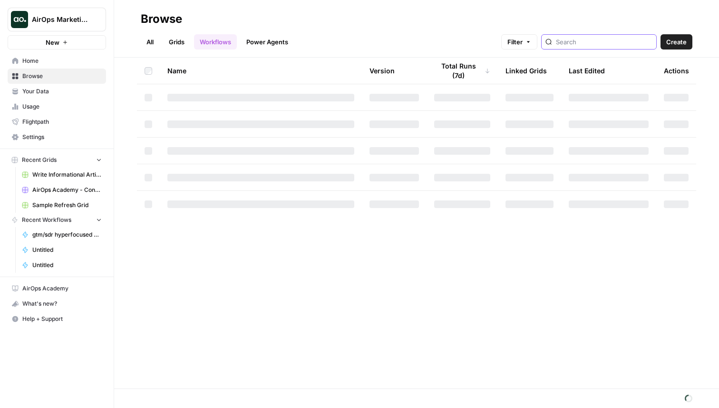
click at [609, 44] on input "search" at bounding box center [604, 42] width 97 height 10
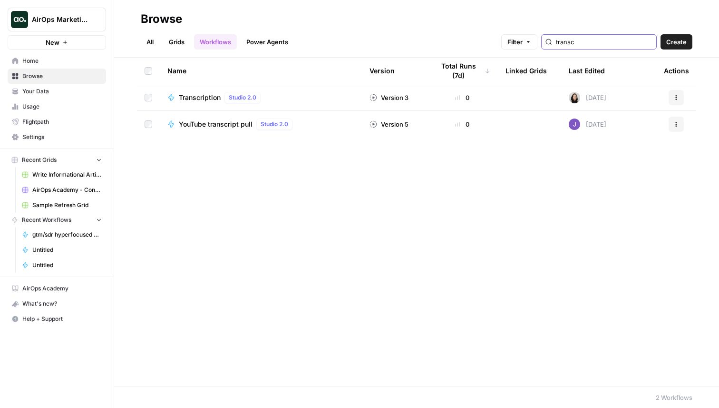
type input "transc"
click at [195, 98] on span "Transcription" at bounding box center [200, 98] width 42 height 10
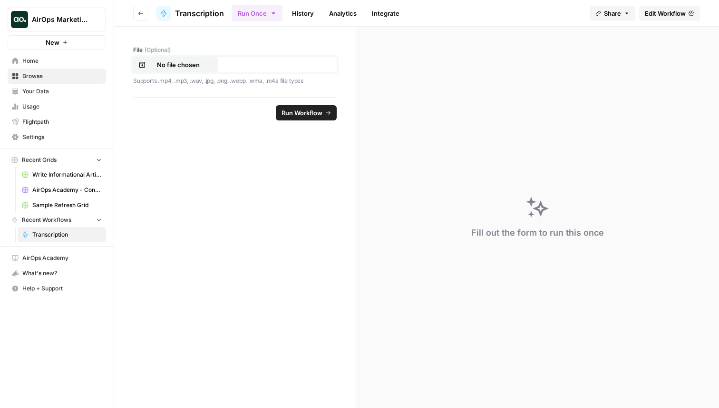
click at [186, 69] on p "No file chosen" at bounding box center [178, 65] width 61 height 10
click at [323, 115] on button "Run Workflow" at bounding box center [306, 112] width 61 height 15
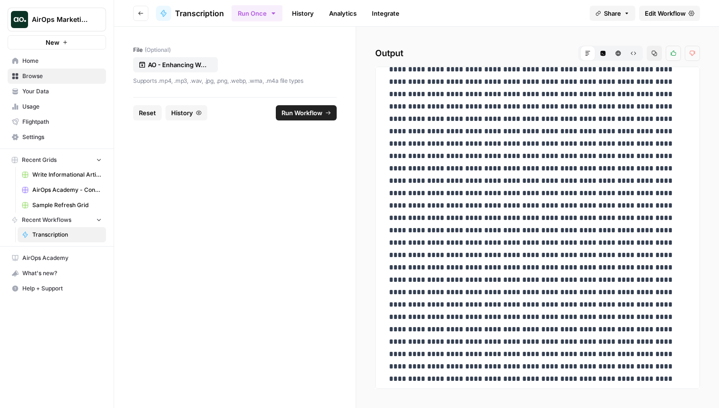
scroll to position [73, 0]
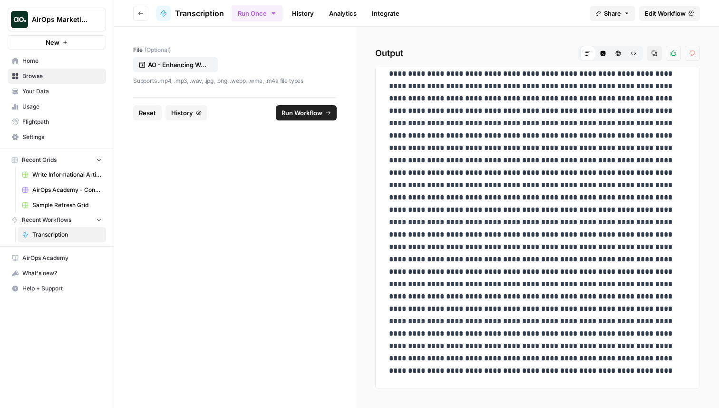
click at [653, 54] on icon "button" at bounding box center [654, 53] width 5 height 5
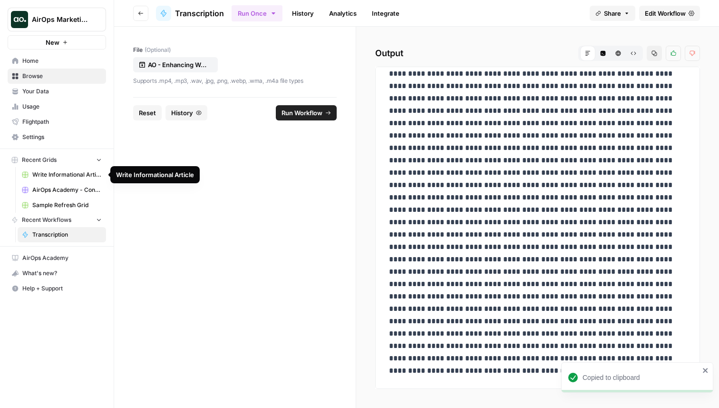
click at [68, 193] on span "AirOps Academy - Content Generation" at bounding box center [66, 190] width 69 height 9
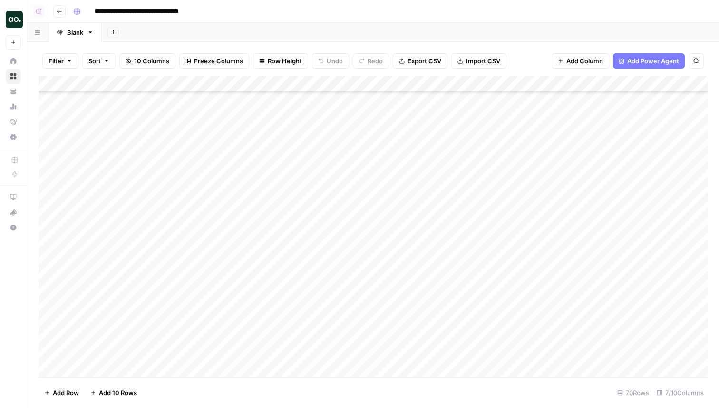
scroll to position [863, 0]
click at [138, 352] on div "Add Column" at bounding box center [373, 226] width 669 height 301
click at [411, 359] on div "Add Column" at bounding box center [373, 226] width 669 height 301
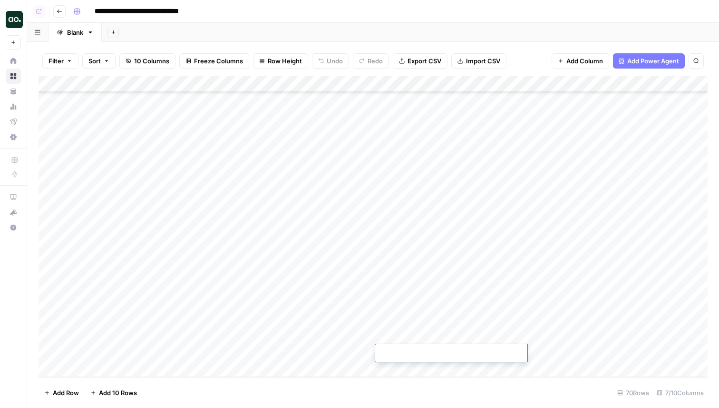
type textarea "**********"
click at [305, 354] on div "Add Column" at bounding box center [373, 226] width 669 height 301
click at [306, 353] on div "Add Column" at bounding box center [373, 226] width 669 height 301
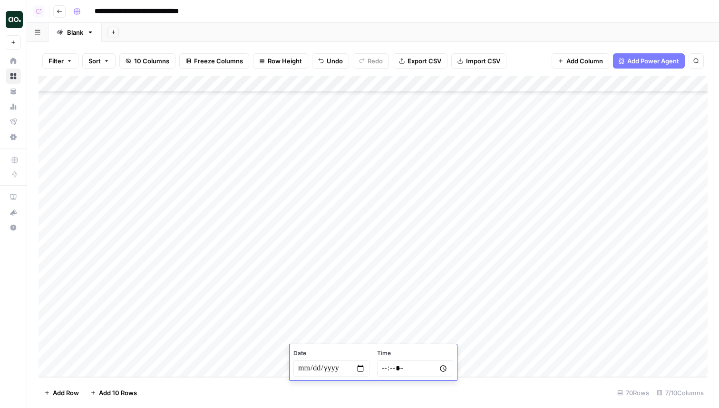
click at [359, 368] on input "date" at bounding box center [332, 368] width 76 height 16
type input "**********"
click at [446, 370] on input "time" at bounding box center [415, 368] width 76 height 16
type input "*****"
click at [257, 365] on div "Add Column" at bounding box center [373, 226] width 669 height 301
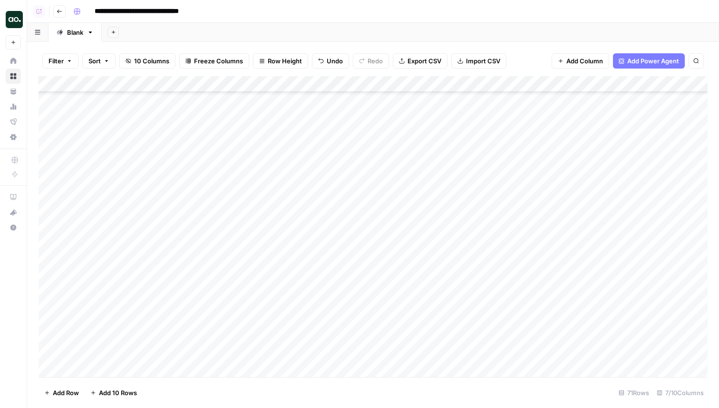
scroll to position [879, 0]
click at [257, 331] on div "Add Column" at bounding box center [373, 226] width 669 height 301
click at [241, 341] on div "Add Column" at bounding box center [373, 226] width 669 height 301
type textarea "**********"
click at [149, 330] on div "Add Column" at bounding box center [373, 226] width 669 height 301
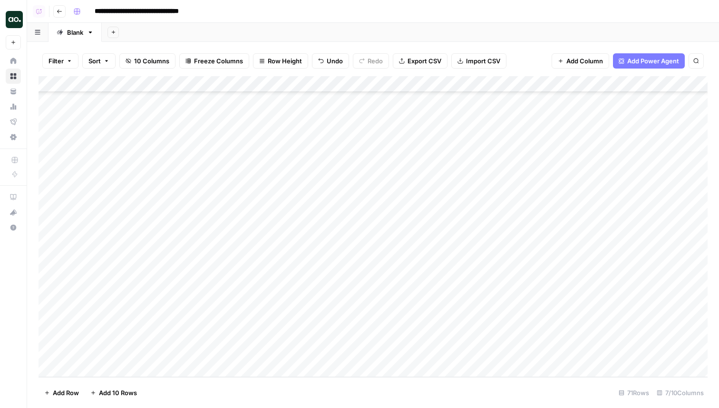
click at [116, 336] on div "Add Column" at bounding box center [373, 226] width 669 height 301
type textarea "**********"
click at [425, 334] on div "Add Column" at bounding box center [373, 226] width 669 height 301
click at [532, 335] on div "Add Column" at bounding box center [373, 226] width 669 height 301
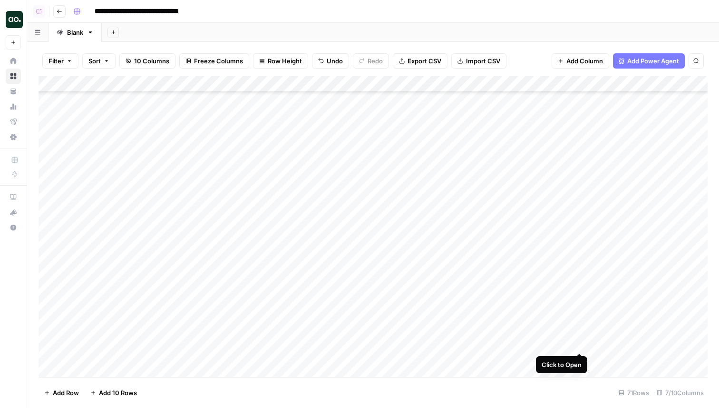
click at [579, 343] on div "Add Column" at bounding box center [373, 226] width 669 height 301
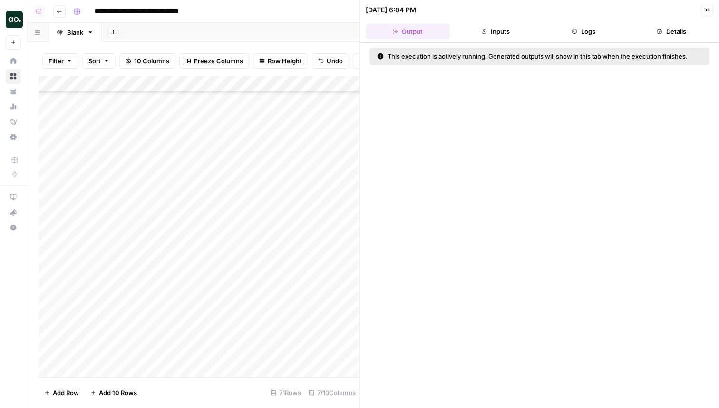
click at [601, 29] on button "Logs" at bounding box center [584, 31] width 84 height 15
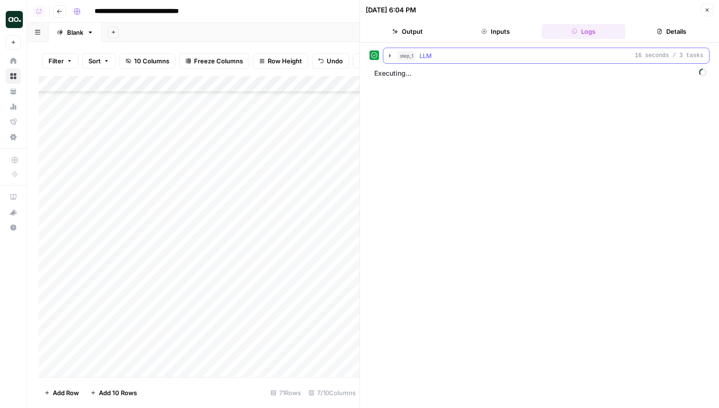
click at [392, 52] on icon "button" at bounding box center [390, 56] width 8 height 8
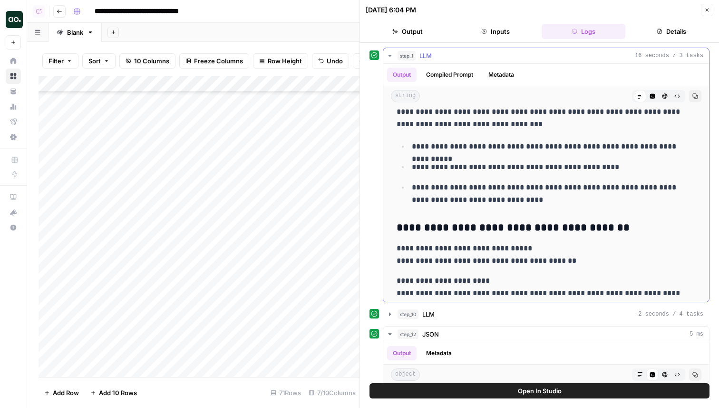
scroll to position [139, 0]
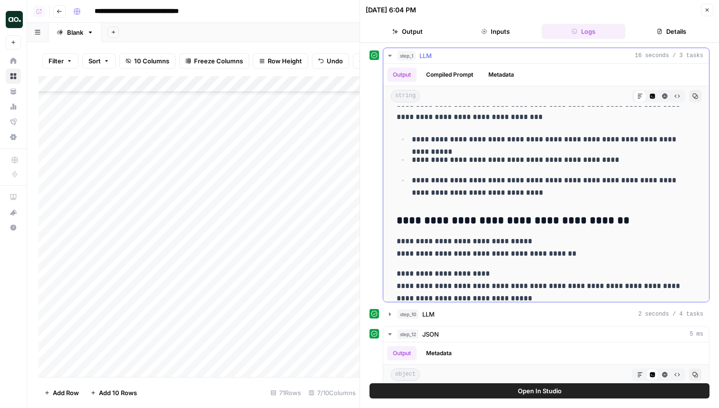
click at [391, 55] on icon "button" at bounding box center [389, 56] width 3 height 2
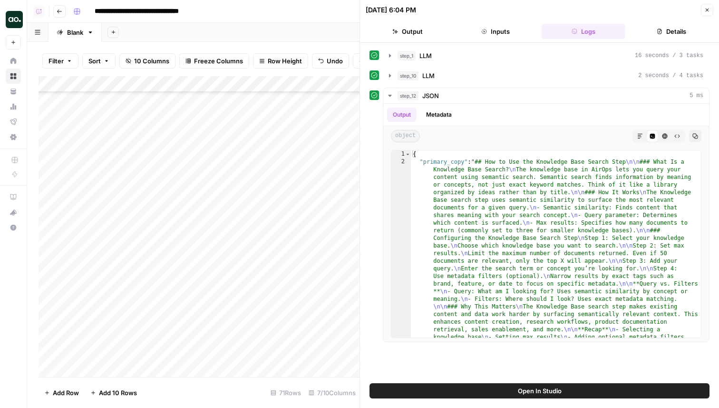
click at [706, 8] on icon "button" at bounding box center [708, 10] width 6 height 6
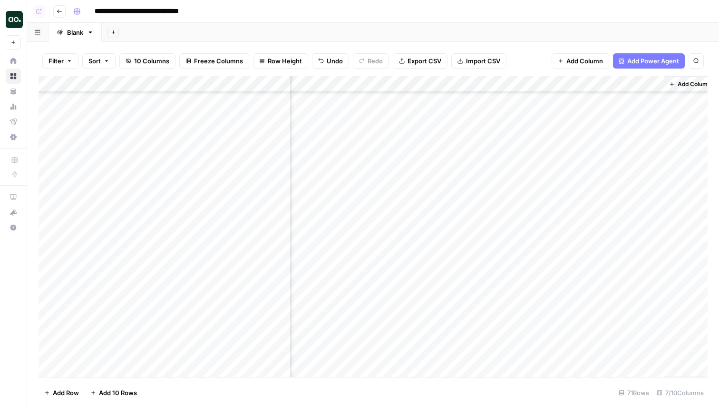
scroll to position [872, 117]
click at [643, 341] on div "Add Column" at bounding box center [373, 226] width 669 height 301
click at [512, 339] on div "Add Column" at bounding box center [373, 226] width 669 height 301
click at [562, 343] on div "Add Column" at bounding box center [373, 226] width 669 height 301
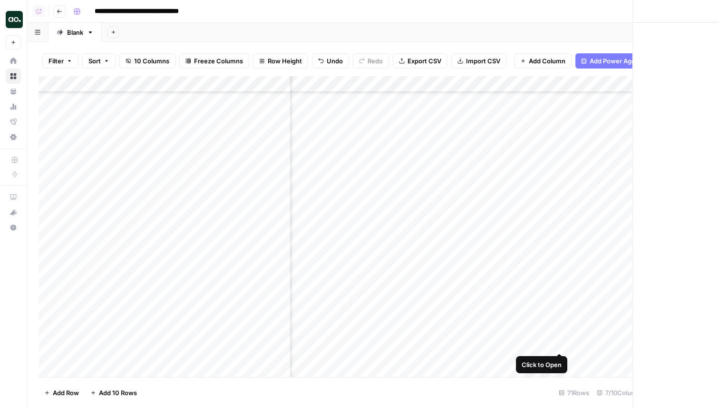
scroll to position [872, 109]
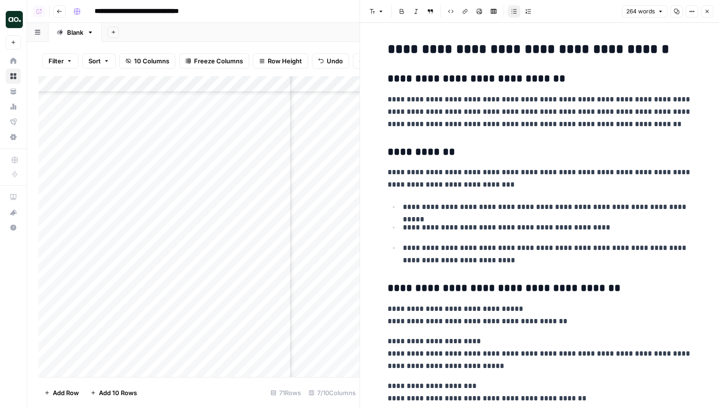
click at [709, 15] on button "Close" at bounding box center [707, 11] width 12 height 12
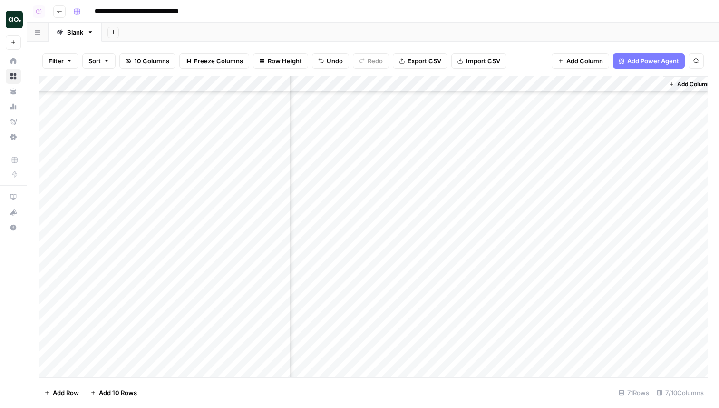
scroll to position [872, 106]
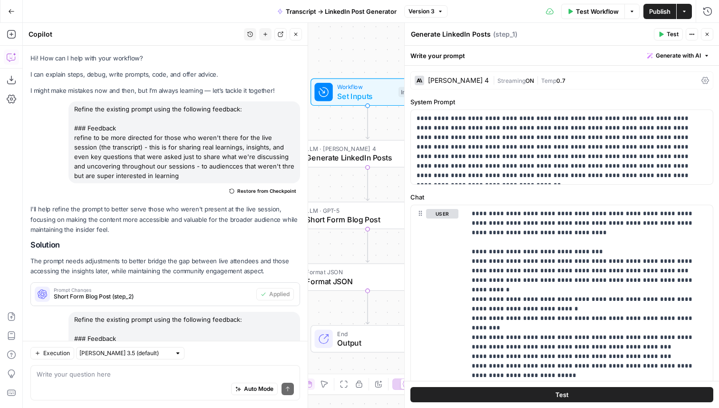
scroll to position [216, 0]
